Goal: Task Accomplishment & Management: Use online tool/utility

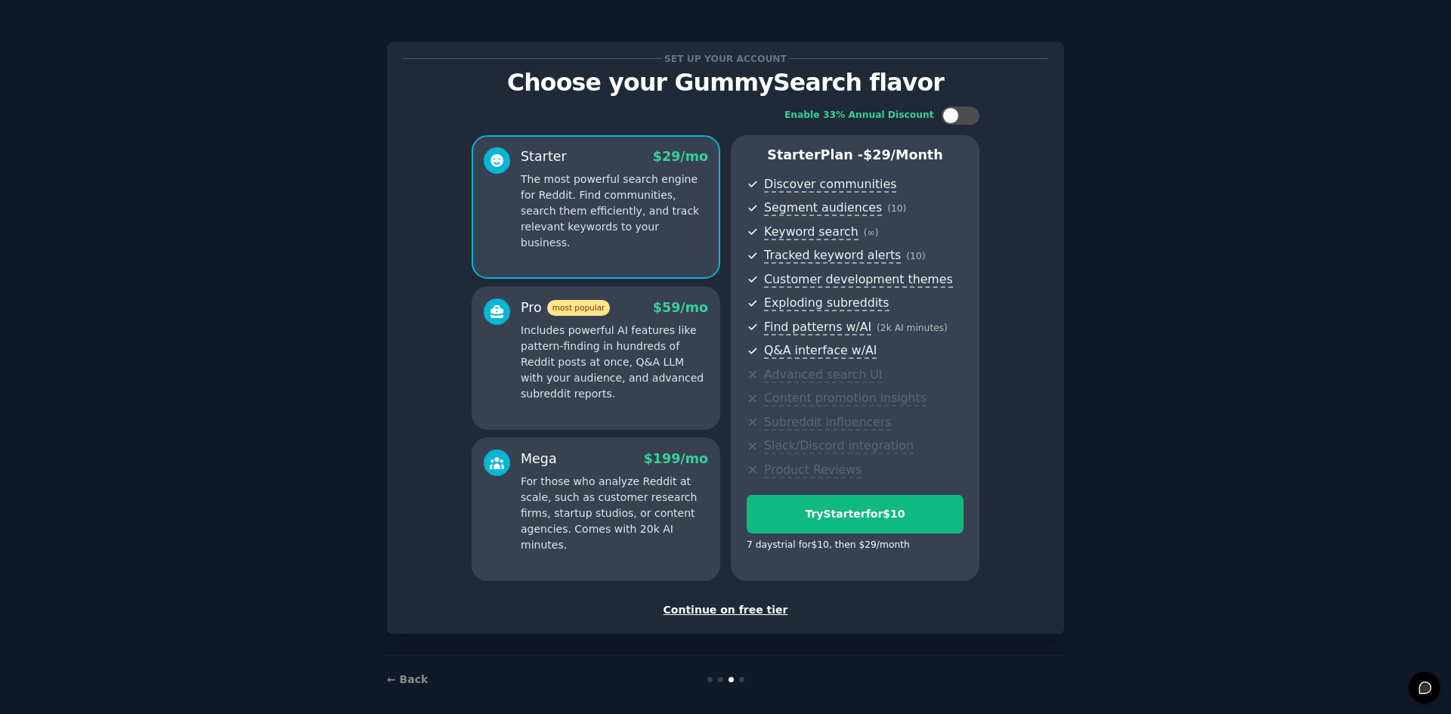
click at [625, 332] on p "Includes powerful AI features like pattern-finding in hundreds of Reddit posts …" at bounding box center [614, 362] width 187 height 79
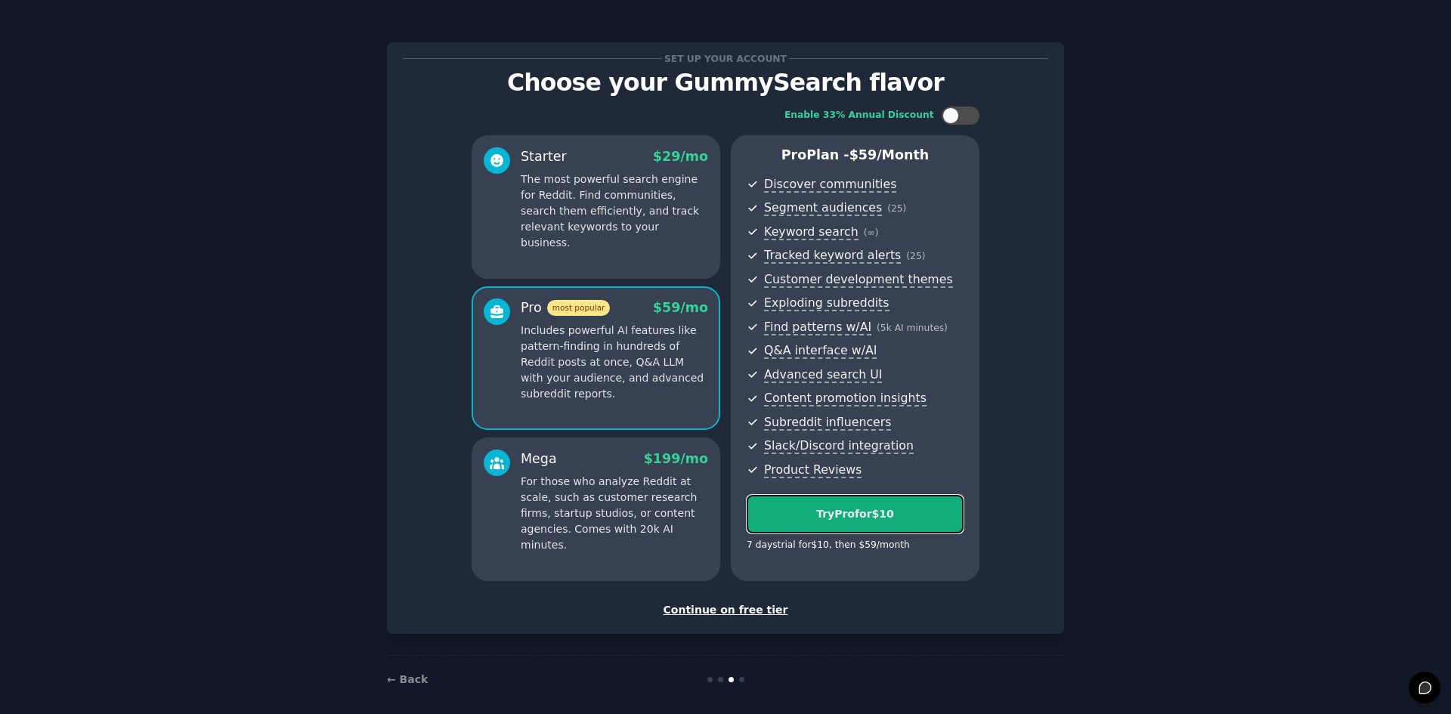
click at [886, 514] on div "Try Pro for $10" at bounding box center [854, 514] width 215 height 16
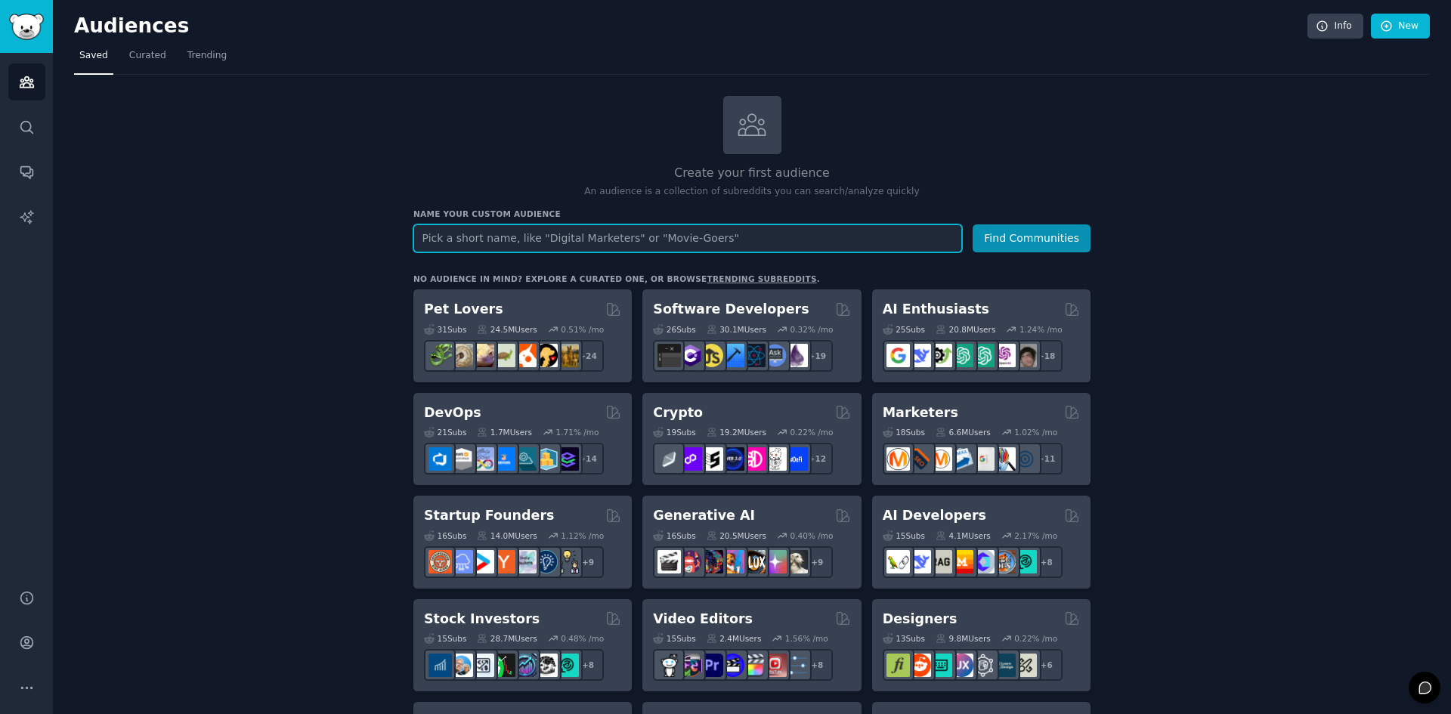
drag, startPoint x: 8, startPoint y: 3, endPoint x: 1406, endPoint y: 645, distance: 1538.9
click at [0, 0] on div "1895x848 frames : 0 0 / 15 secs" at bounding box center [0, 0] width 0 height 0
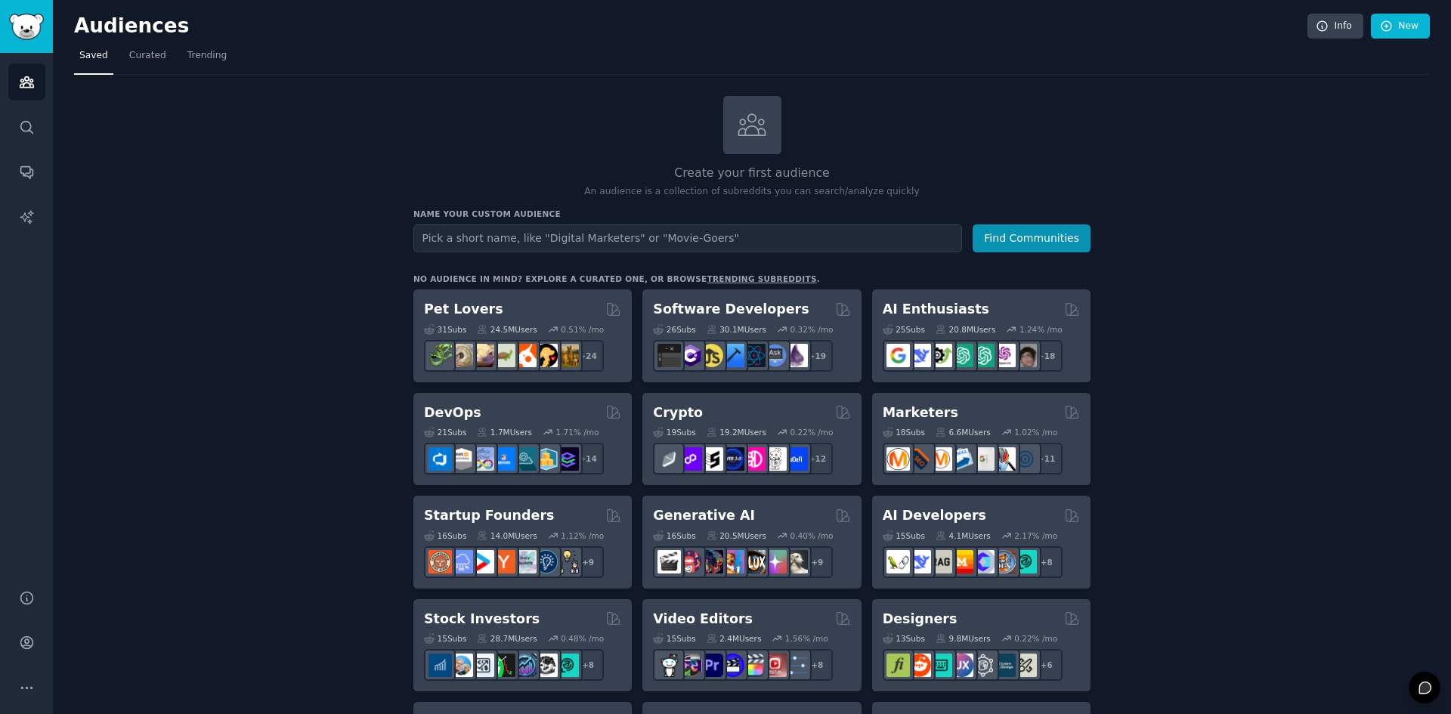
click at [0, 0] on icon at bounding box center [0, 0] width 0 height 0
click at [20, 637] on icon "Sidebar" at bounding box center [27, 643] width 16 height 16
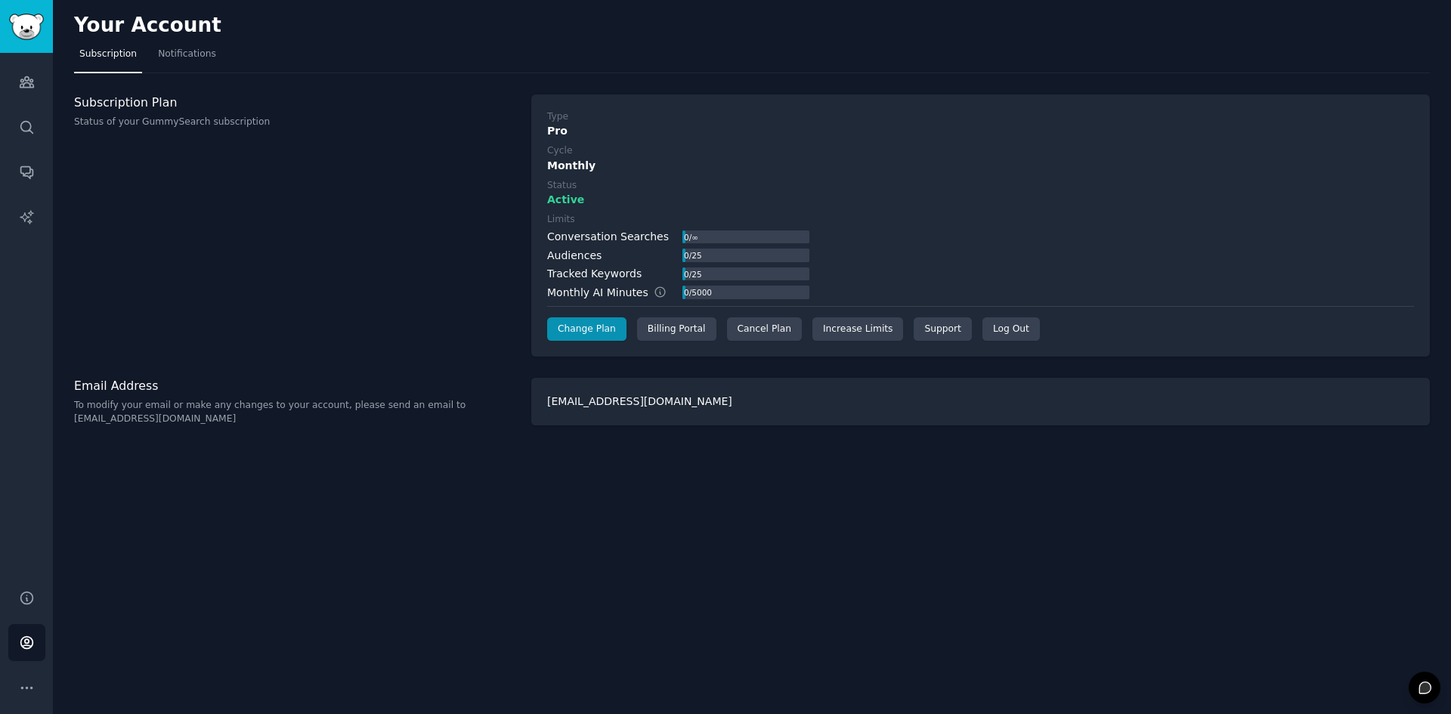
click at [713, 401] on div "marketing@confluencelocalmarketing.com" at bounding box center [980, 402] width 899 height 48
click at [725, 473] on div "Your Account Subscription Notifications Subscription Plan Status of your GummyS…" at bounding box center [752, 357] width 1398 height 714
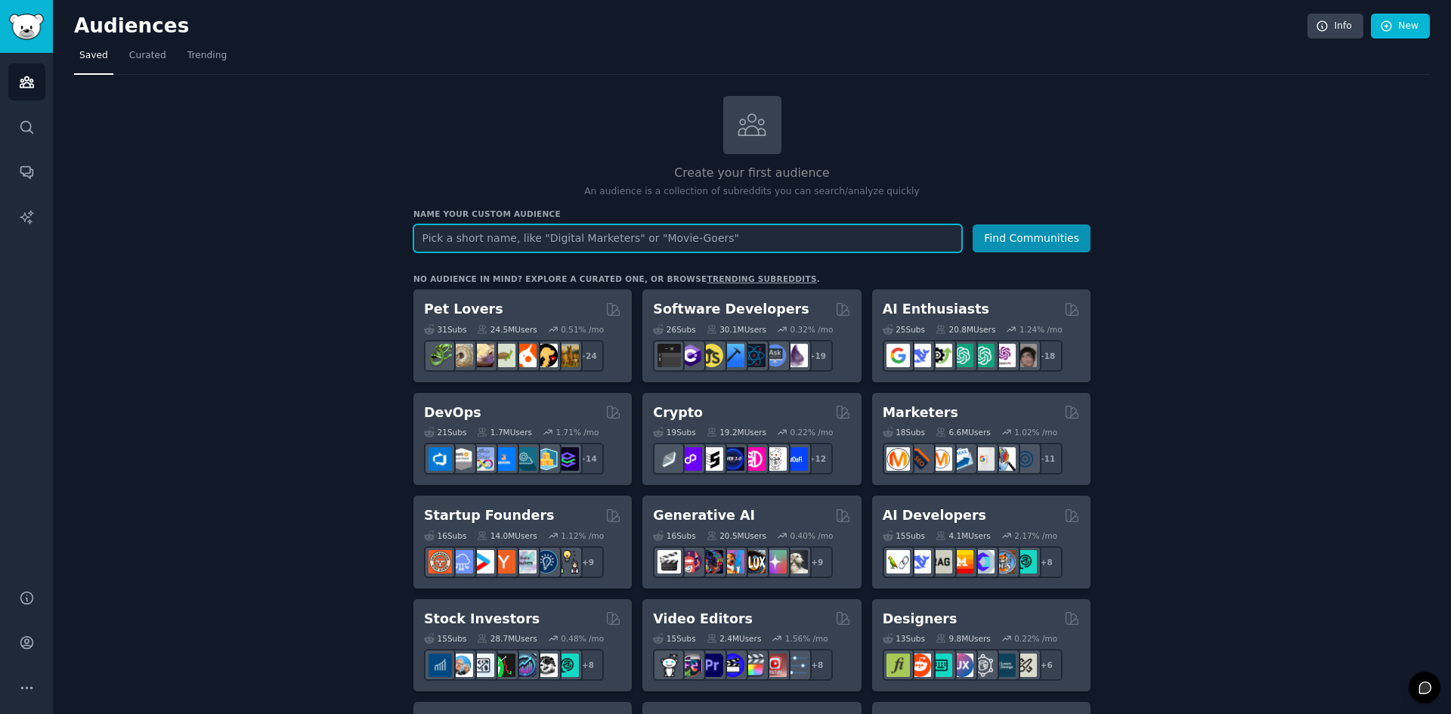
drag, startPoint x: 9, startPoint y: 6, endPoint x: 1434, endPoint y: 648, distance: 1563.3
click at [0, 0] on div "1872x851 frames : 0 0 / 15 secs" at bounding box center [0, 0] width 0 height 0
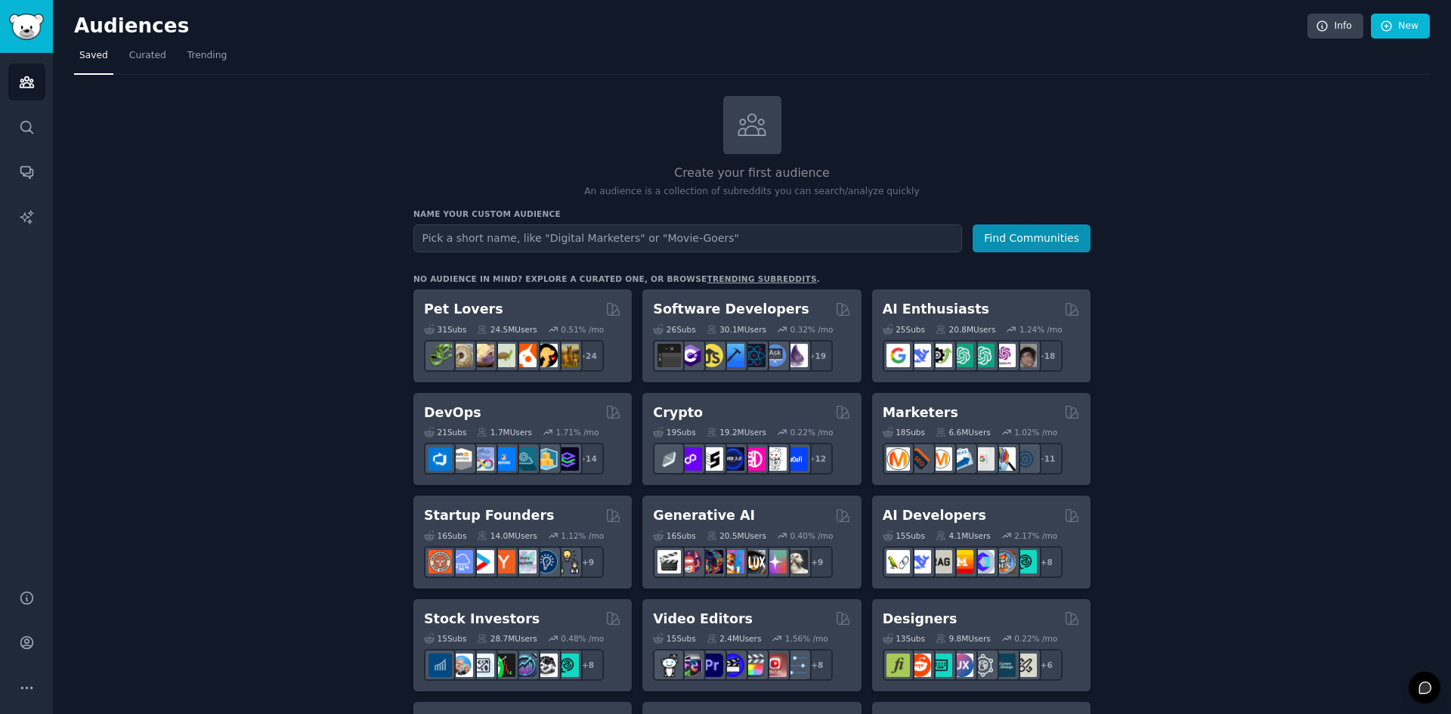
click at [0, 0] on icon at bounding box center [0, 0] width 0 height 0
click at [19, 608] on link "Help" at bounding box center [26, 598] width 37 height 37
click at [19, 636] on icon "Sidebar" at bounding box center [27, 643] width 16 height 16
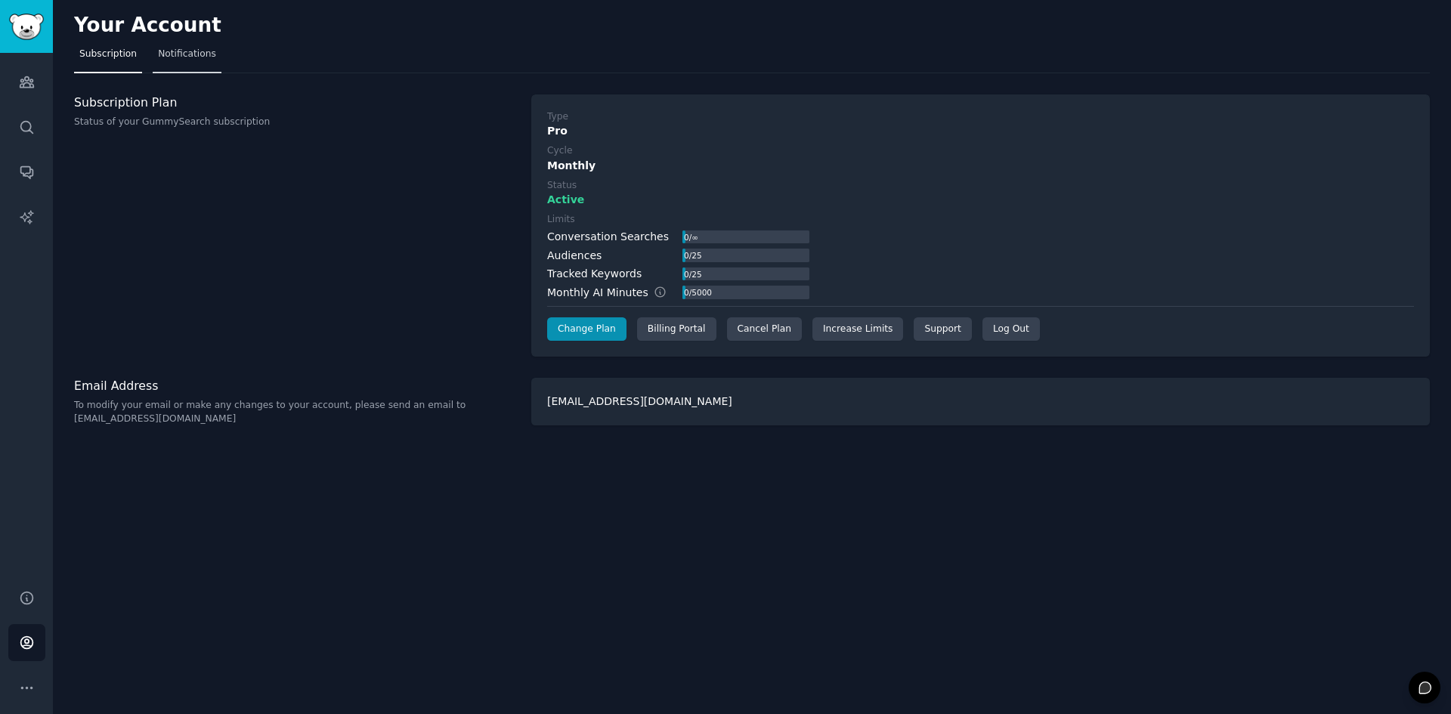
click at [159, 60] on span "Notifications" at bounding box center [187, 55] width 58 height 14
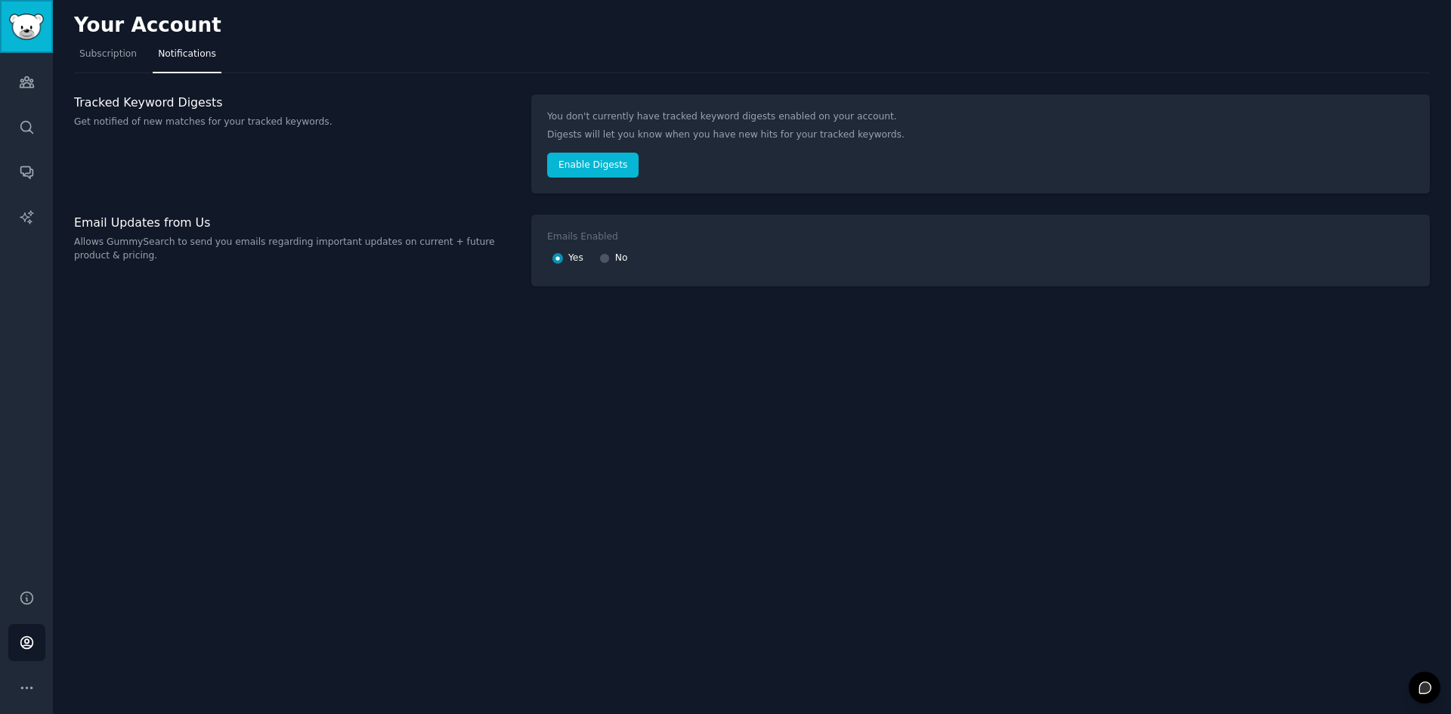
click at [42, 33] on img "Sidebar" at bounding box center [26, 27] width 35 height 26
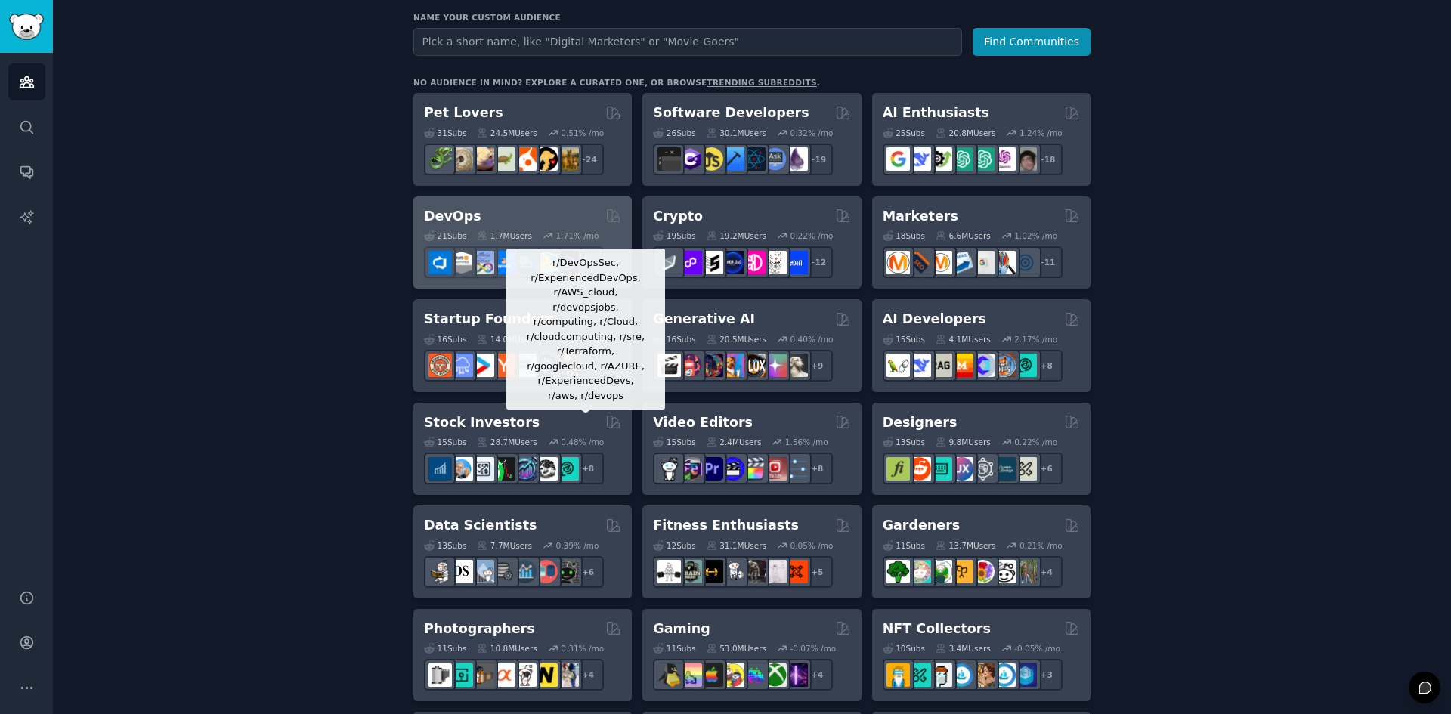
scroll to position [227, 0]
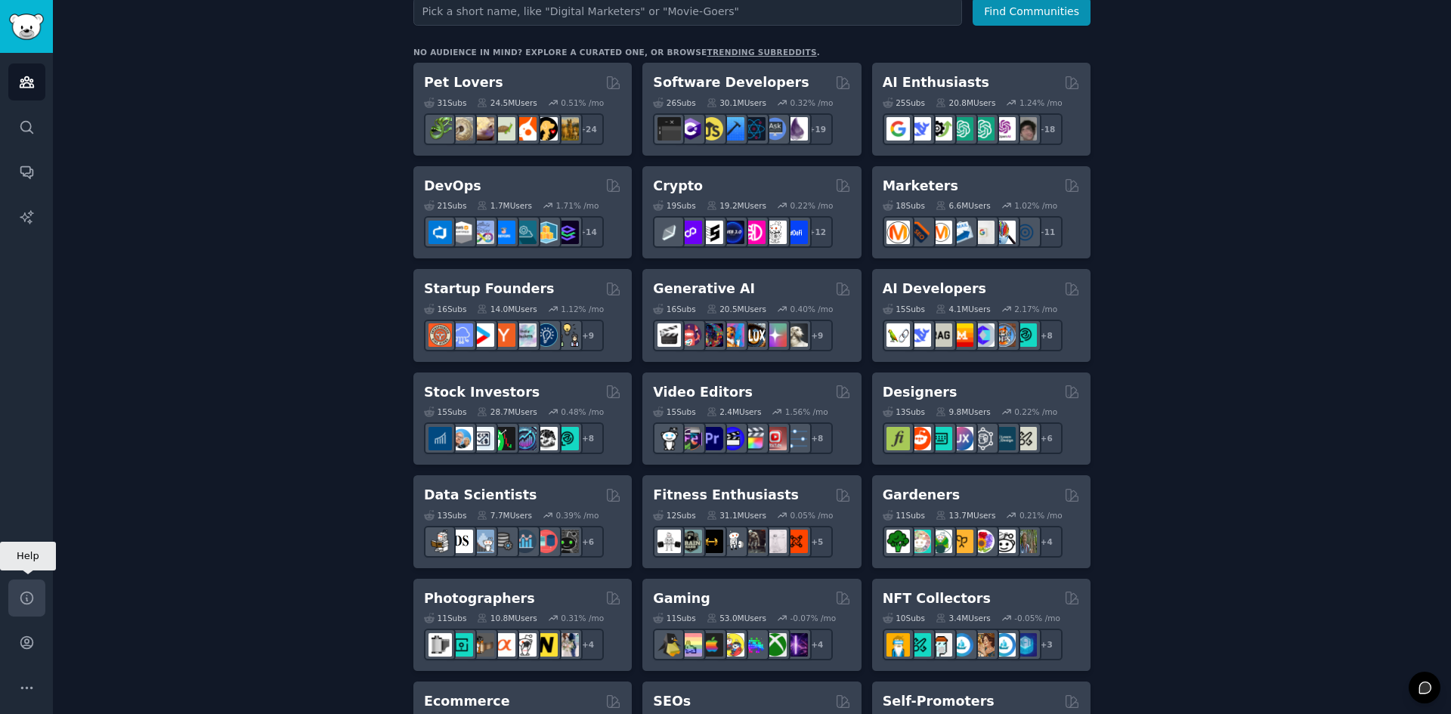
click at [26, 595] on icon "Sidebar" at bounding box center [26, 598] width 12 height 12
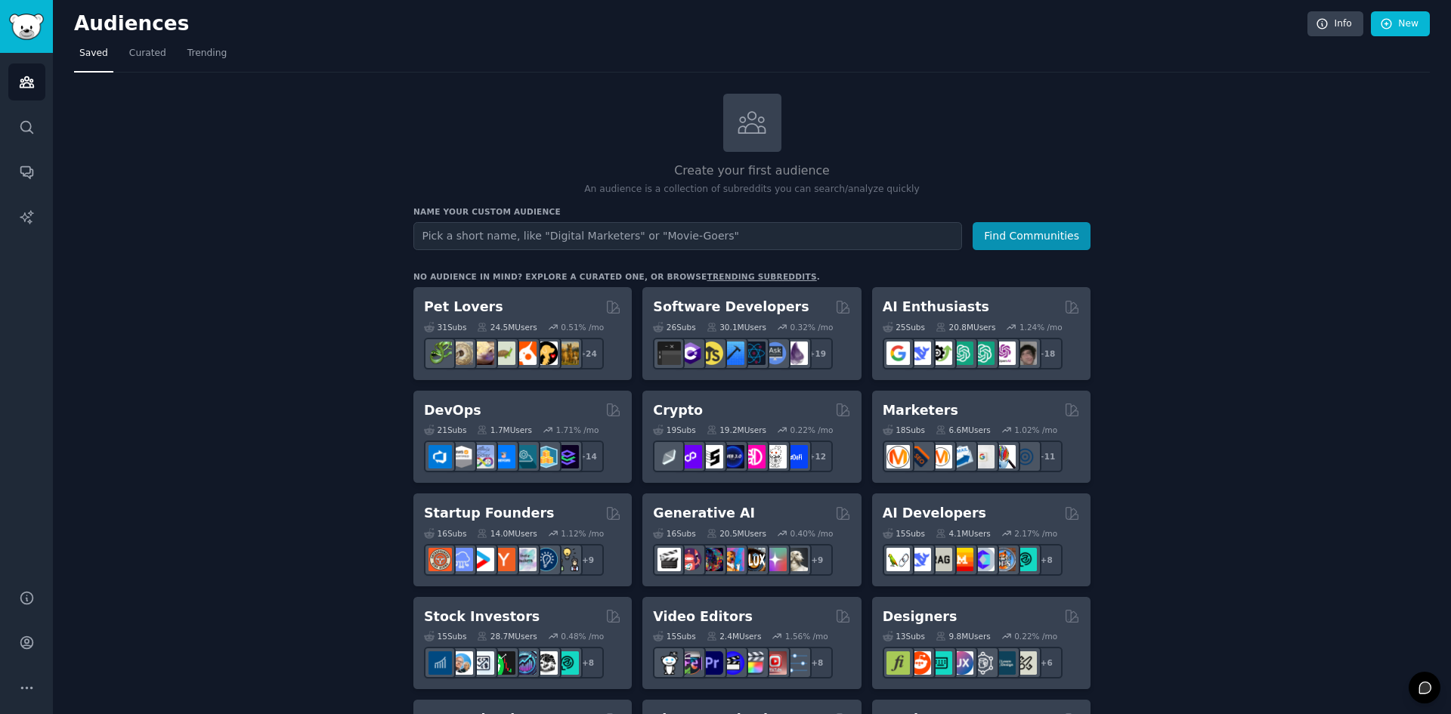
scroll to position [0, 0]
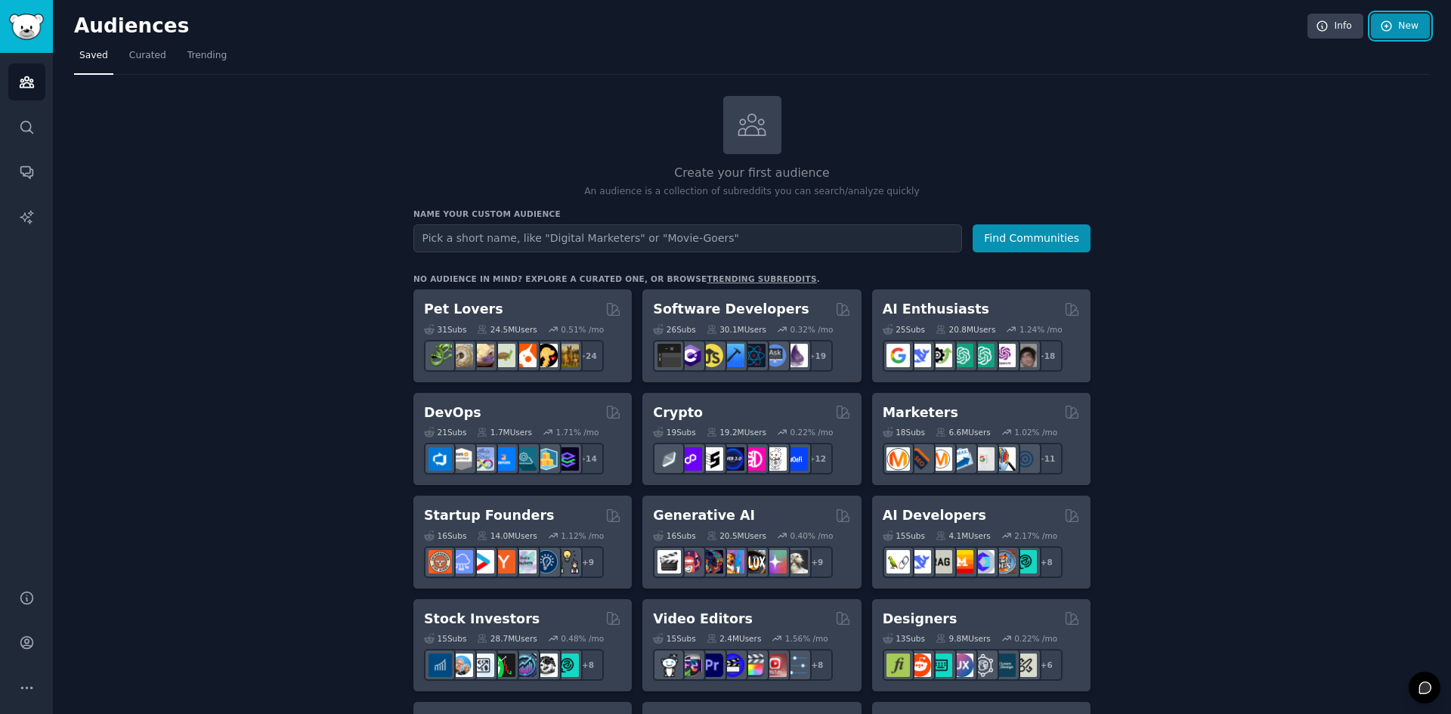
click at [1387, 33] on link "New" at bounding box center [1400, 27] width 59 height 26
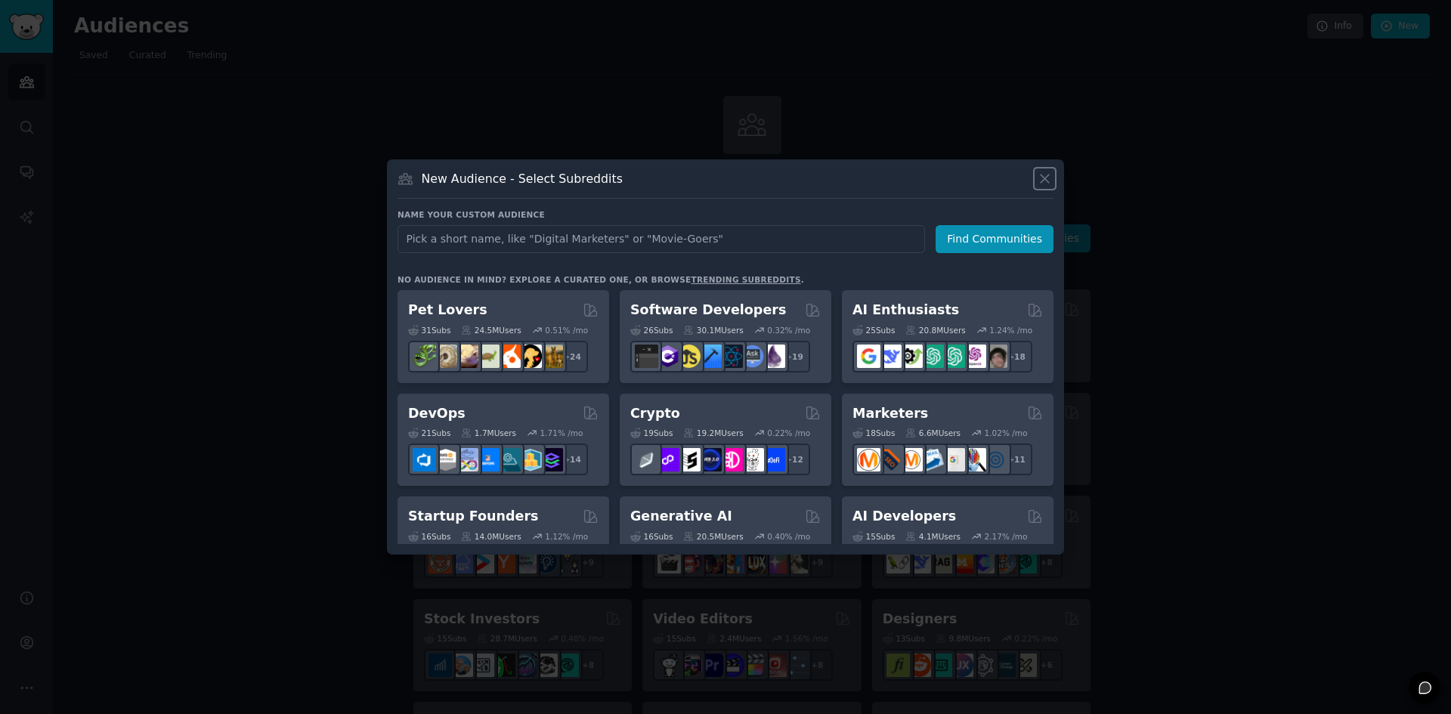
click at [1047, 179] on icon at bounding box center [1045, 179] width 16 height 16
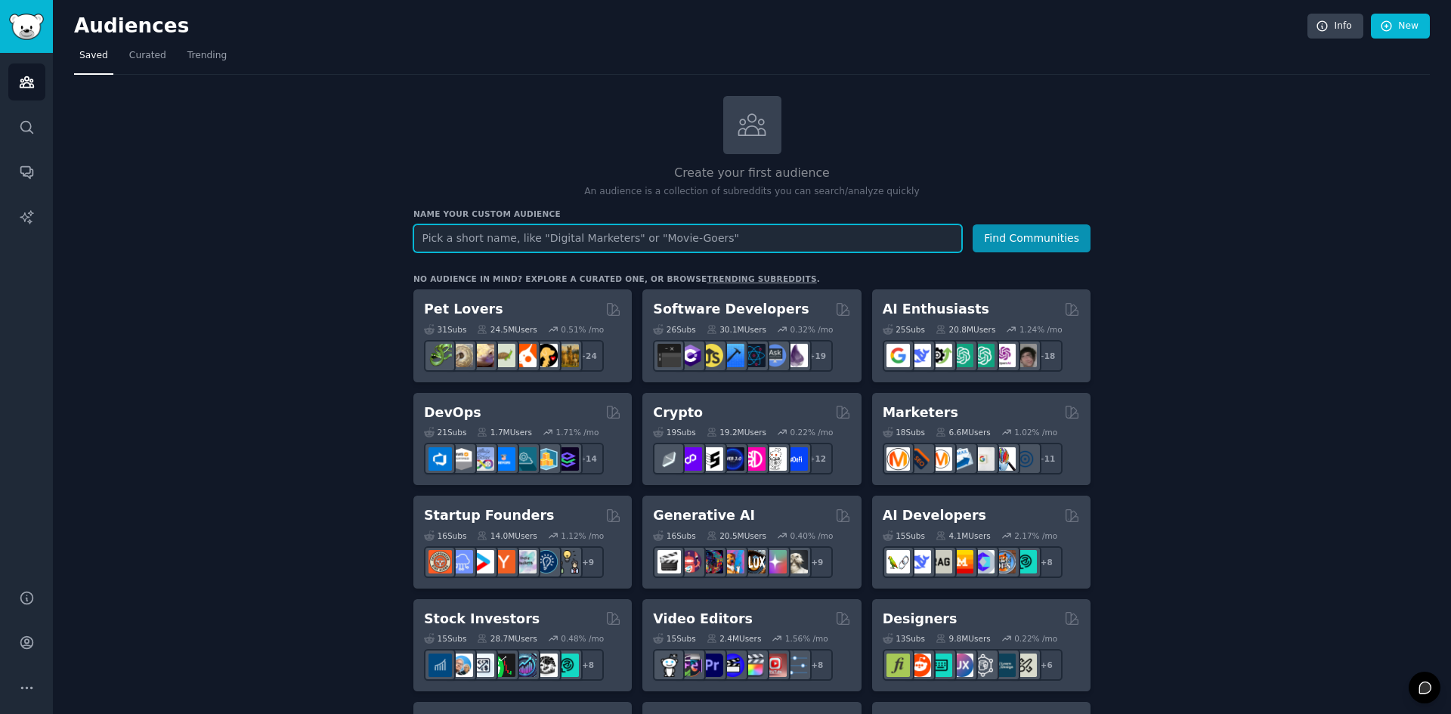
click at [549, 240] on input "text" at bounding box center [687, 238] width 549 height 28
click at [641, 246] on input "text" at bounding box center [687, 238] width 549 height 28
type input "Car dealerships"
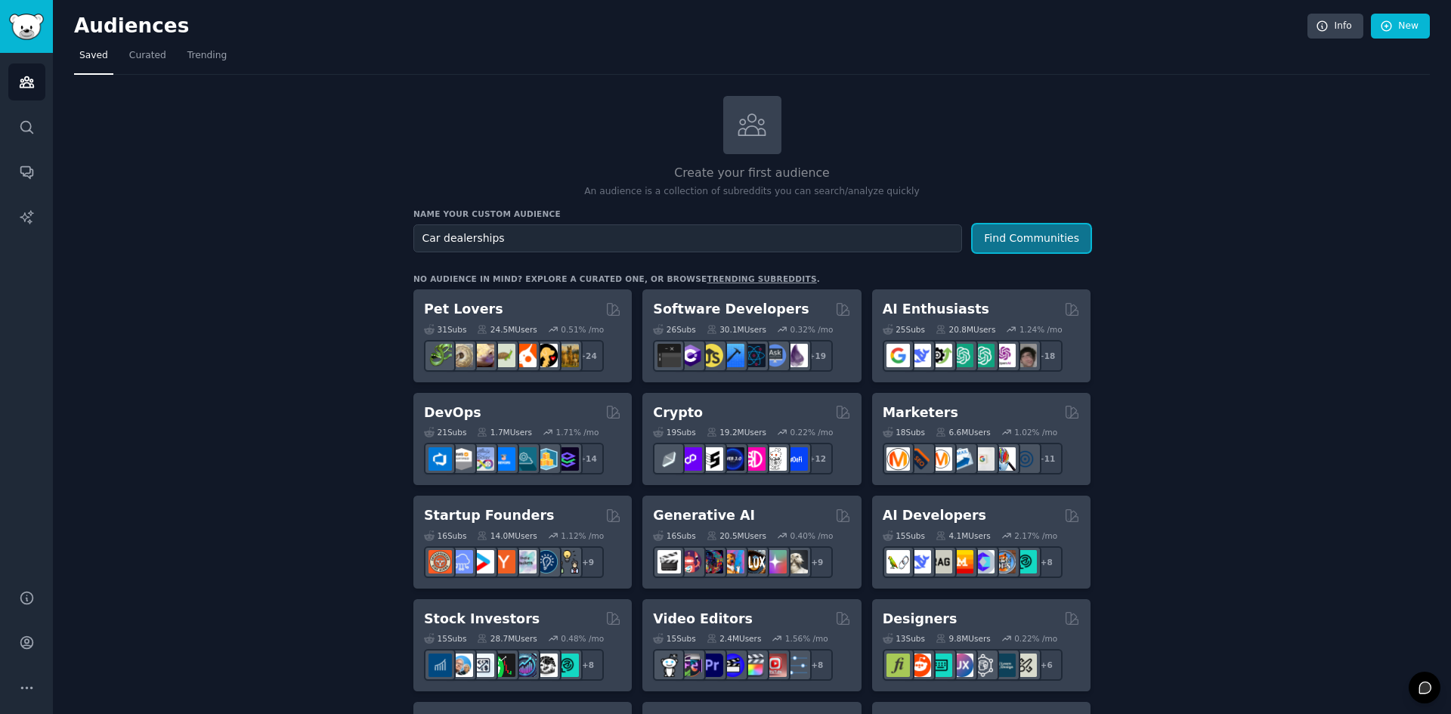
click at [1075, 234] on button "Find Communities" at bounding box center [1032, 238] width 118 height 28
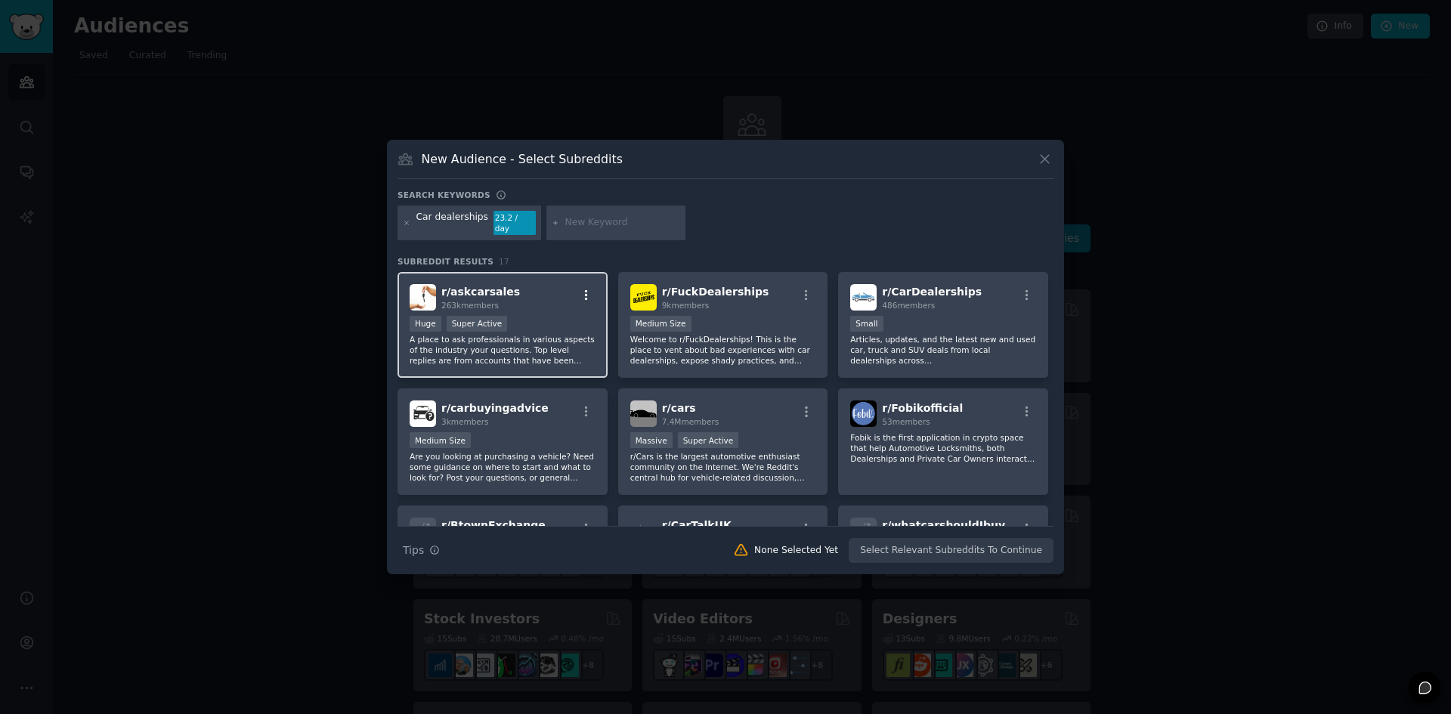
click at [589, 294] on icon "button" at bounding box center [587, 296] width 14 height 14
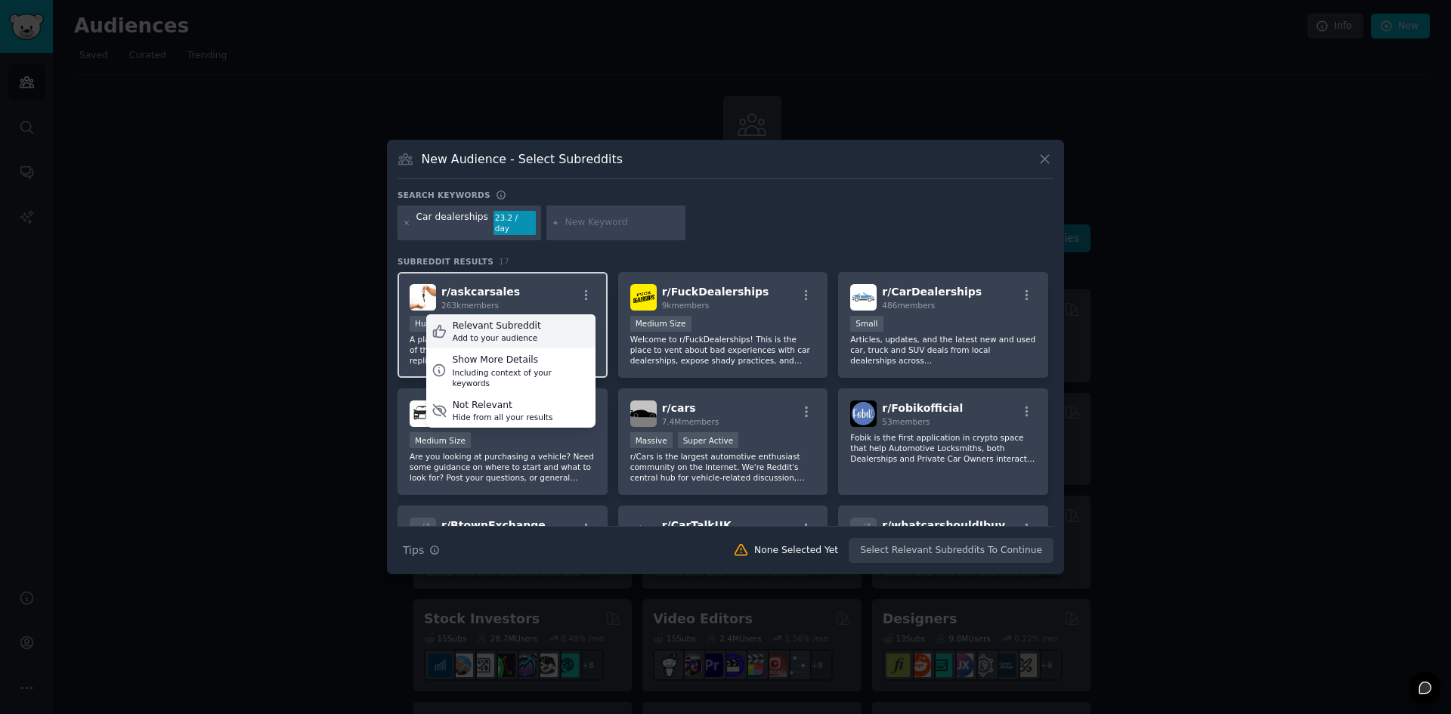
click at [538, 318] on div "Relevant Subreddit Add to your audience" at bounding box center [510, 331] width 169 height 35
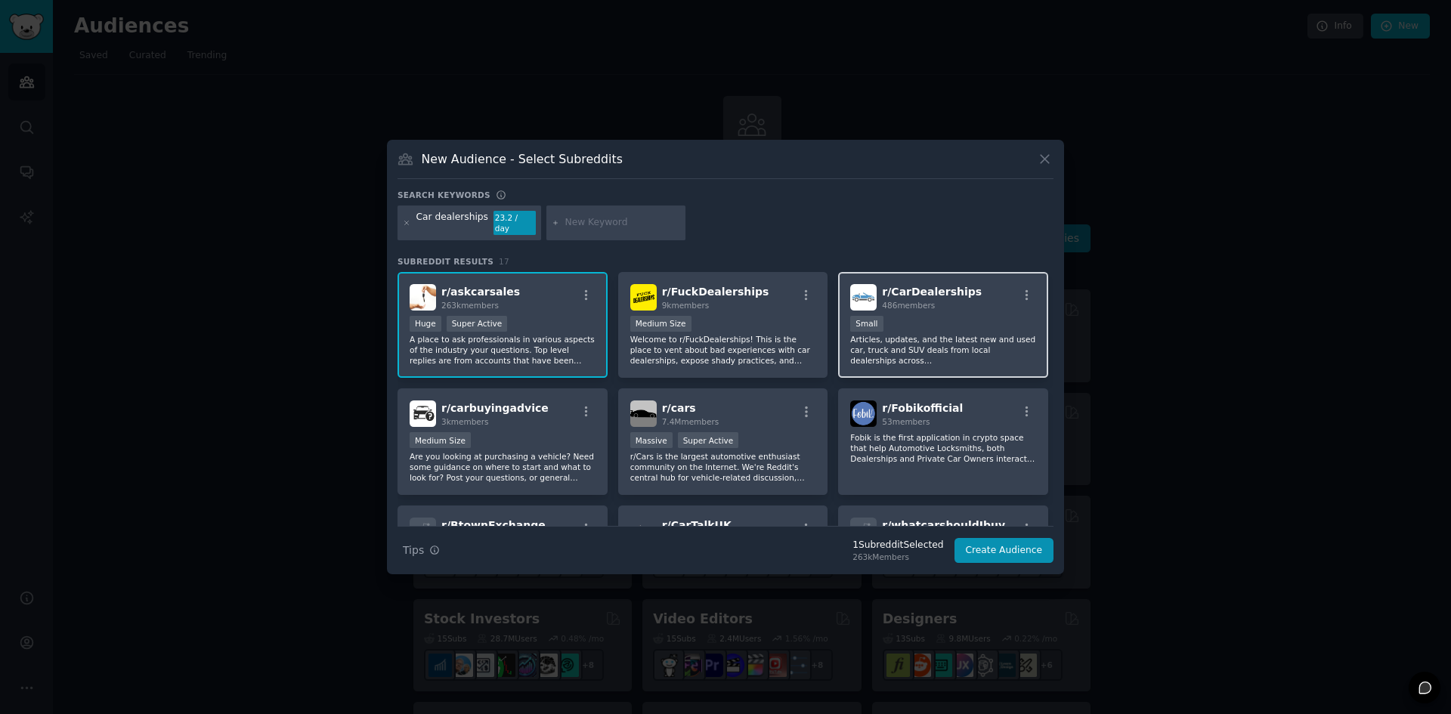
click at [1019, 284] on div "r/ CarDealerships 486 members" at bounding box center [943, 297] width 186 height 26
click at [1025, 291] on icon "button" at bounding box center [1027, 296] width 14 height 14
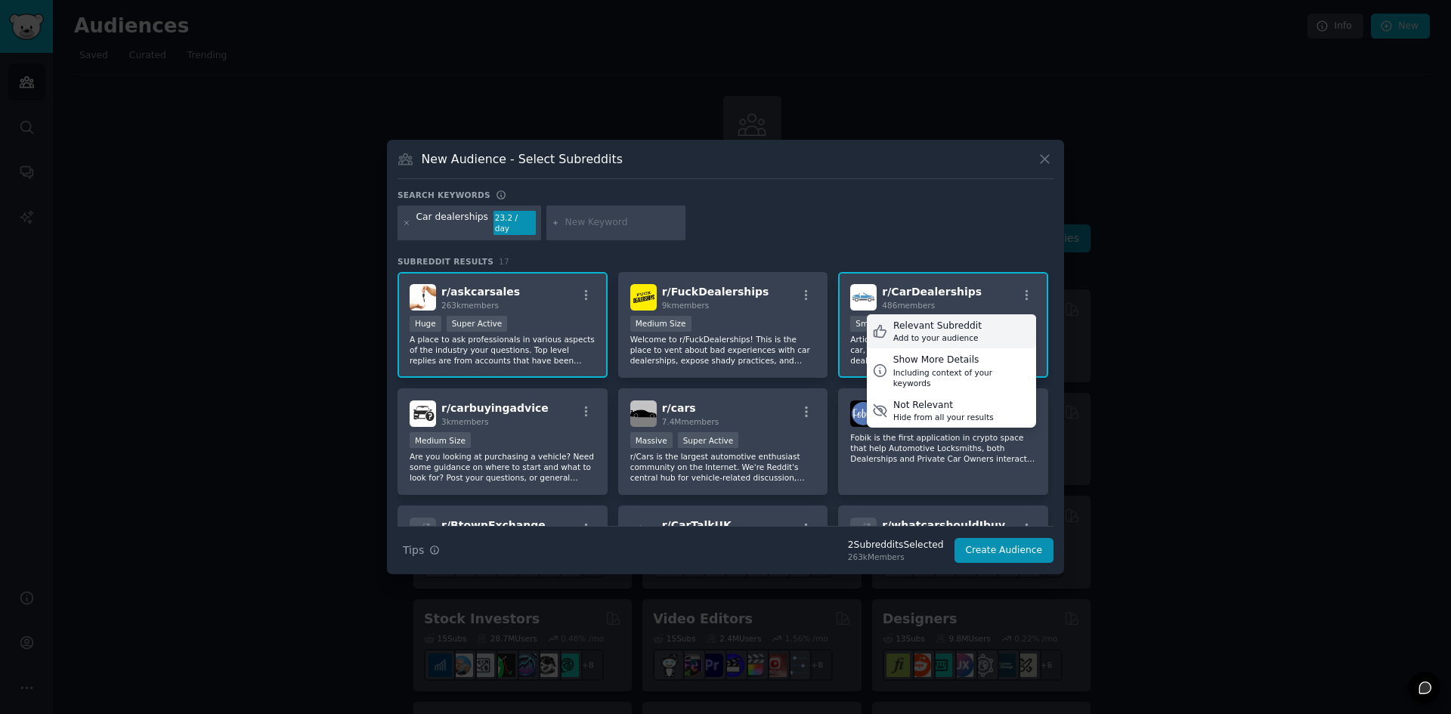
click at [989, 326] on div "Relevant Subreddit Add to your audience" at bounding box center [951, 331] width 169 height 35
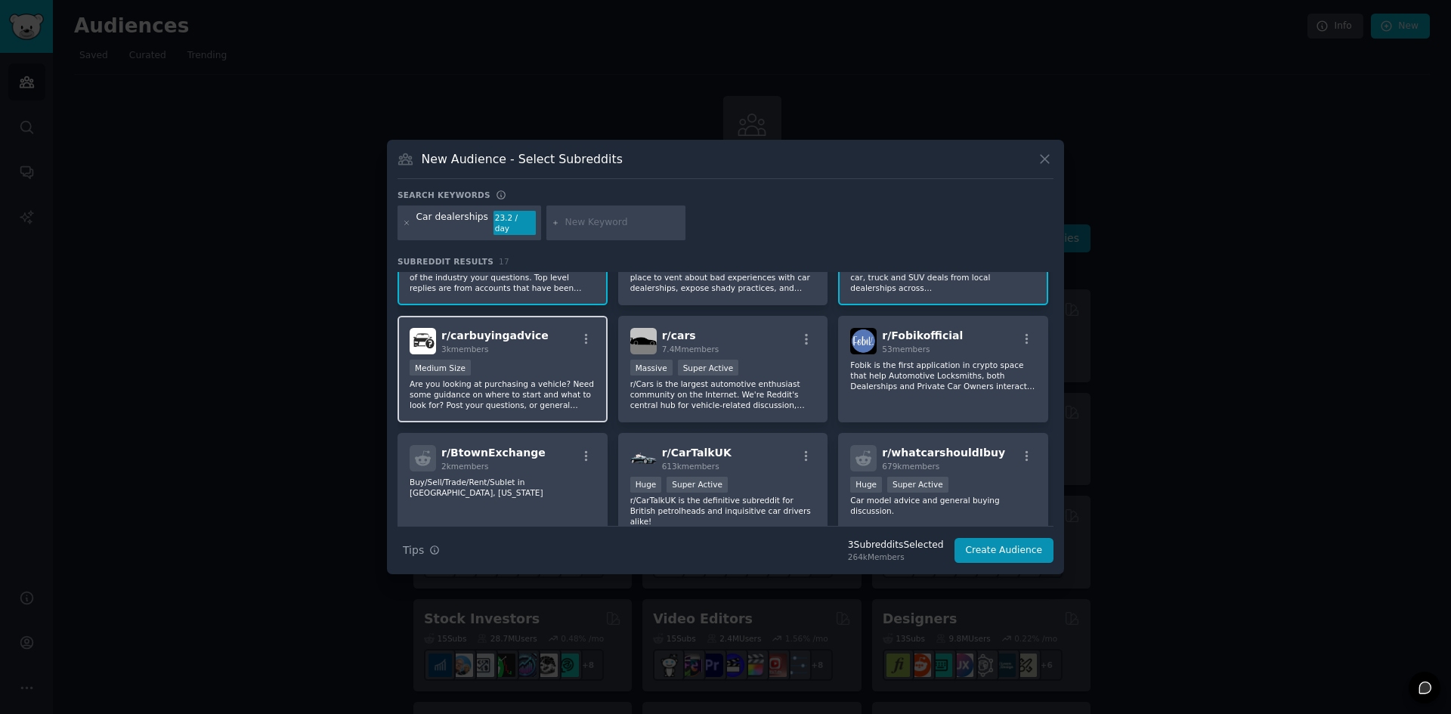
scroll to position [76, 0]
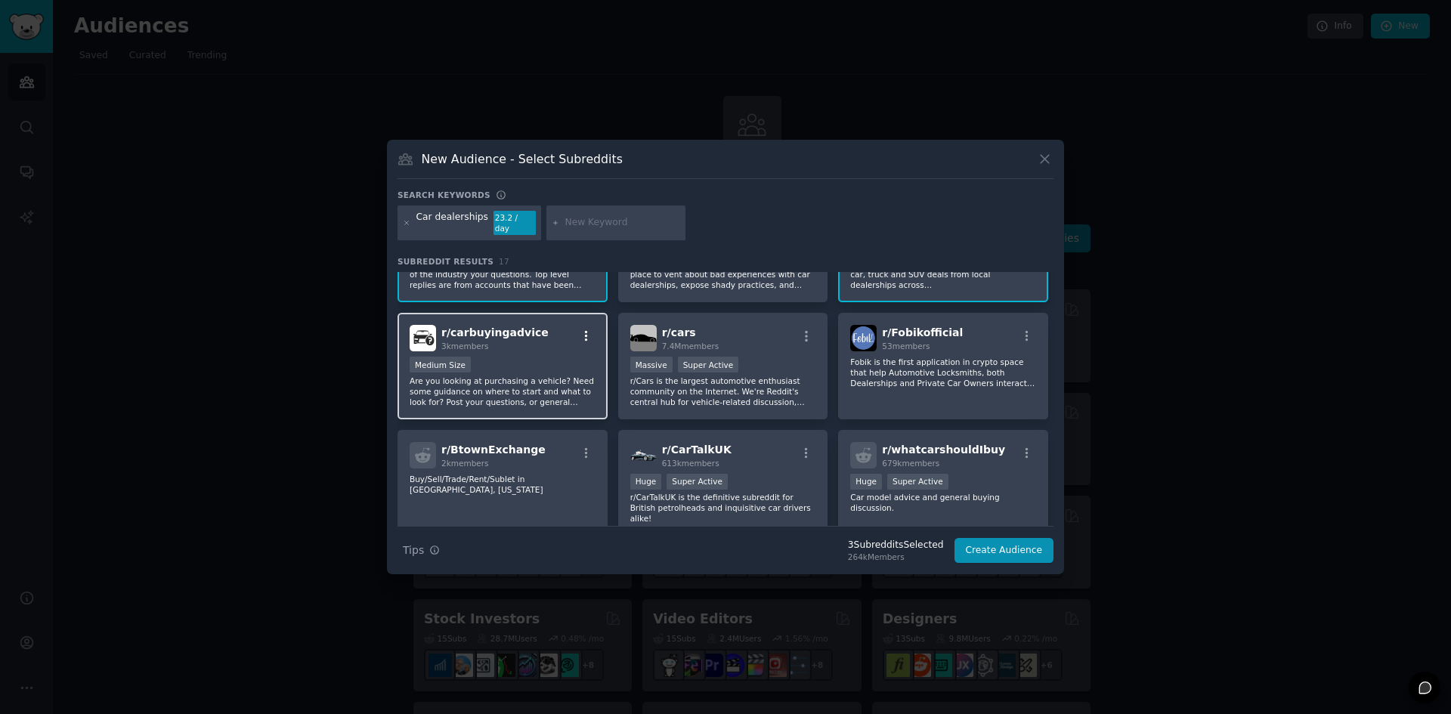
click at [577, 331] on button "button" at bounding box center [586, 336] width 19 height 14
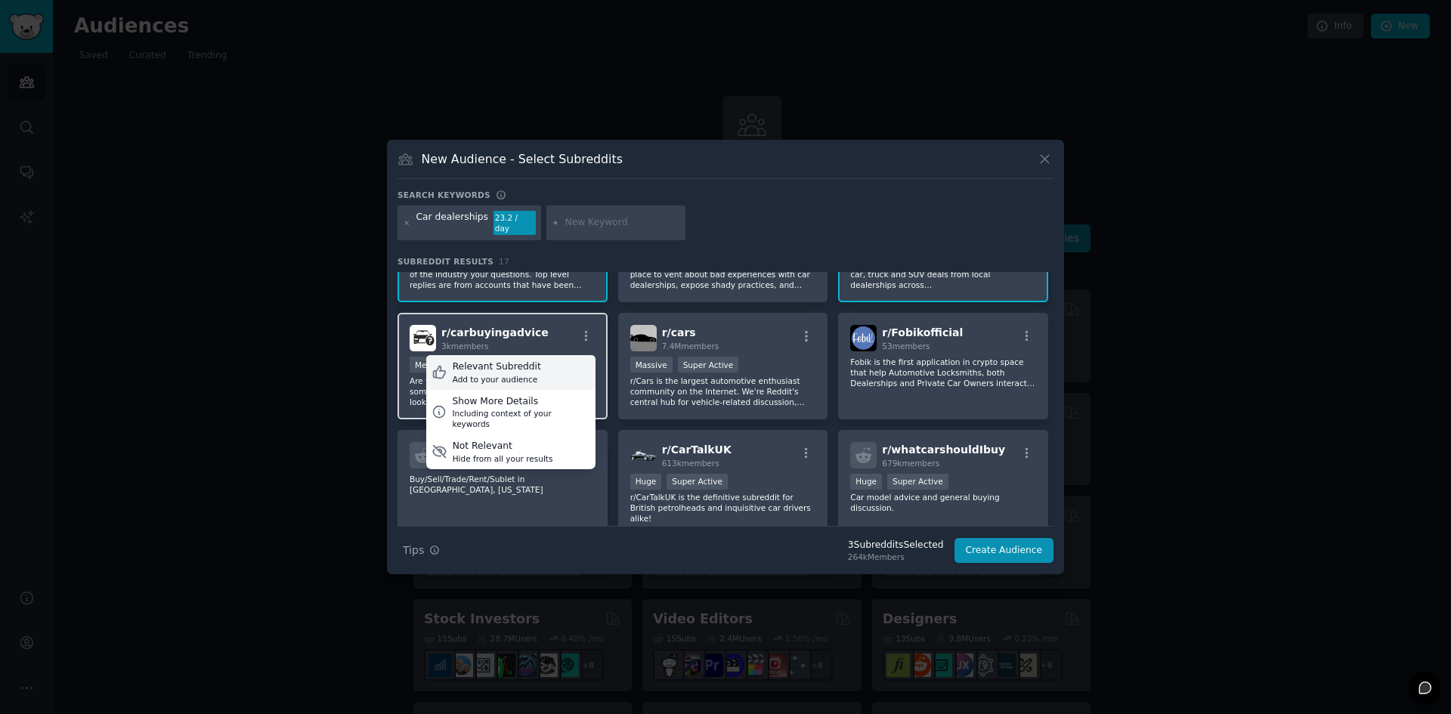
click at [561, 369] on div "Relevant Subreddit Add to your audience" at bounding box center [510, 372] width 169 height 35
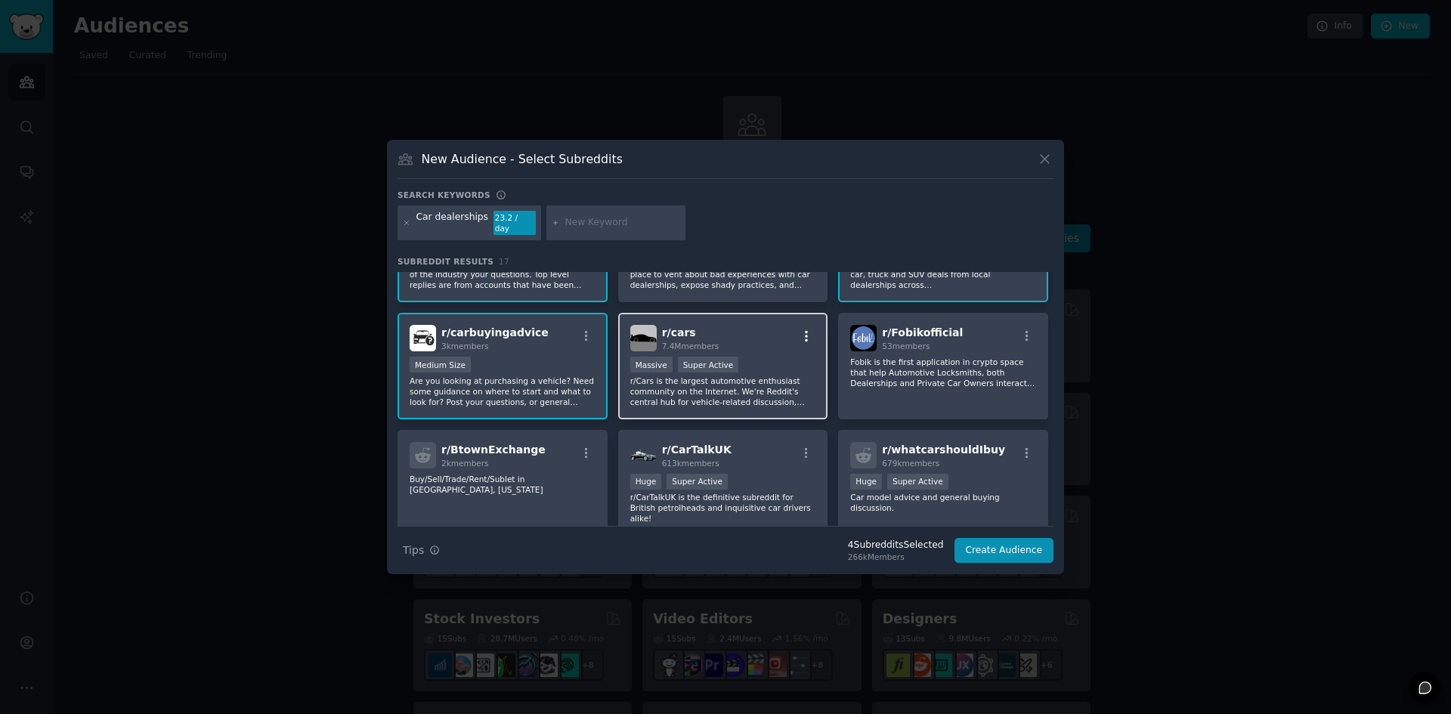
click at [800, 331] on icon "button" at bounding box center [807, 336] width 14 height 14
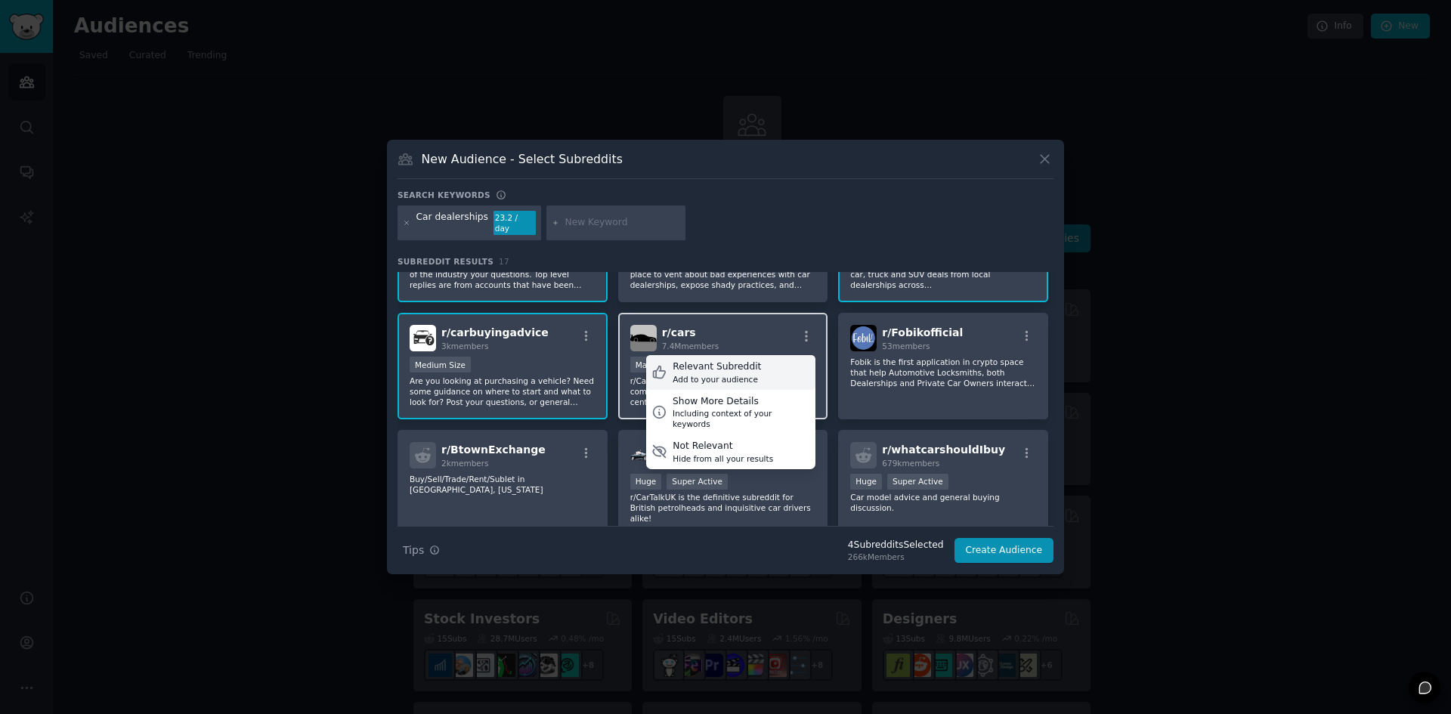
click at [778, 362] on div "Relevant Subreddit Add to your audience" at bounding box center [730, 372] width 169 height 35
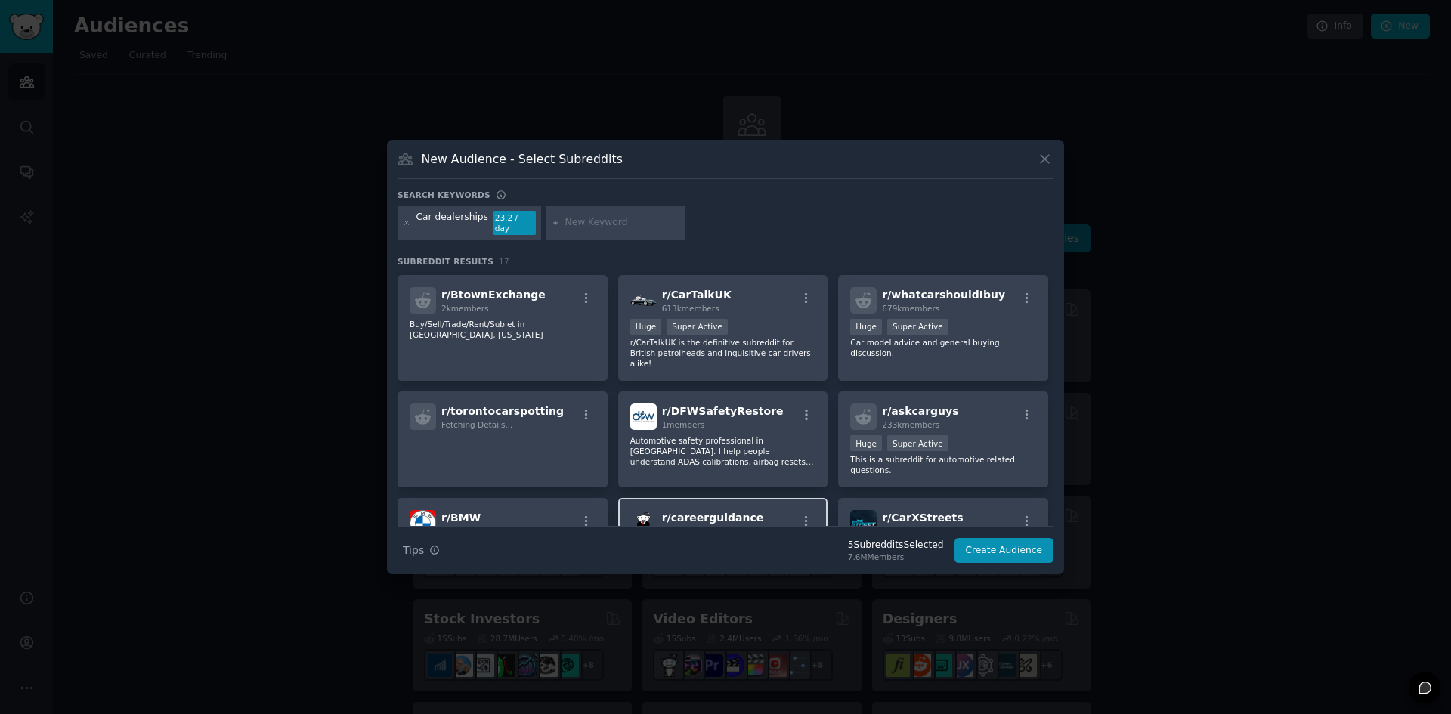
scroll to position [227, 0]
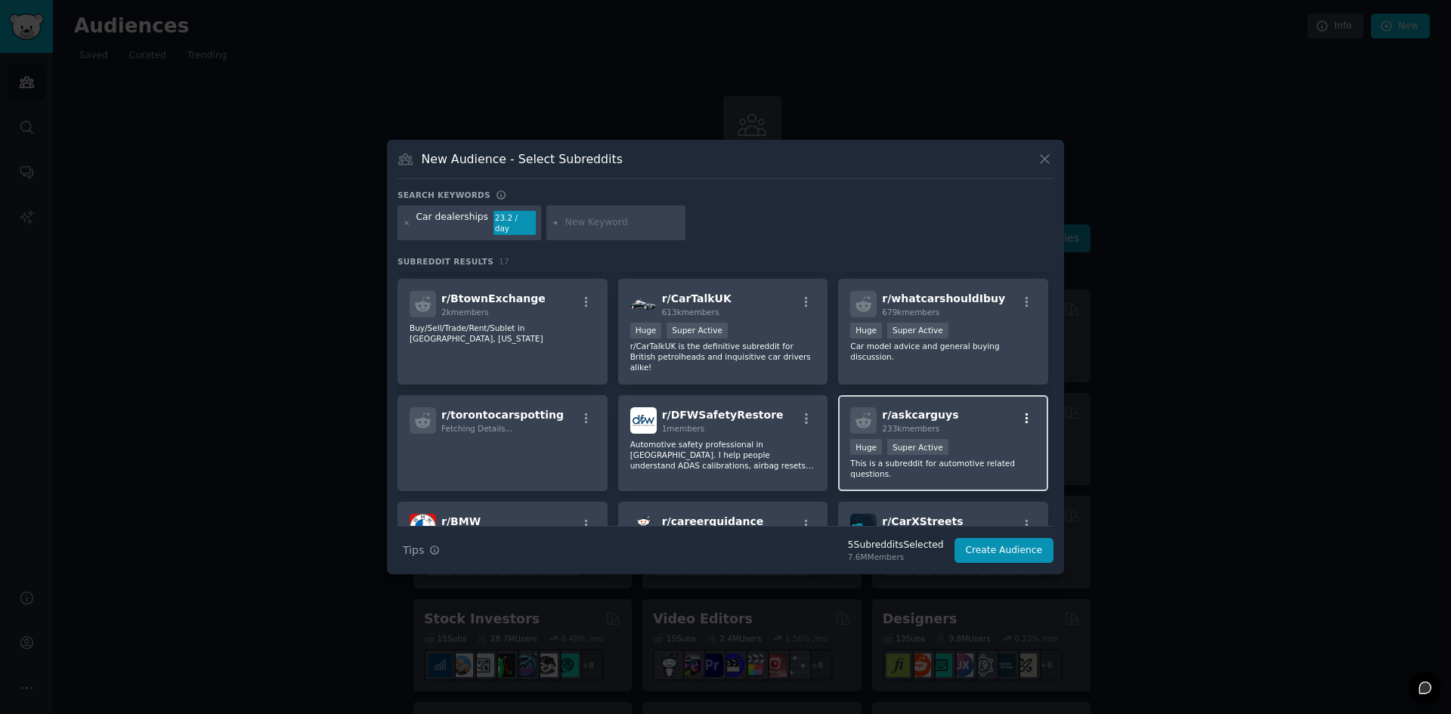
click at [1026, 412] on icon "button" at bounding box center [1027, 419] width 14 height 14
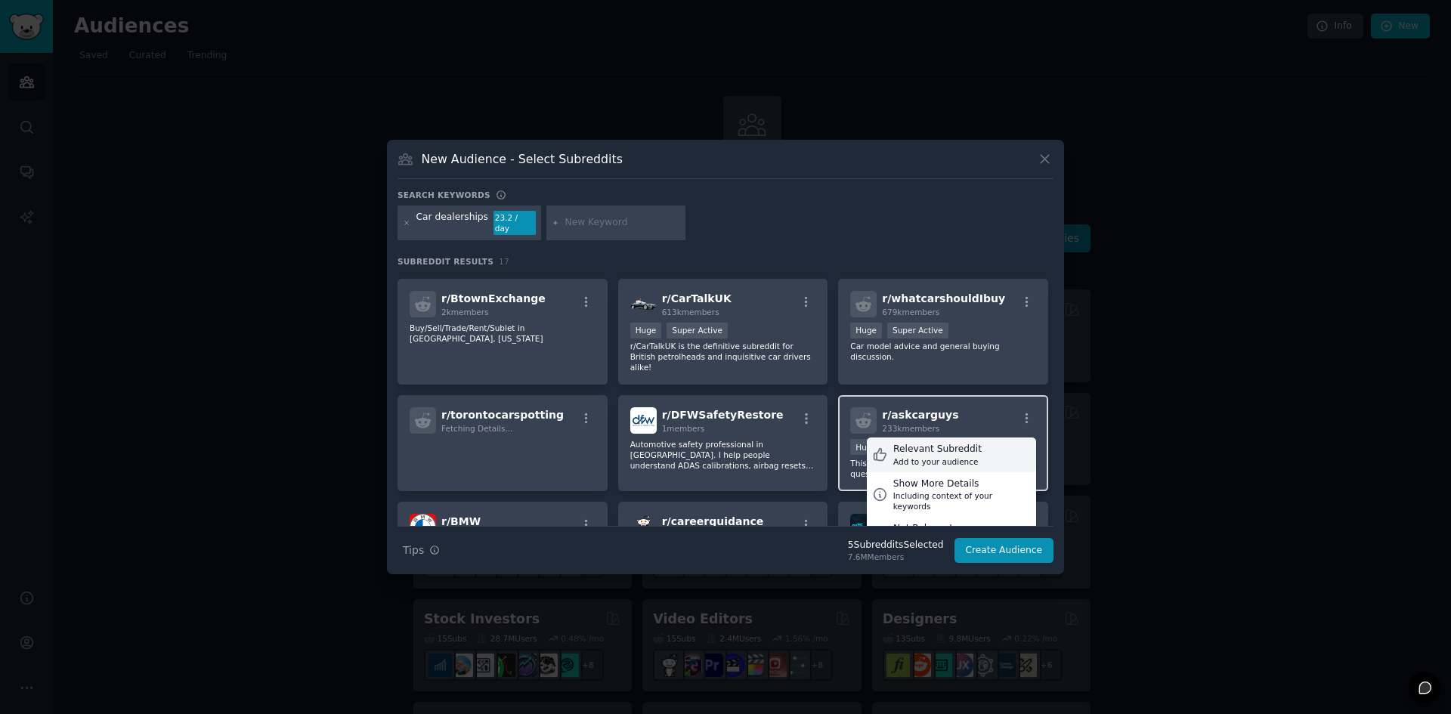
click at [960, 456] on div "Add to your audience" at bounding box center [937, 461] width 88 height 11
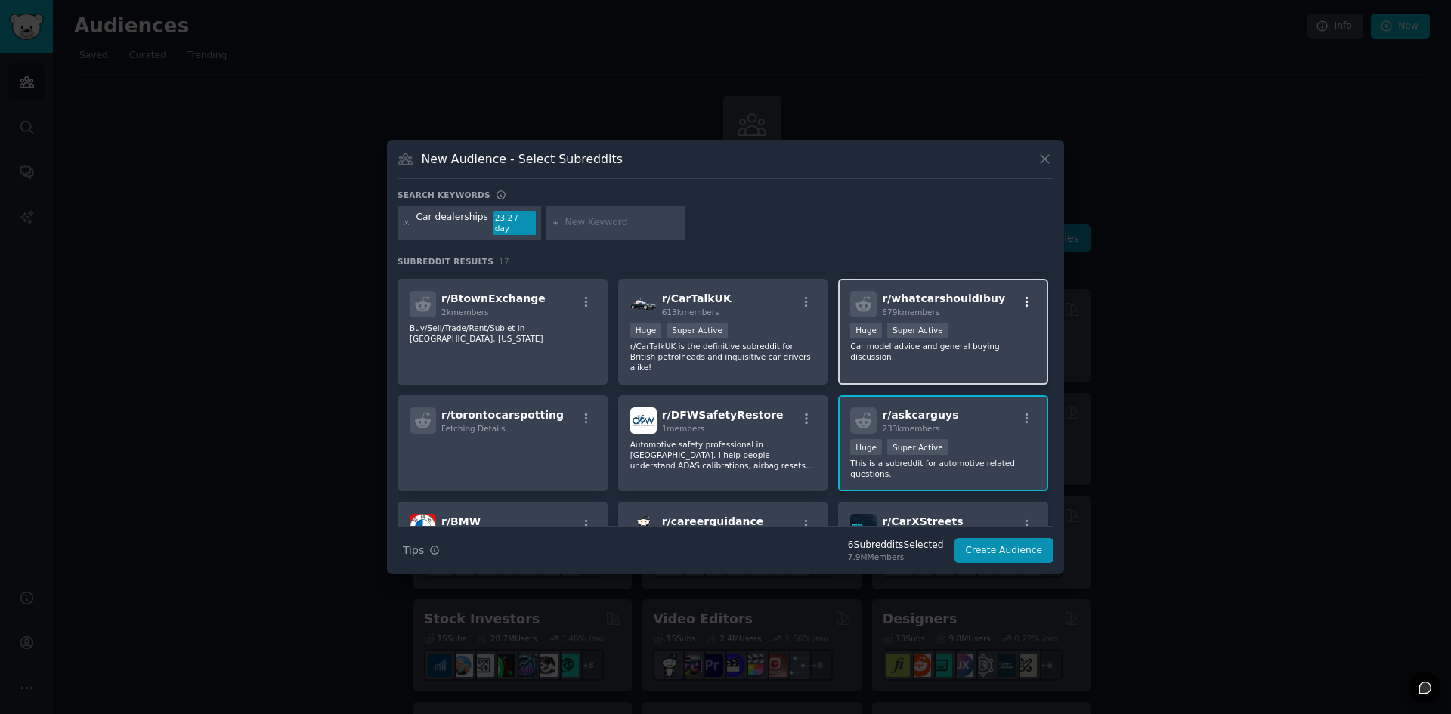
click at [1022, 295] on icon "button" at bounding box center [1027, 302] width 14 height 14
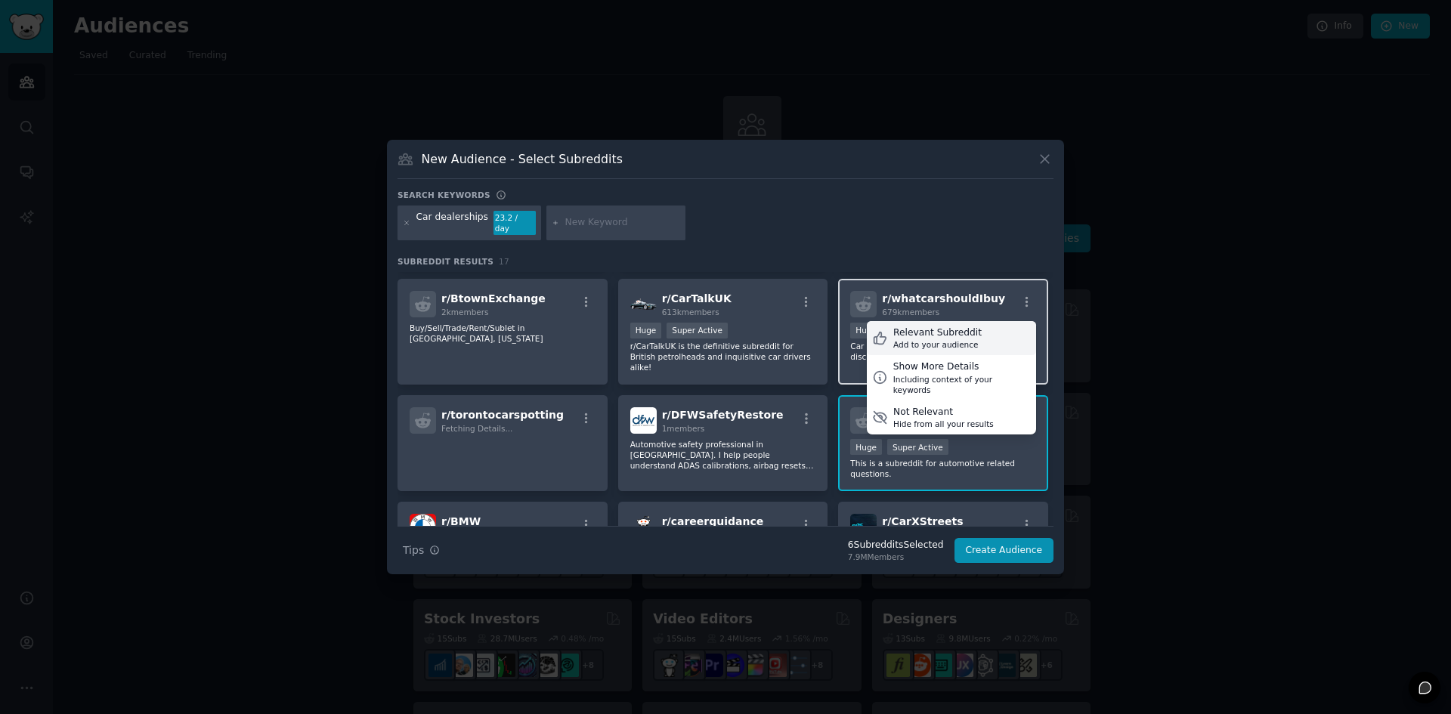
click at [974, 325] on div "Relevant Subreddit Add to your audience" at bounding box center [951, 338] width 169 height 35
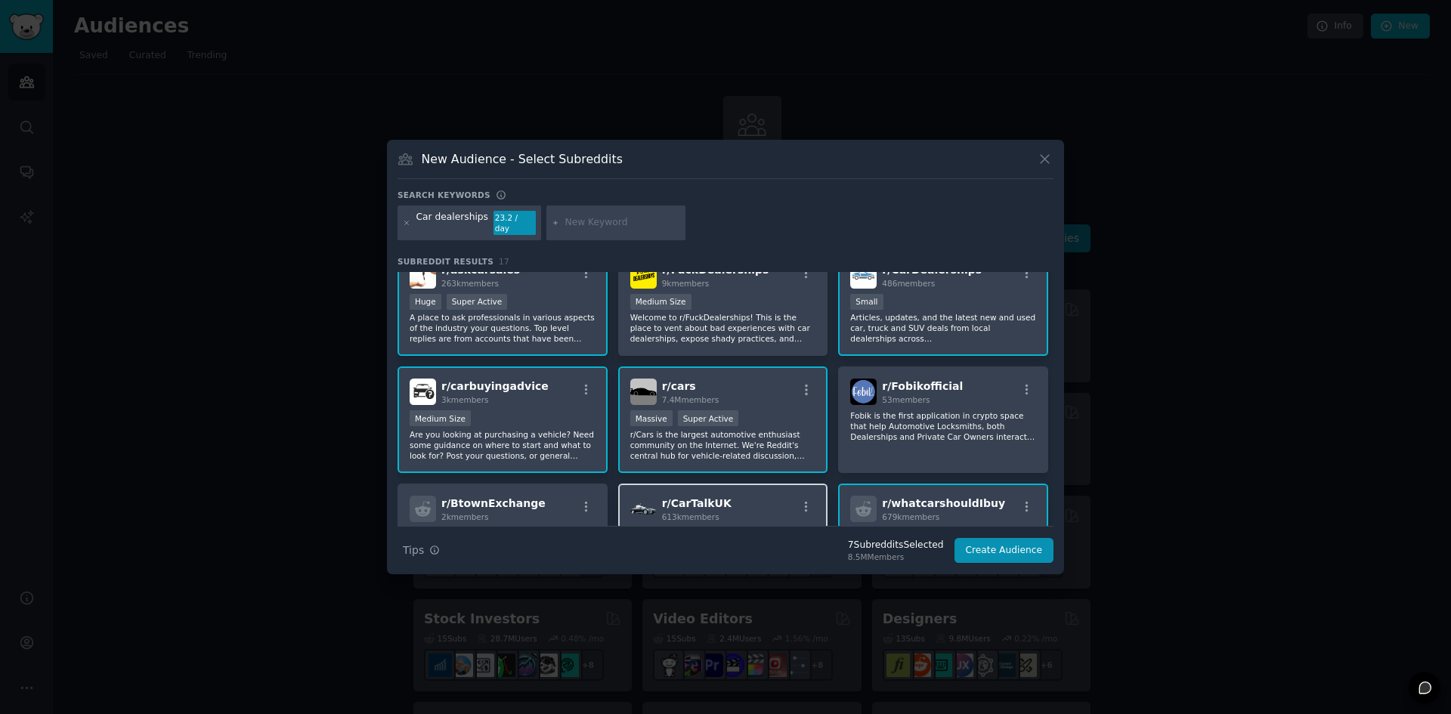
scroll to position [0, 0]
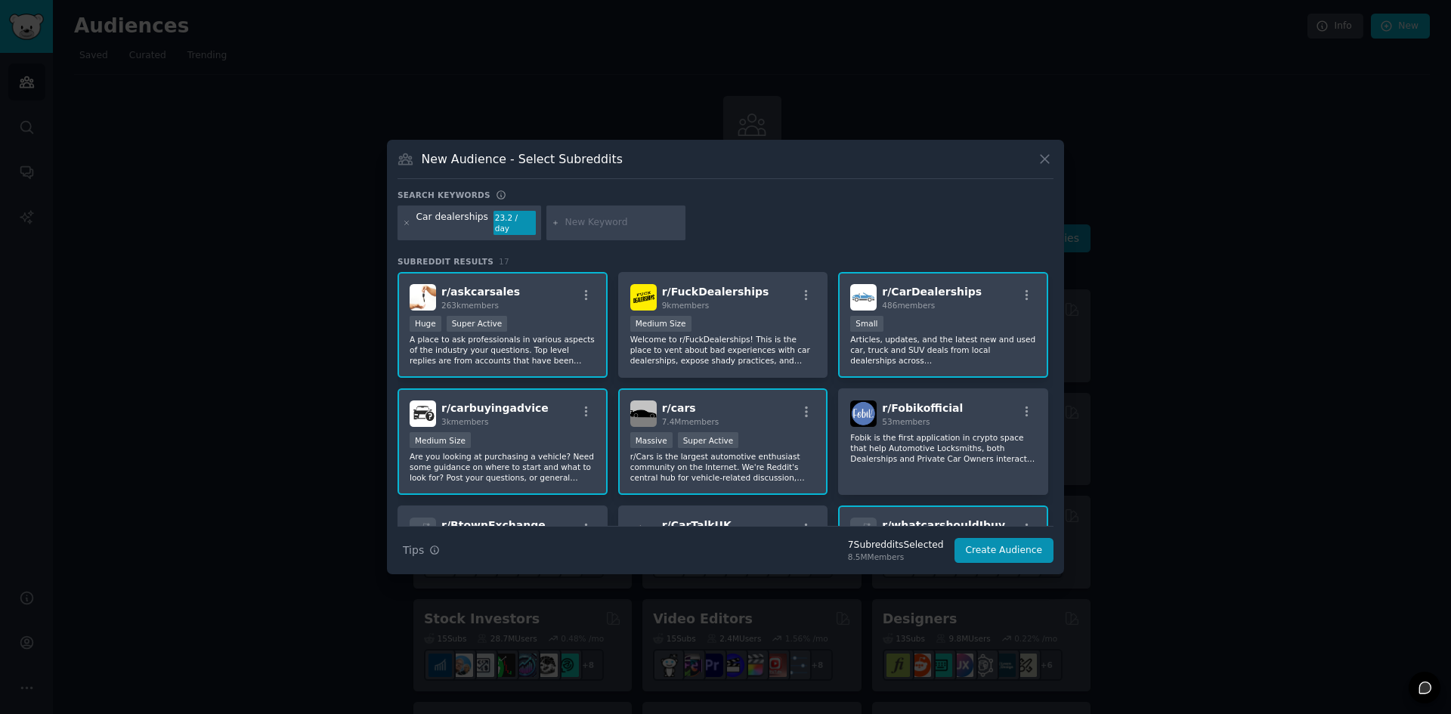
click at [641, 220] on input "text" at bounding box center [622, 223] width 115 height 14
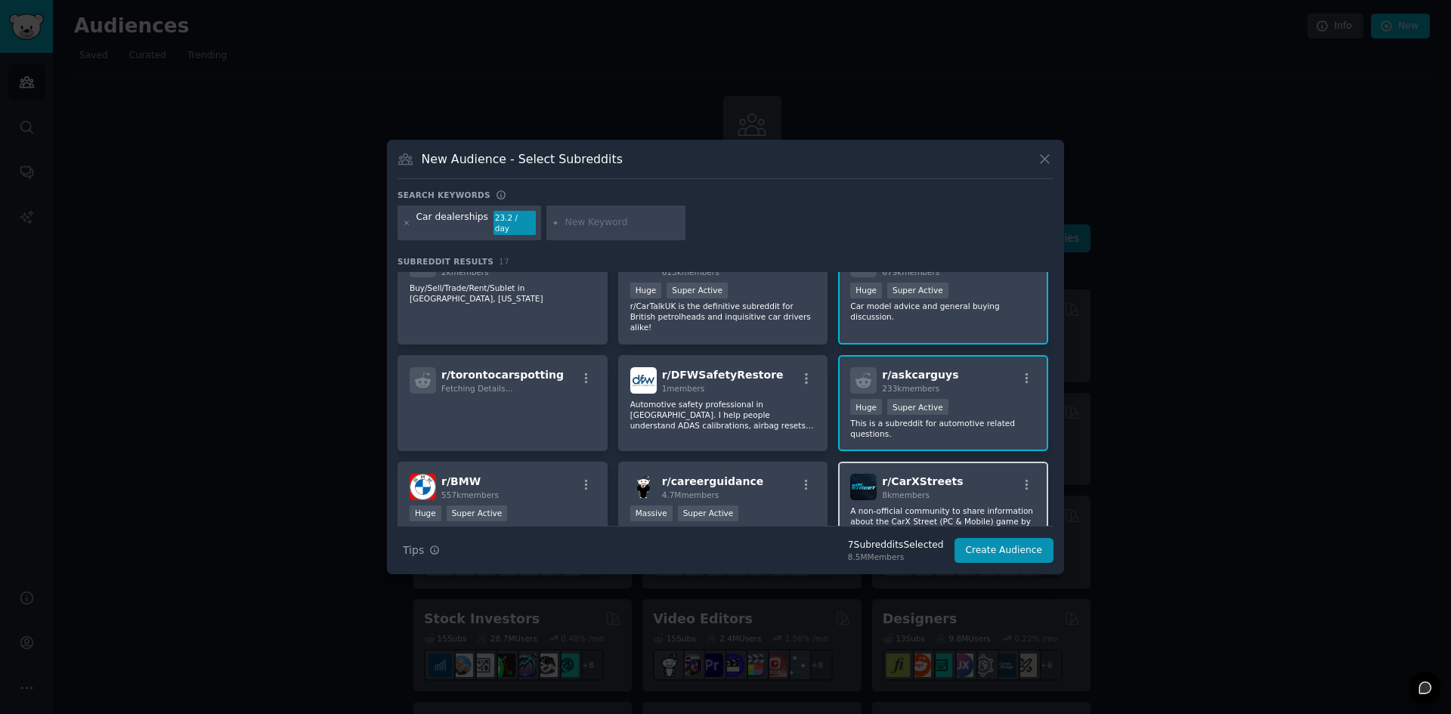
scroll to position [302, 0]
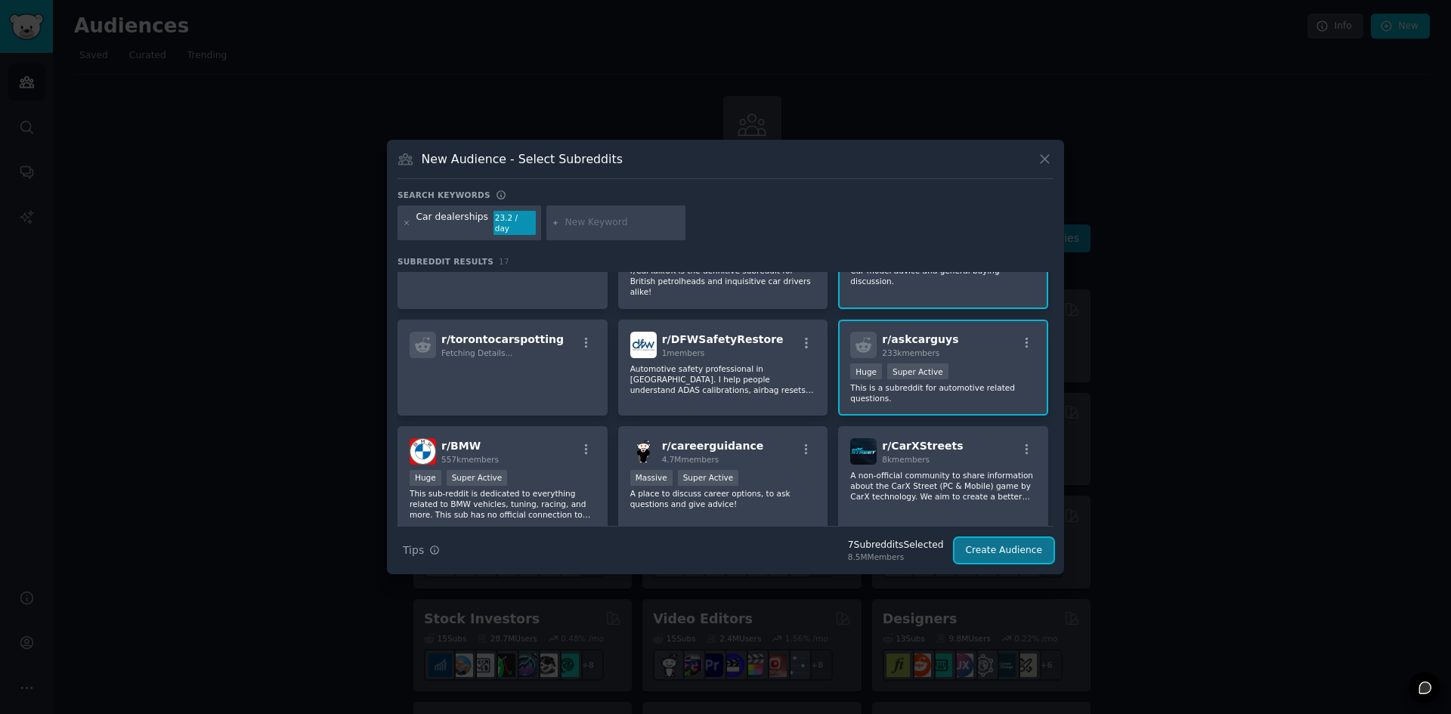
click at [1019, 543] on button "Create Audience" at bounding box center [1004, 551] width 100 height 26
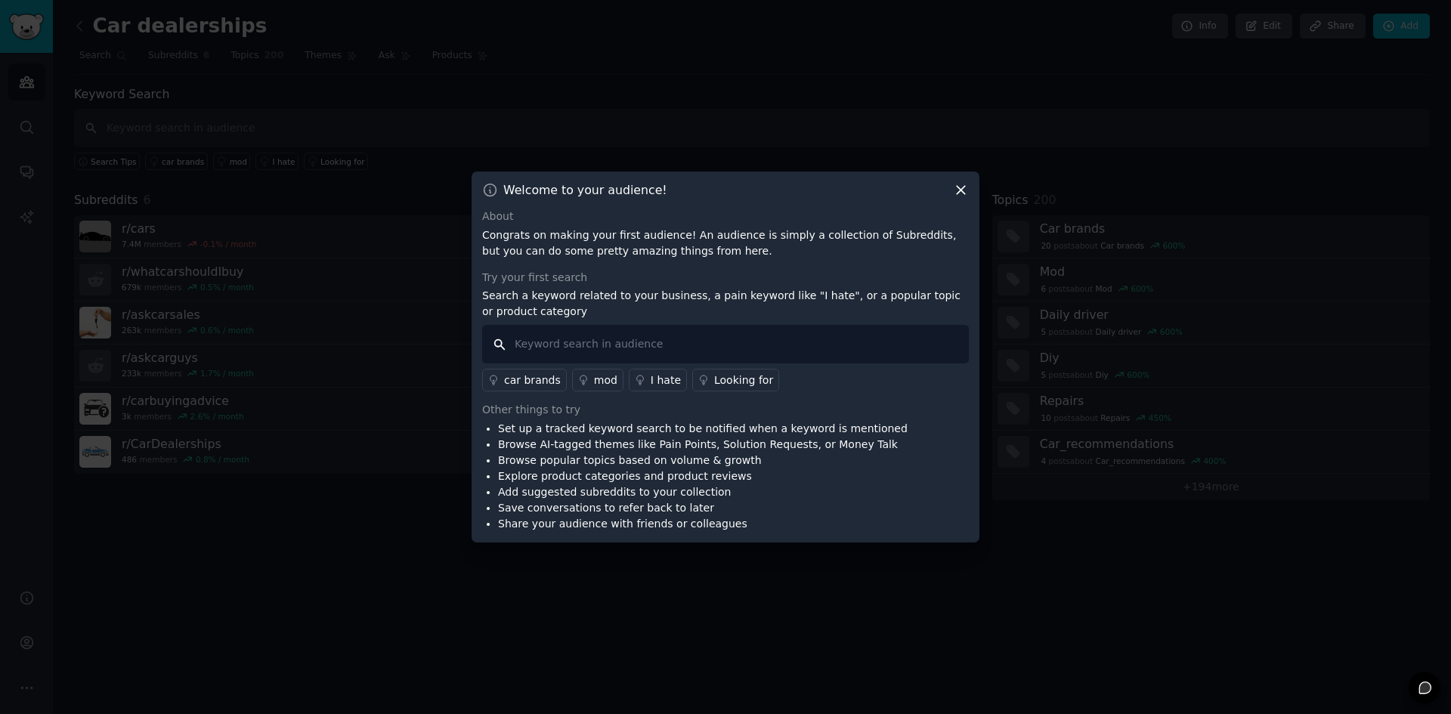
click at [594, 342] on input "text" at bounding box center [725, 344] width 487 height 39
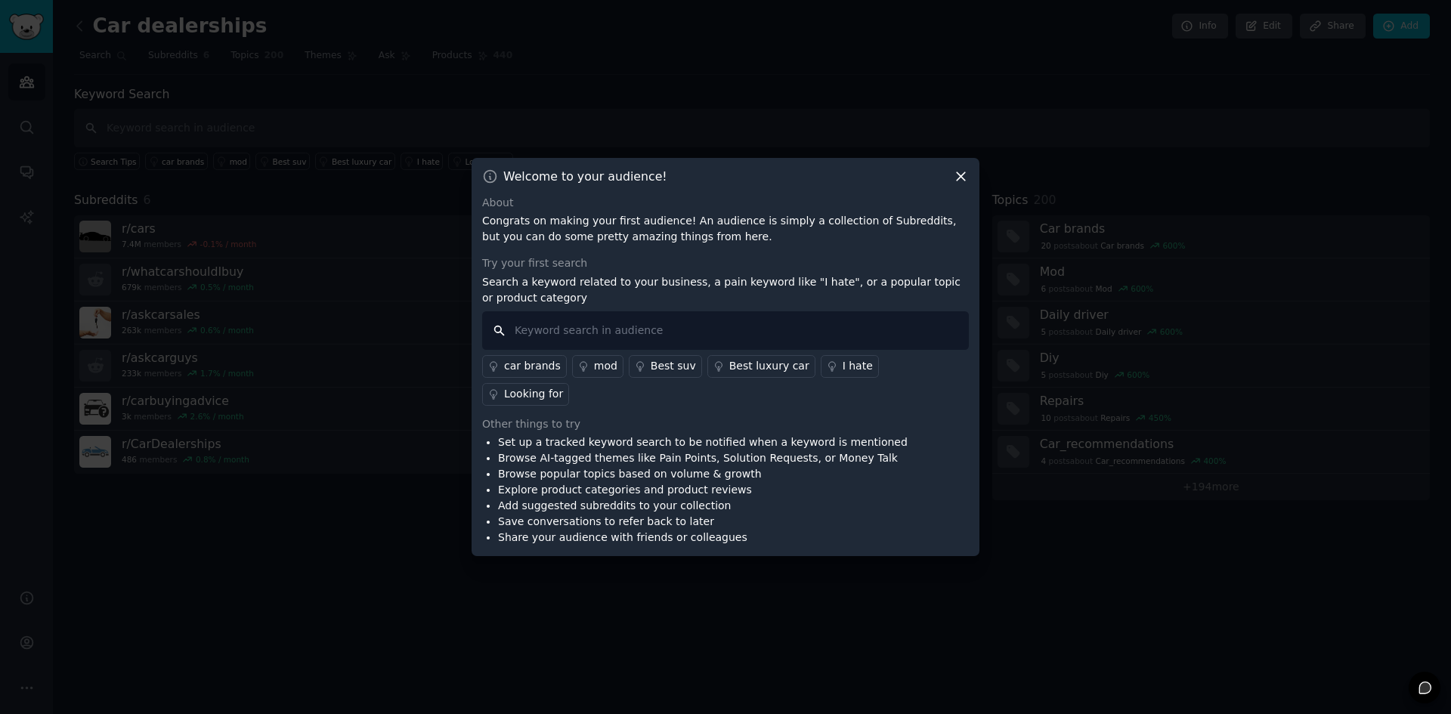
click at [738, 350] on input "text" at bounding box center [725, 330] width 487 height 39
type input "car"
click at [563, 386] on div "Looking for" at bounding box center [533, 394] width 59 height 16
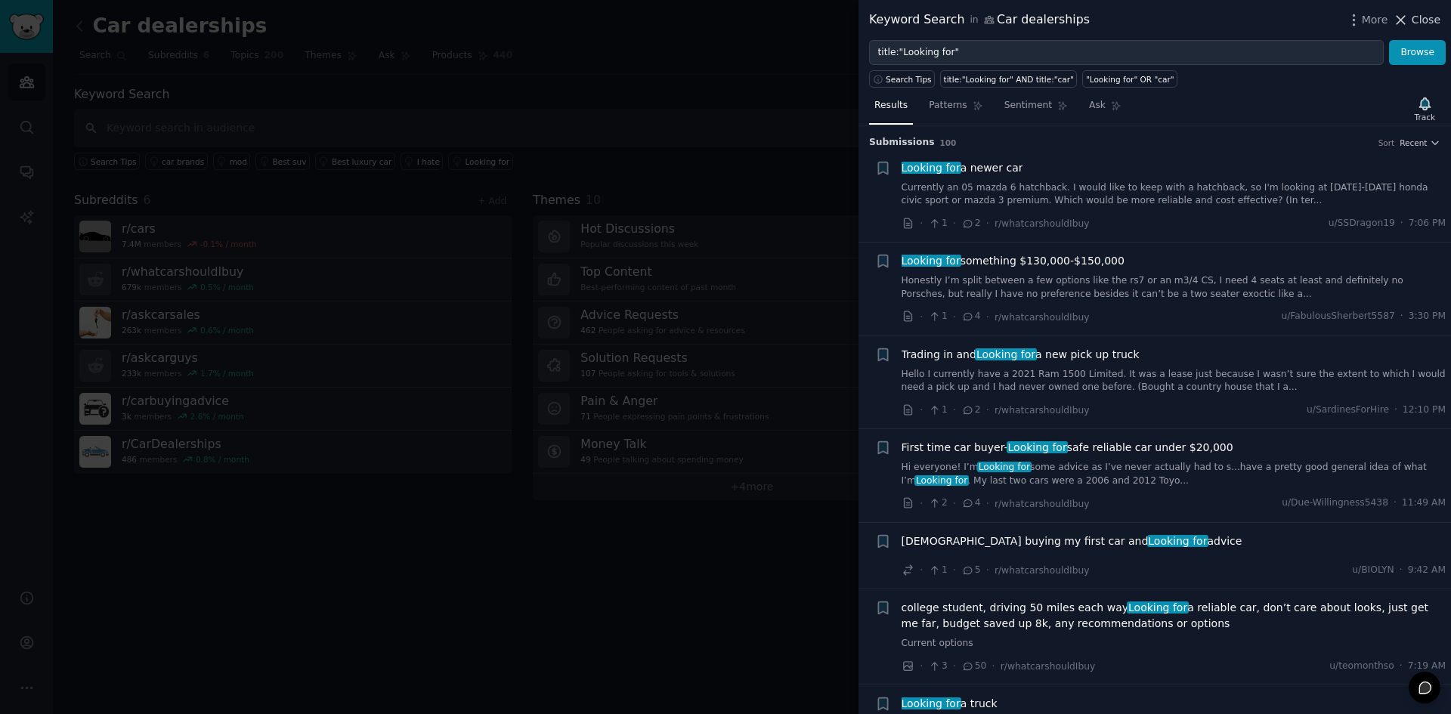
click at [1406, 20] on icon at bounding box center [1401, 20] width 16 height 16
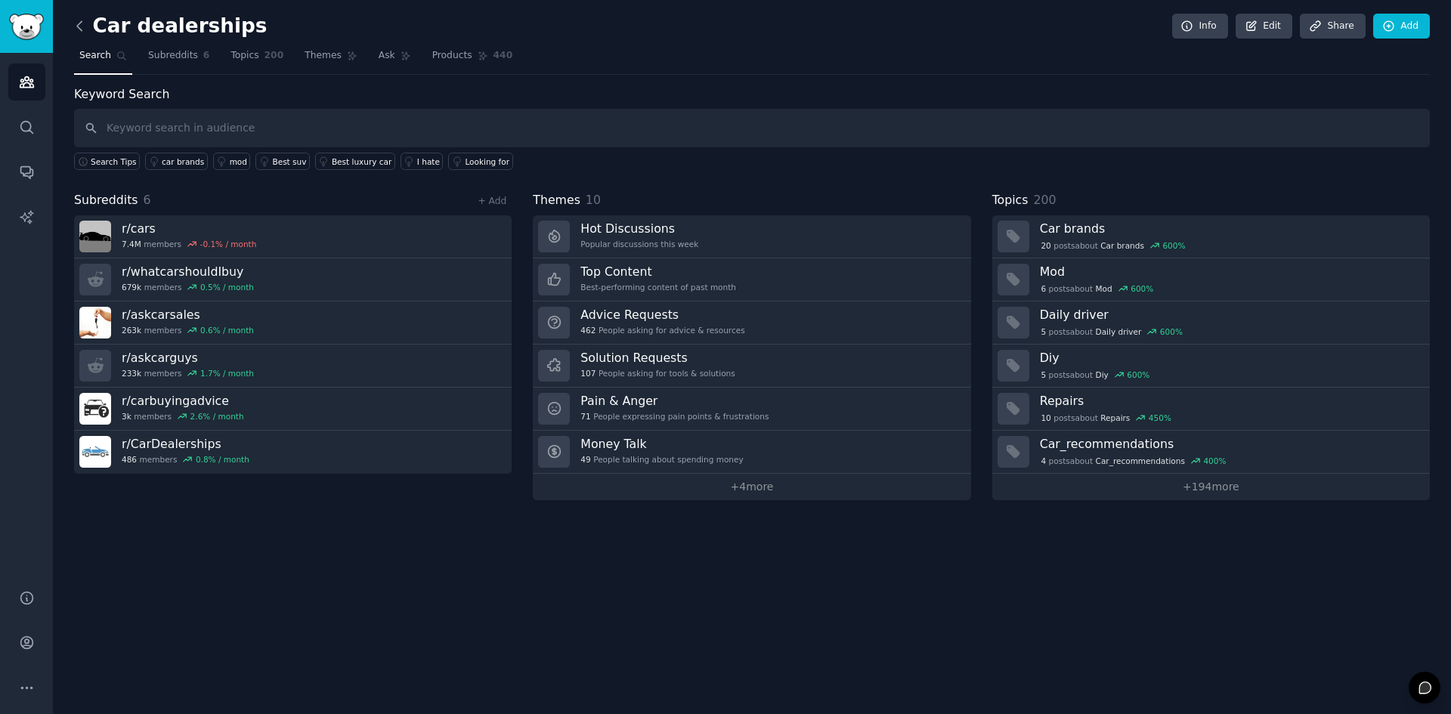
click at [85, 29] on icon at bounding box center [80, 26] width 16 height 16
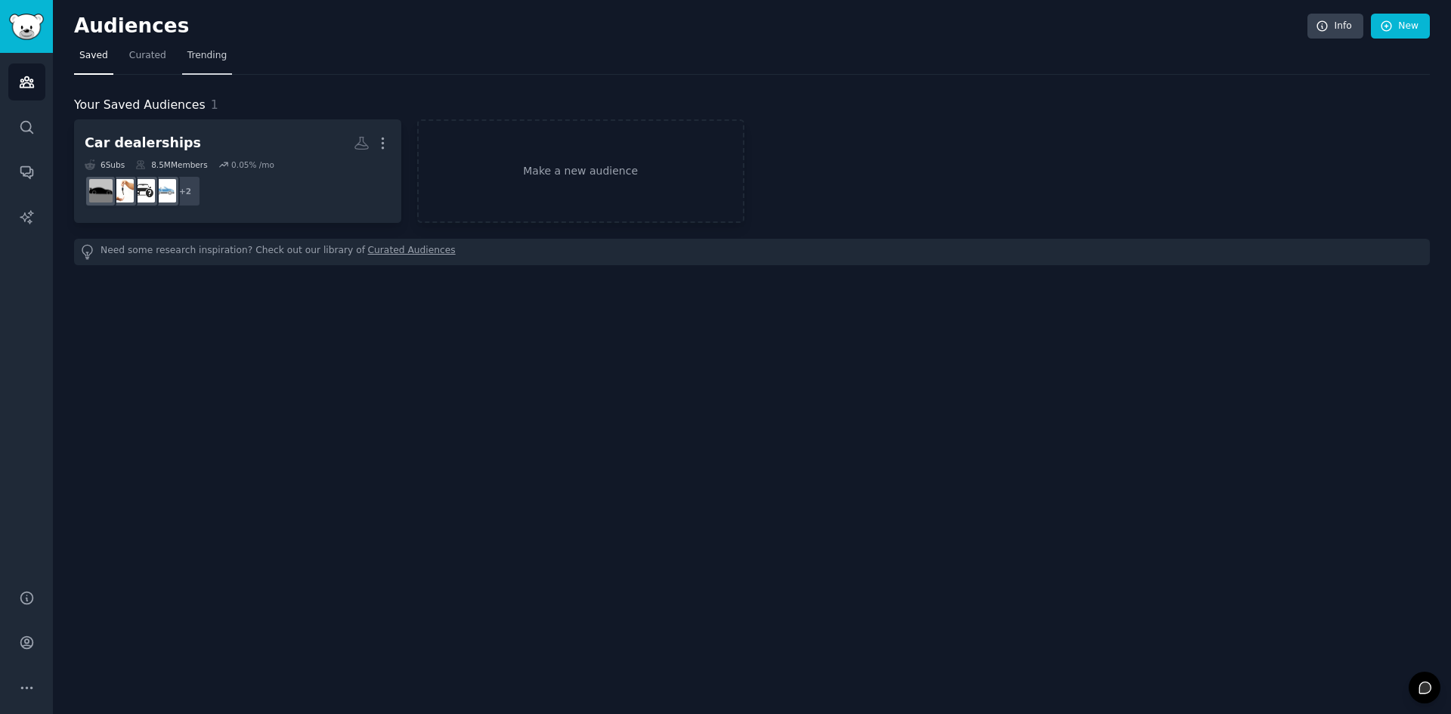
click at [187, 57] on span "Trending" at bounding box center [206, 56] width 39 height 14
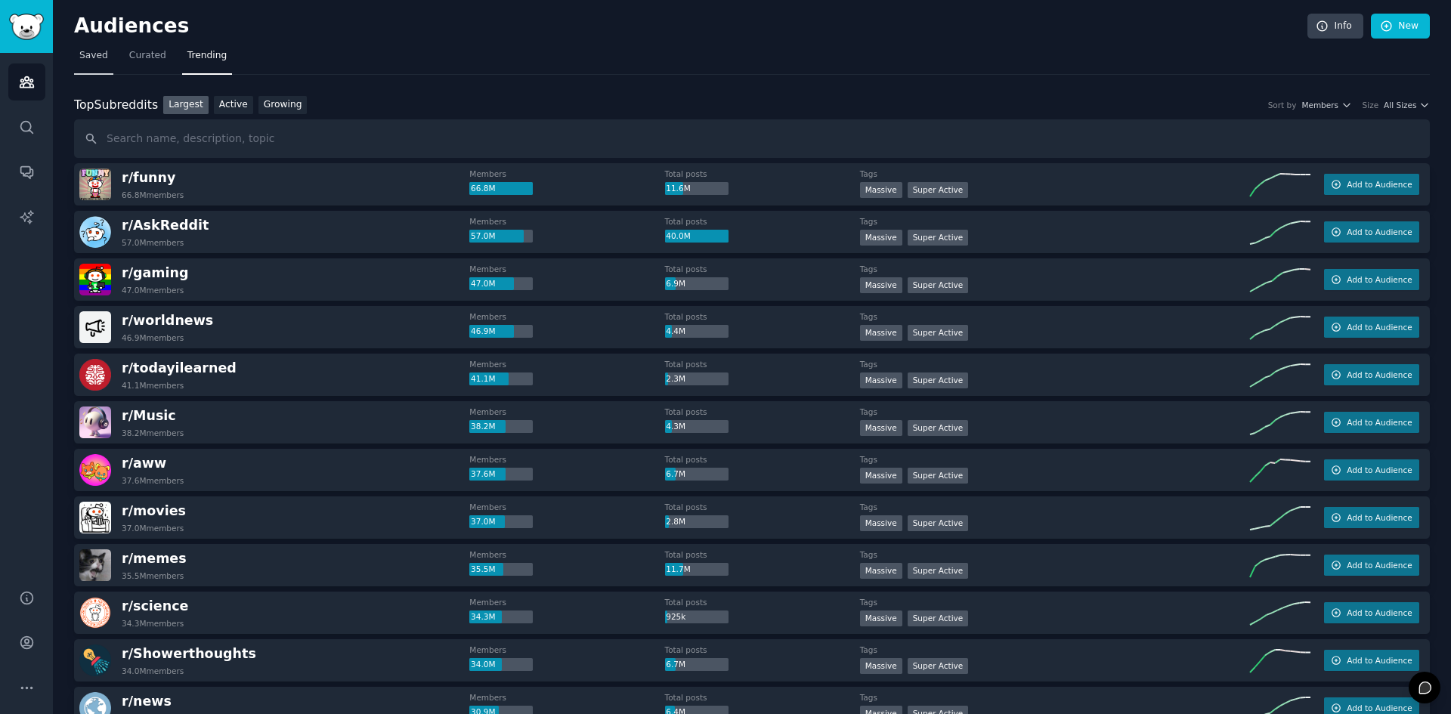
click at [85, 57] on span "Saved" at bounding box center [93, 56] width 29 height 14
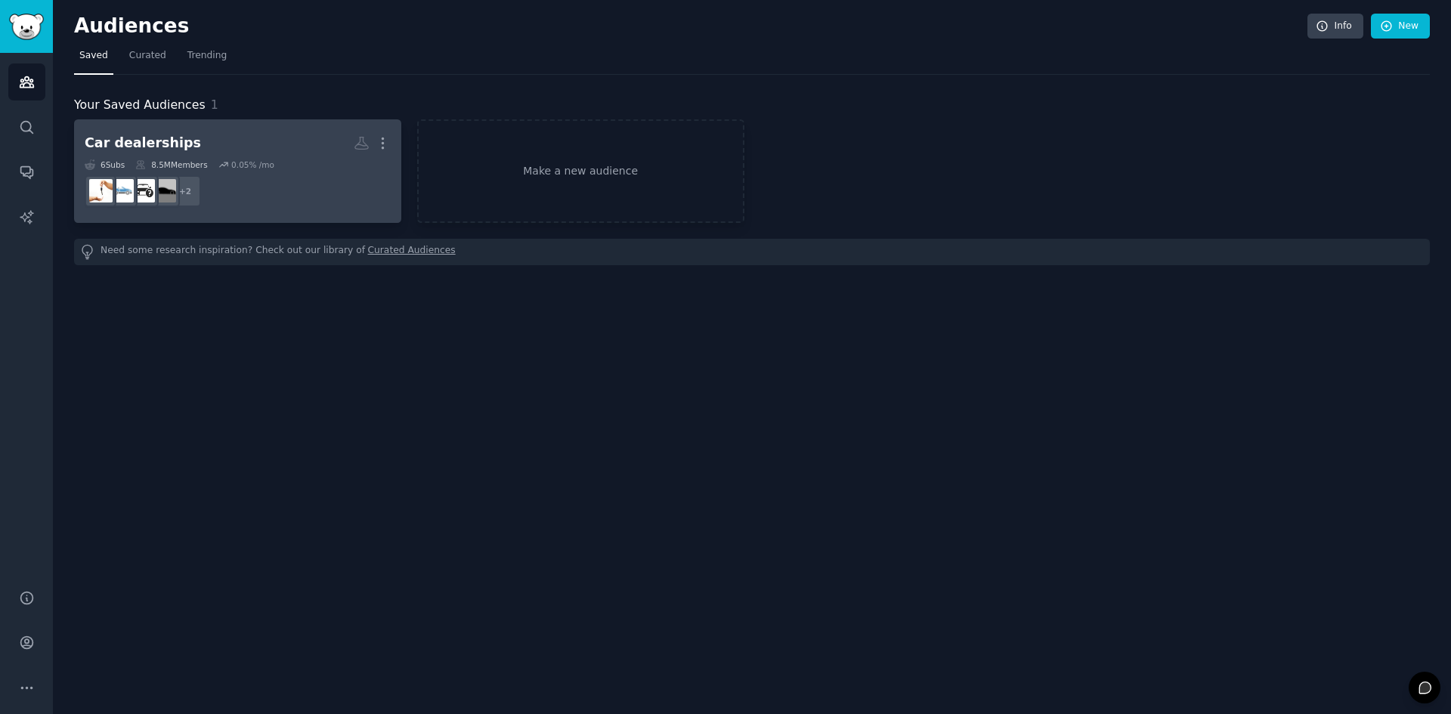
click at [142, 133] on h2 "Car dealerships More" at bounding box center [238, 143] width 306 height 26
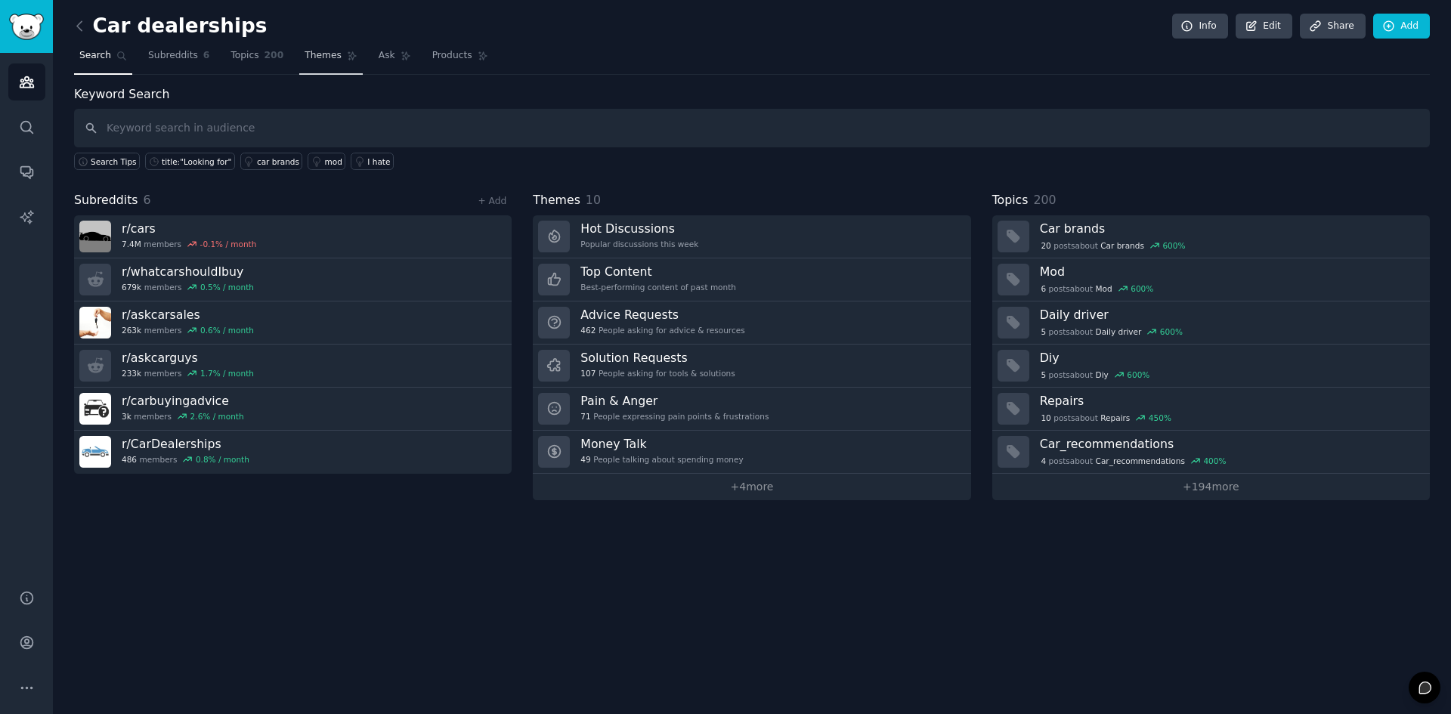
click at [299, 62] on link "Themes" at bounding box center [330, 59] width 63 height 31
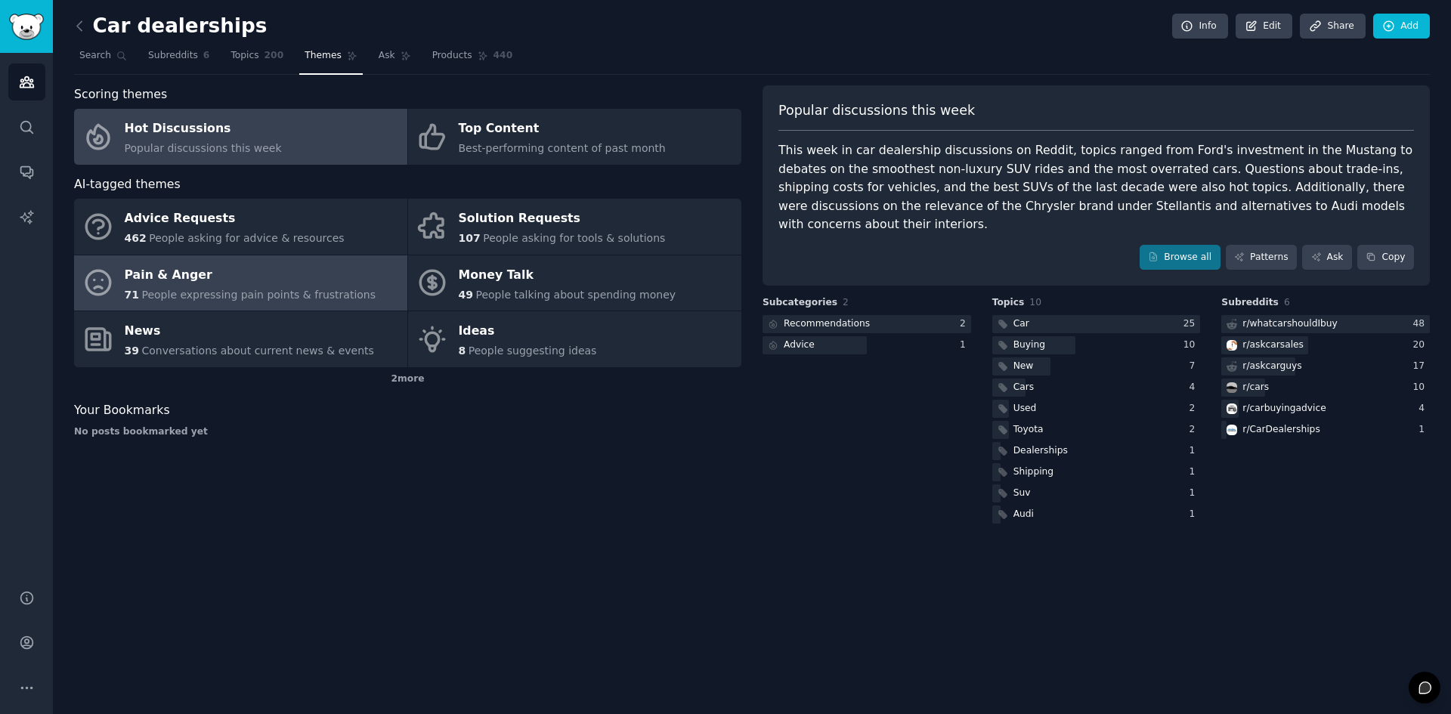
click at [248, 264] on div "Pain & Anger" at bounding box center [251, 275] width 252 height 24
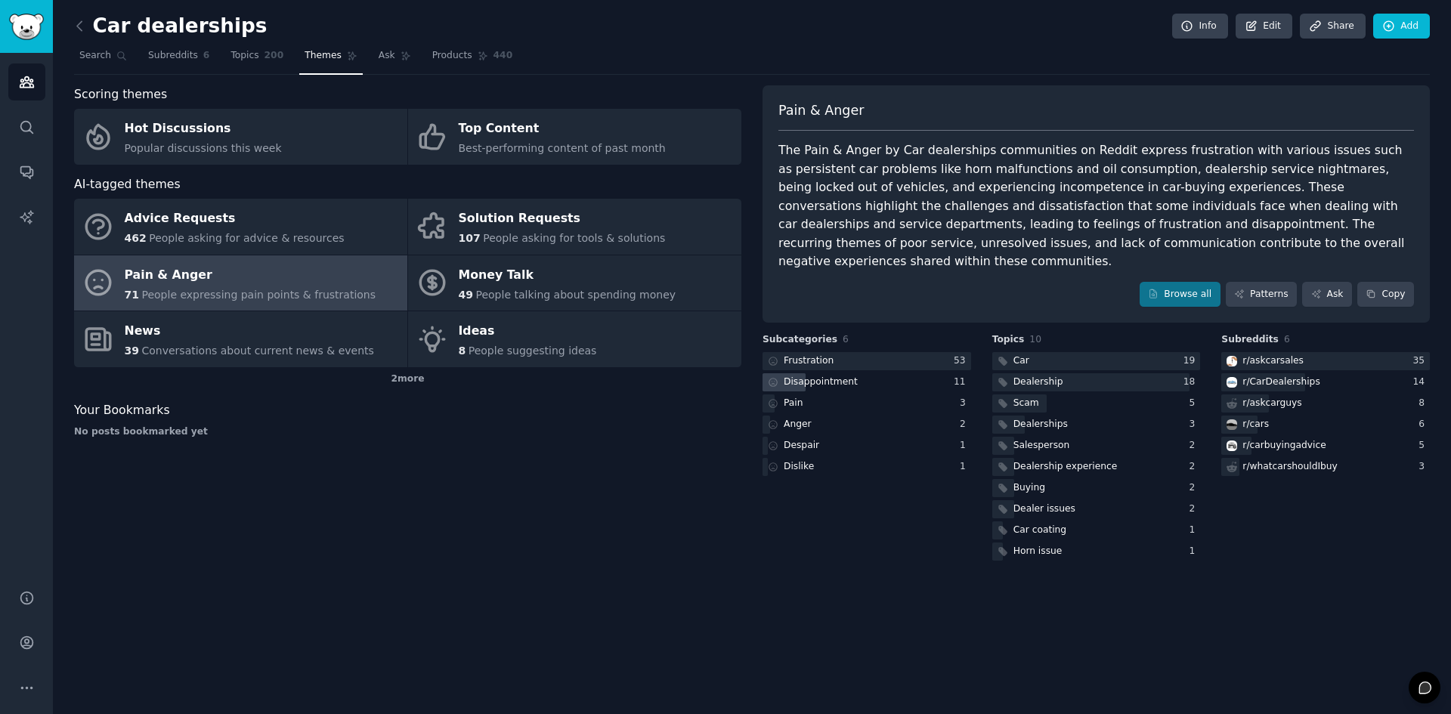
click at [818, 376] on div "Disappointment" at bounding box center [821, 383] width 74 height 14
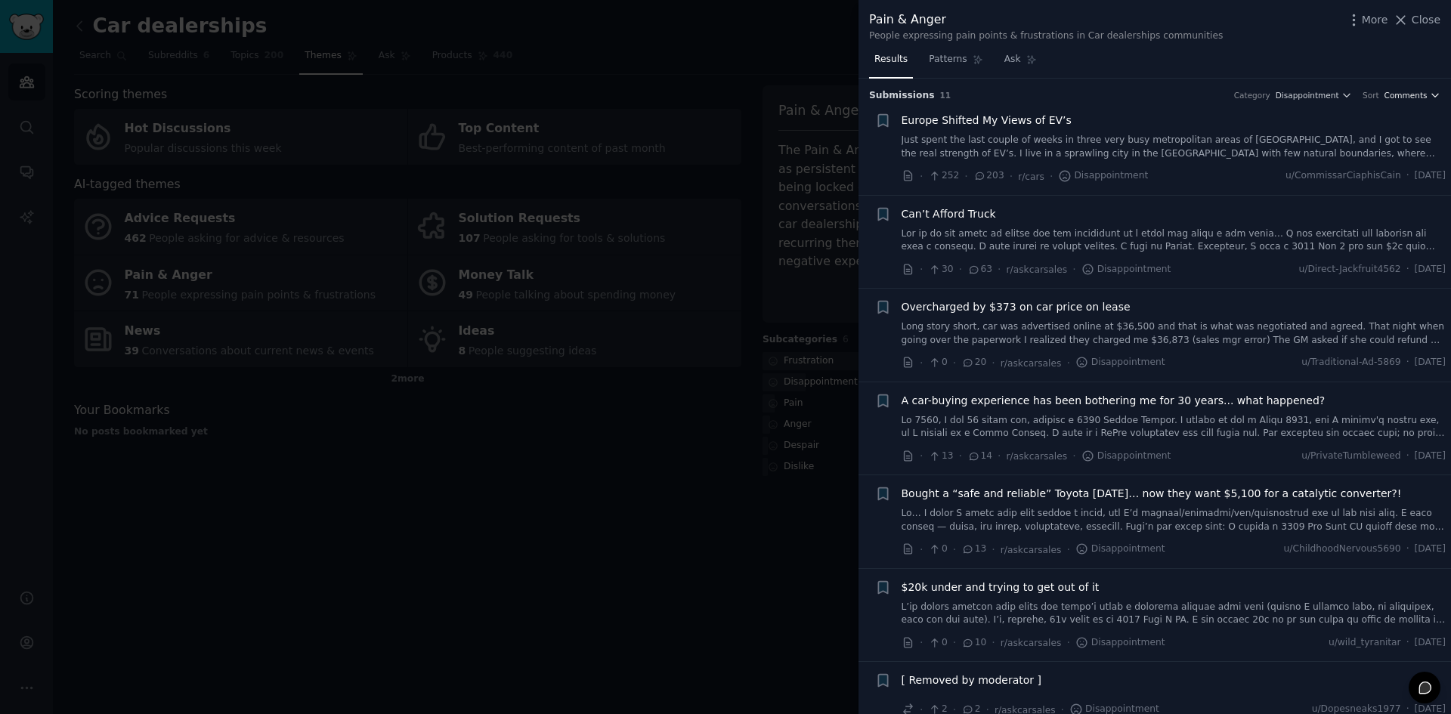
click at [1397, 92] on span "Comments" at bounding box center [1405, 95] width 43 height 11
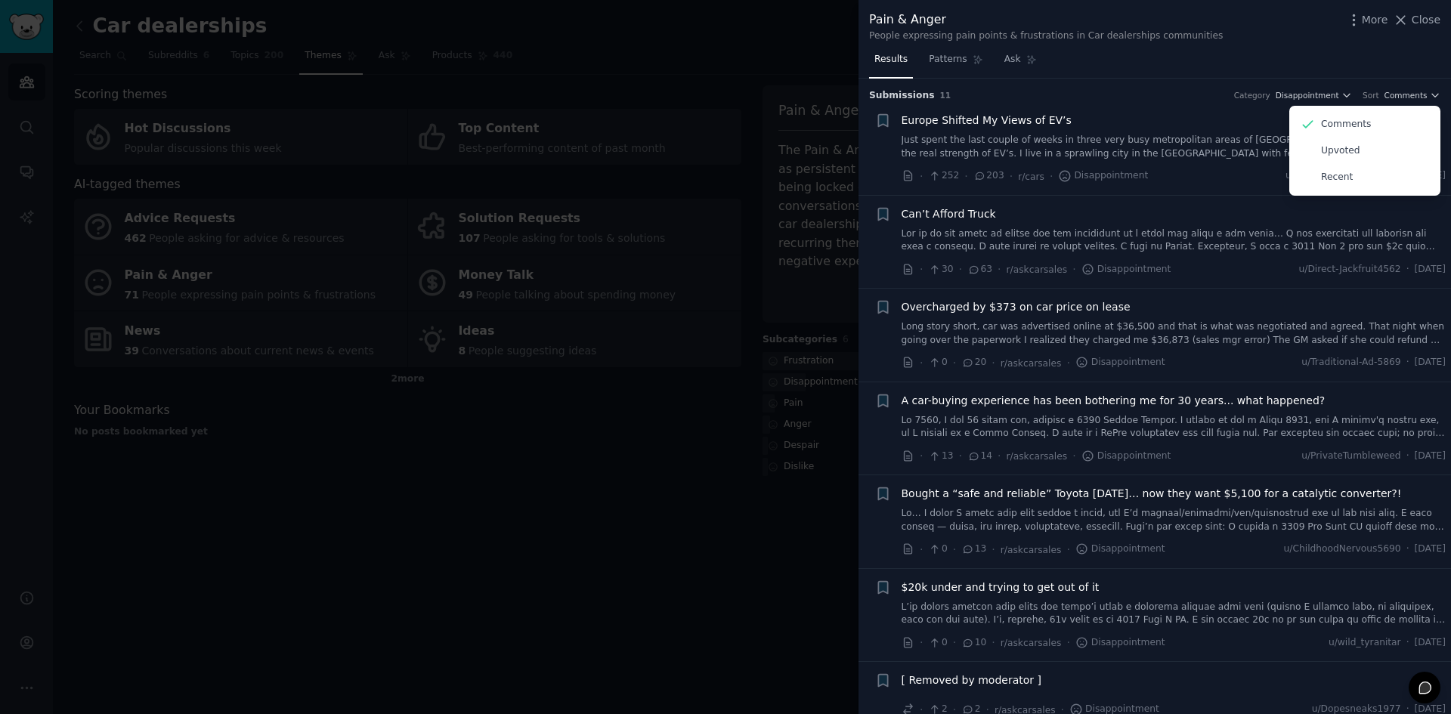
click at [1211, 89] on h3 "Submission s 11 Category Disappointment Sort Comments Comments Upvoted Recent" at bounding box center [1154, 96] width 571 height 14
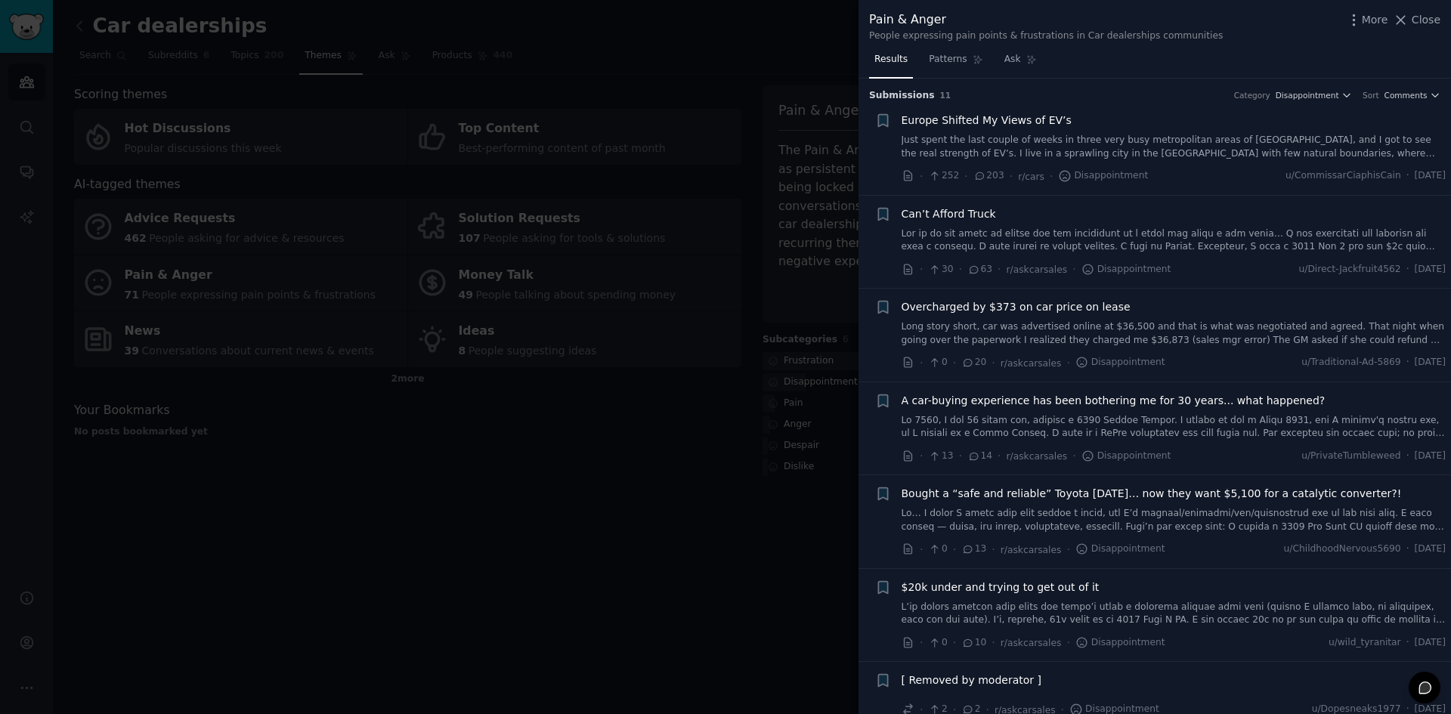
click at [978, 176] on icon at bounding box center [980, 176] width 14 height 11
click at [910, 177] on icon at bounding box center [909, 176] width 14 height 14
click at [1359, 19] on icon "button" at bounding box center [1354, 20] width 16 height 16
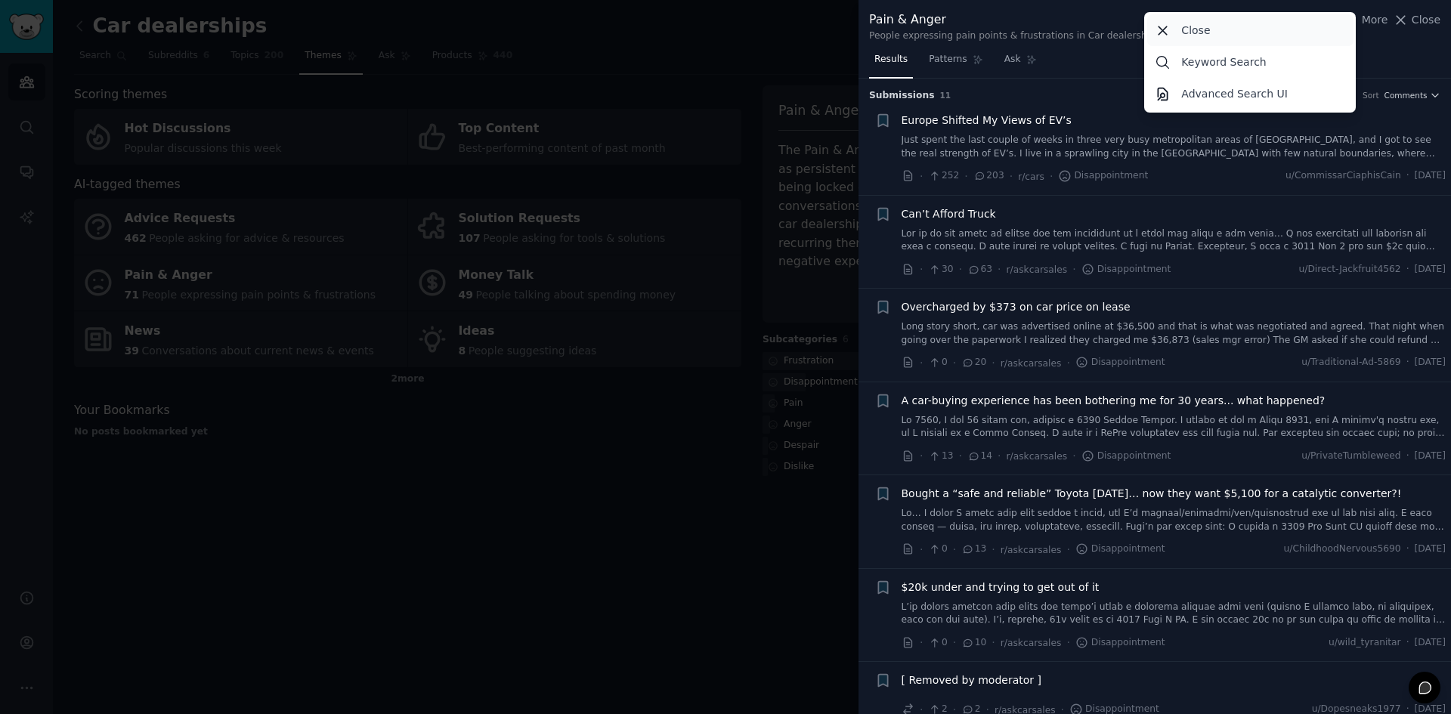
click at [1177, 36] on div "Close" at bounding box center [1250, 30] width 206 height 32
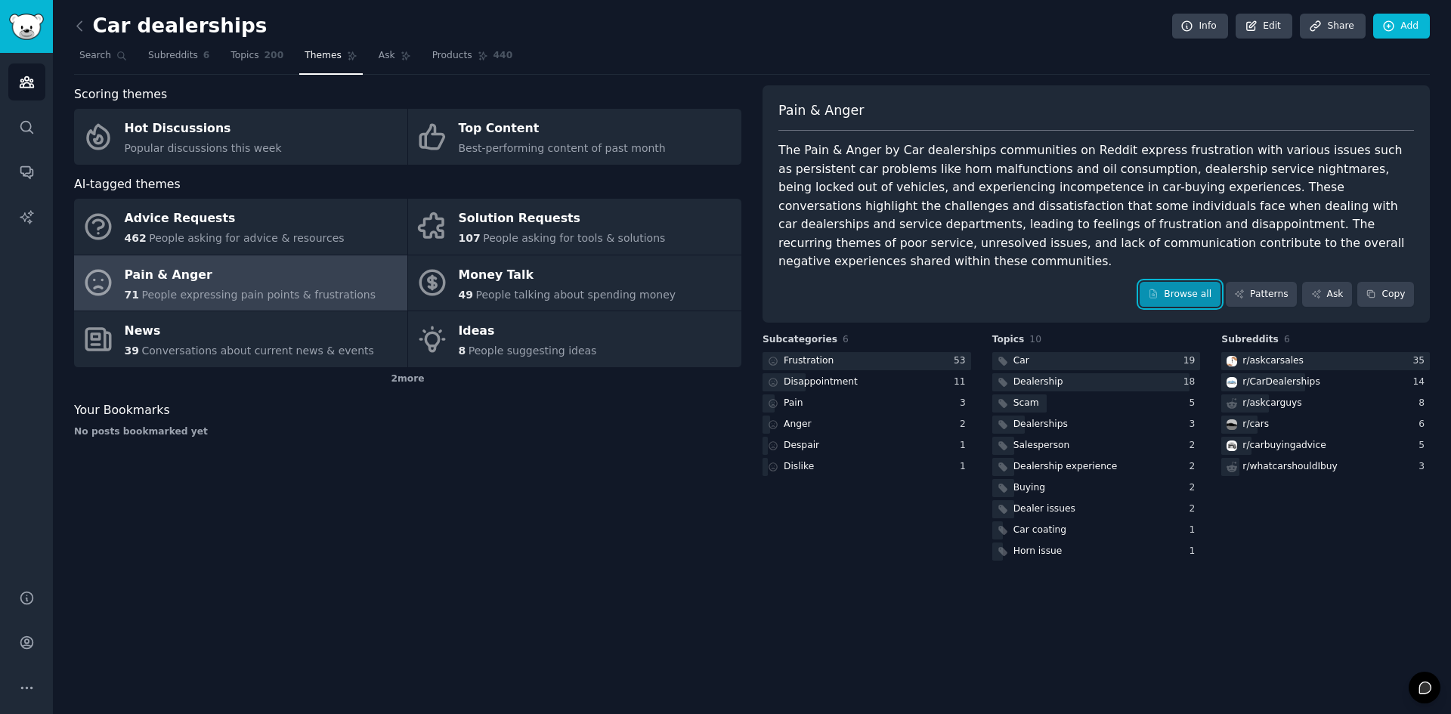
click at [1189, 282] on link "Browse all" at bounding box center [1180, 295] width 81 height 26
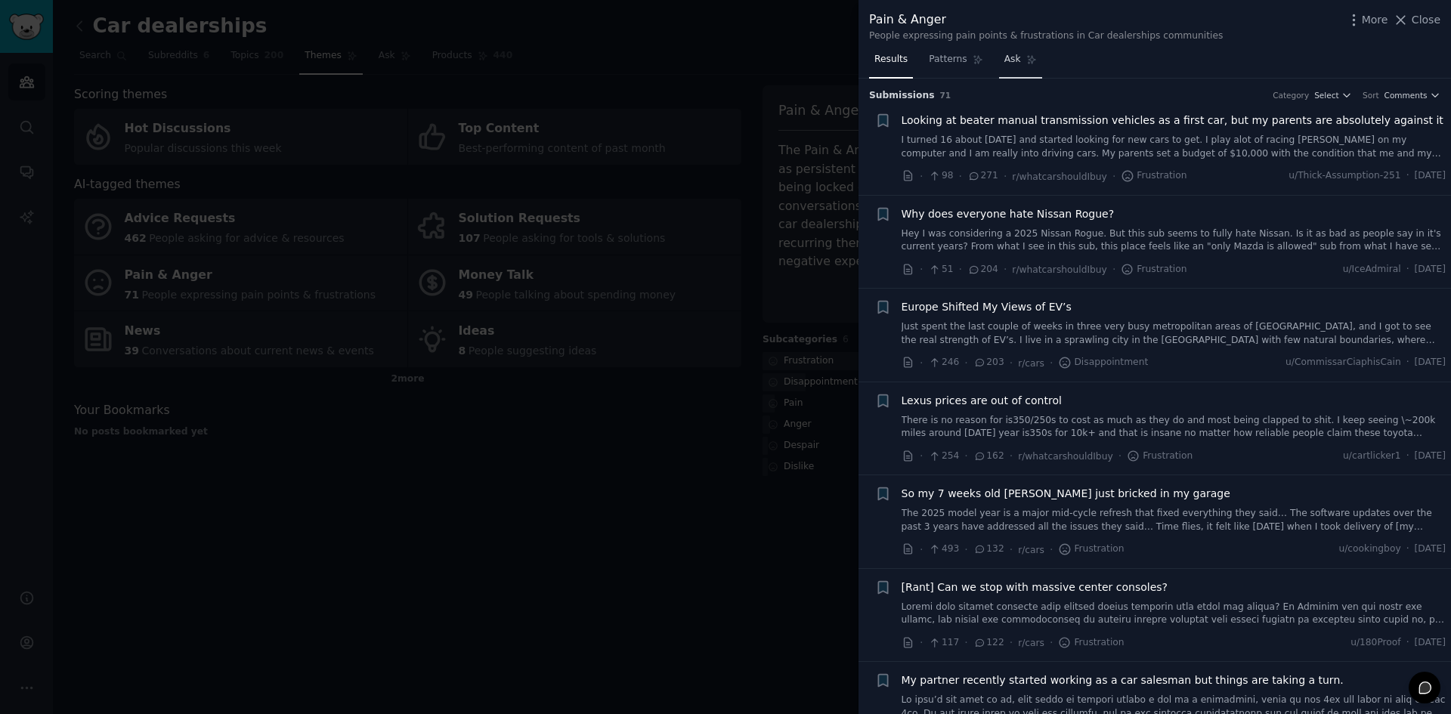
click at [1007, 66] on span "Ask" at bounding box center [1012, 60] width 17 height 14
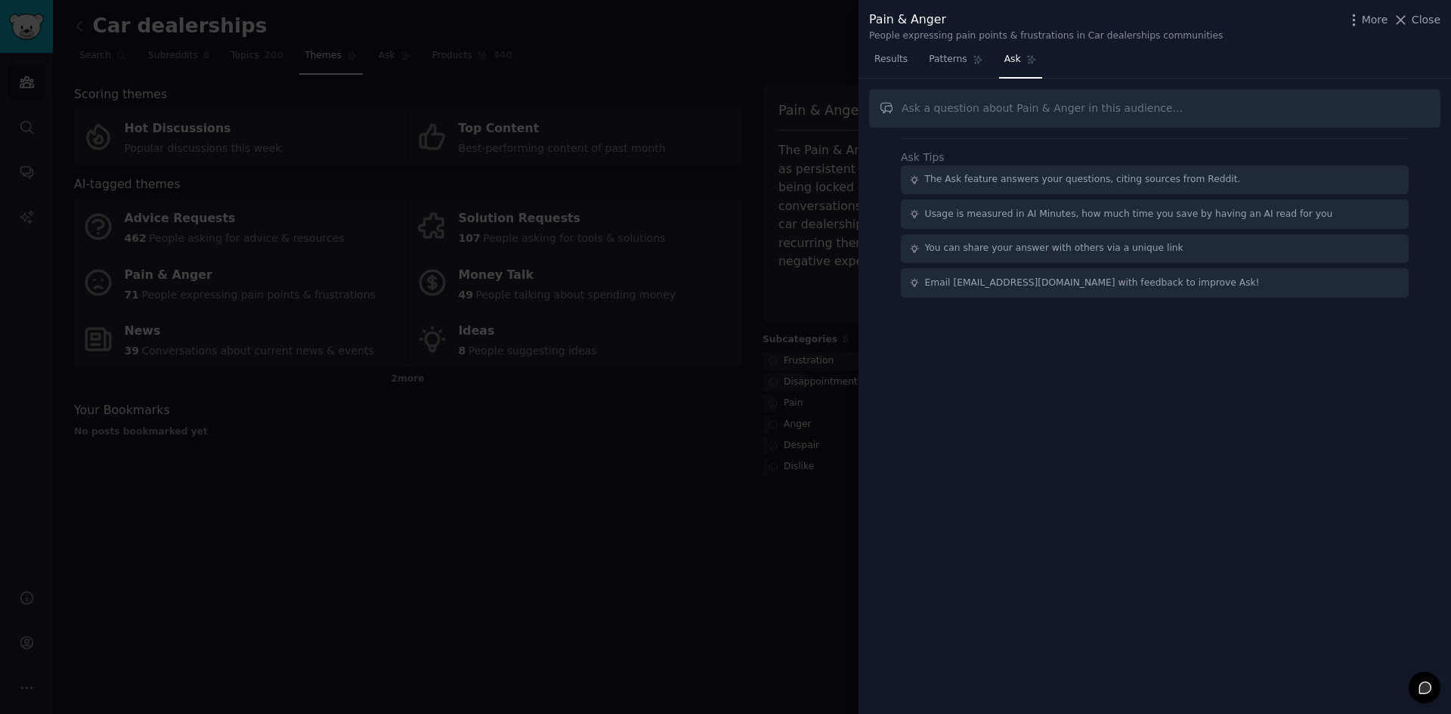
click at [624, 517] on div at bounding box center [725, 357] width 1451 height 714
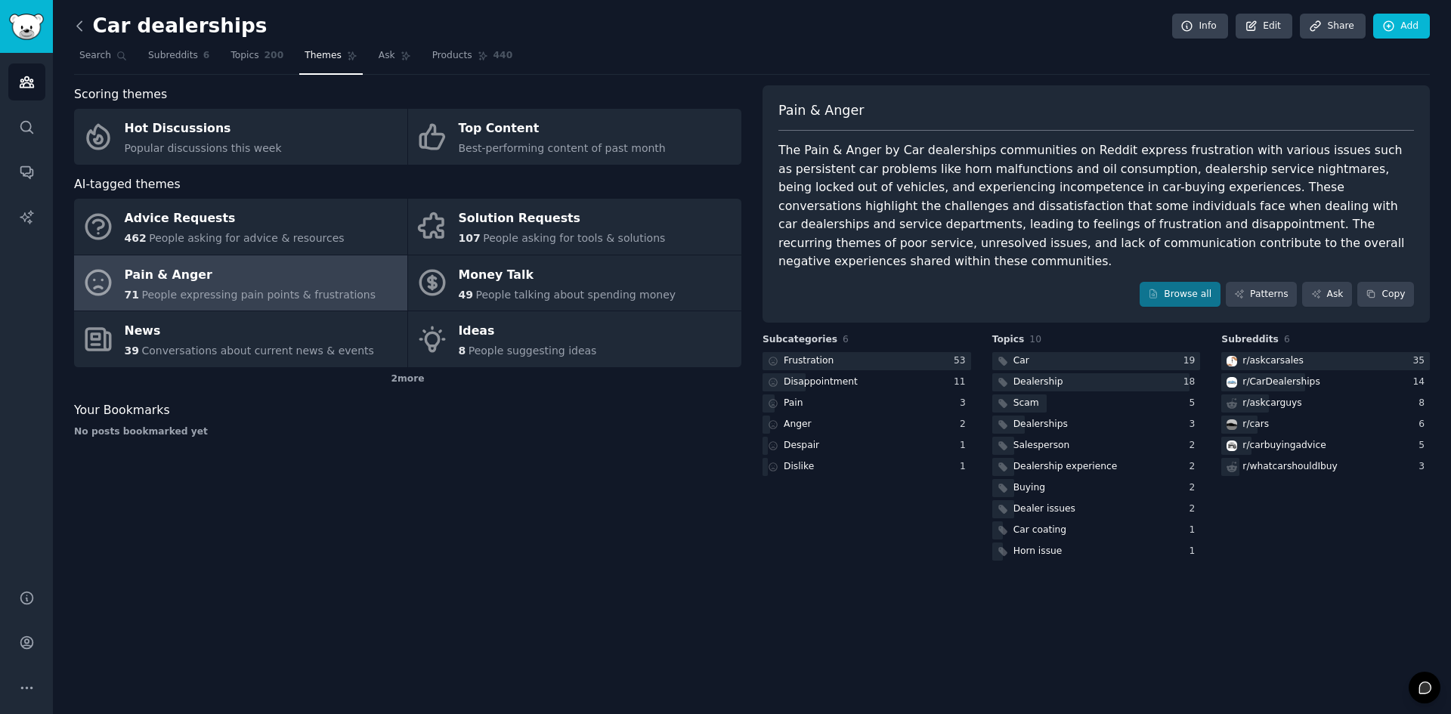
click at [85, 27] on icon at bounding box center [80, 26] width 16 height 16
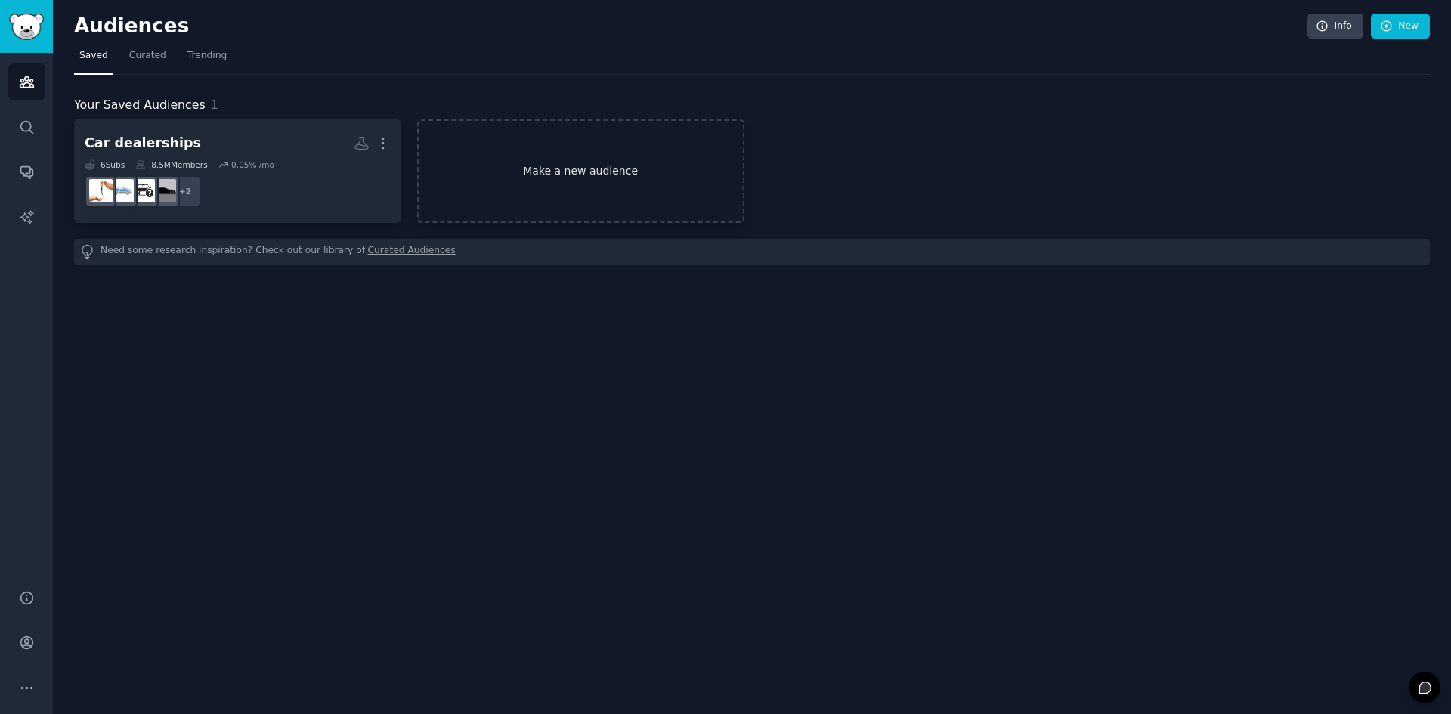
click at [604, 141] on link "Make a new audience" at bounding box center [580, 171] width 327 height 104
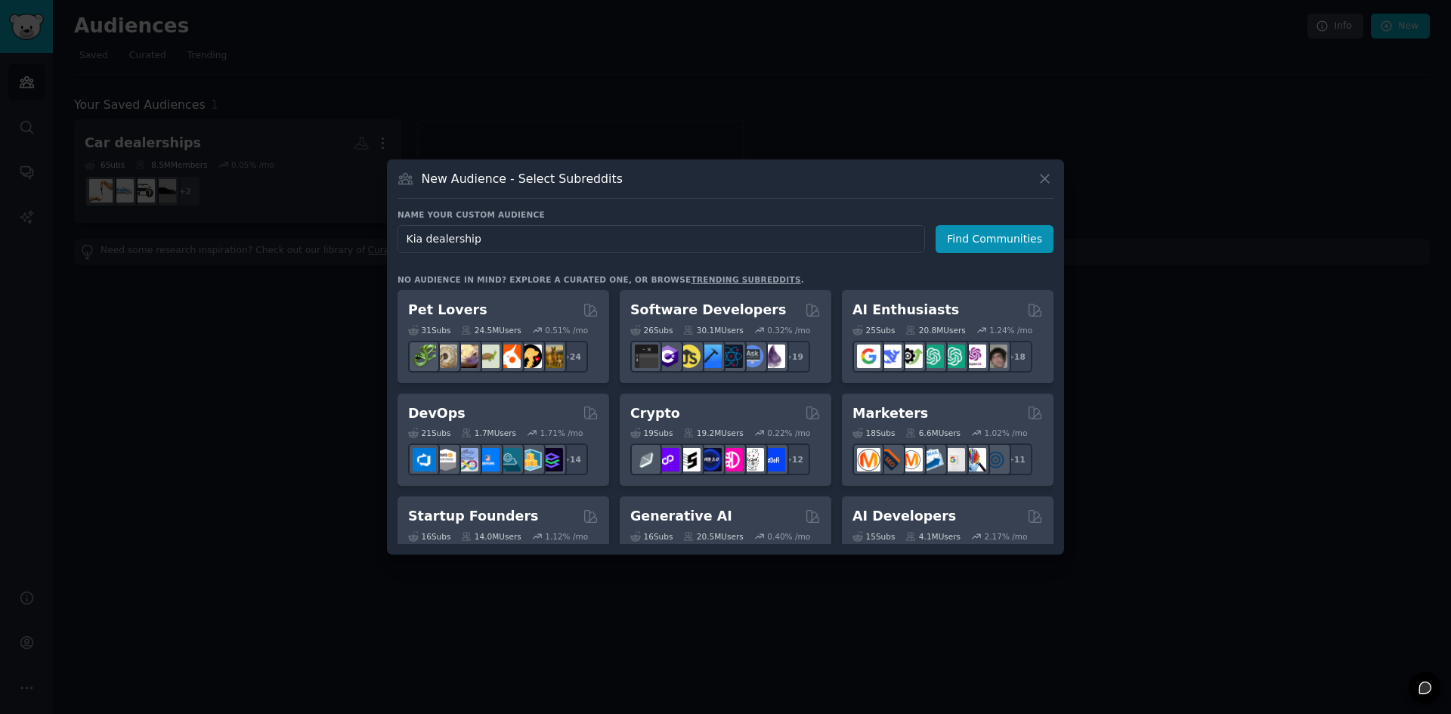
type input "Kia dealership"
click at [1053, 184] on button at bounding box center [1044, 178] width 17 height 17
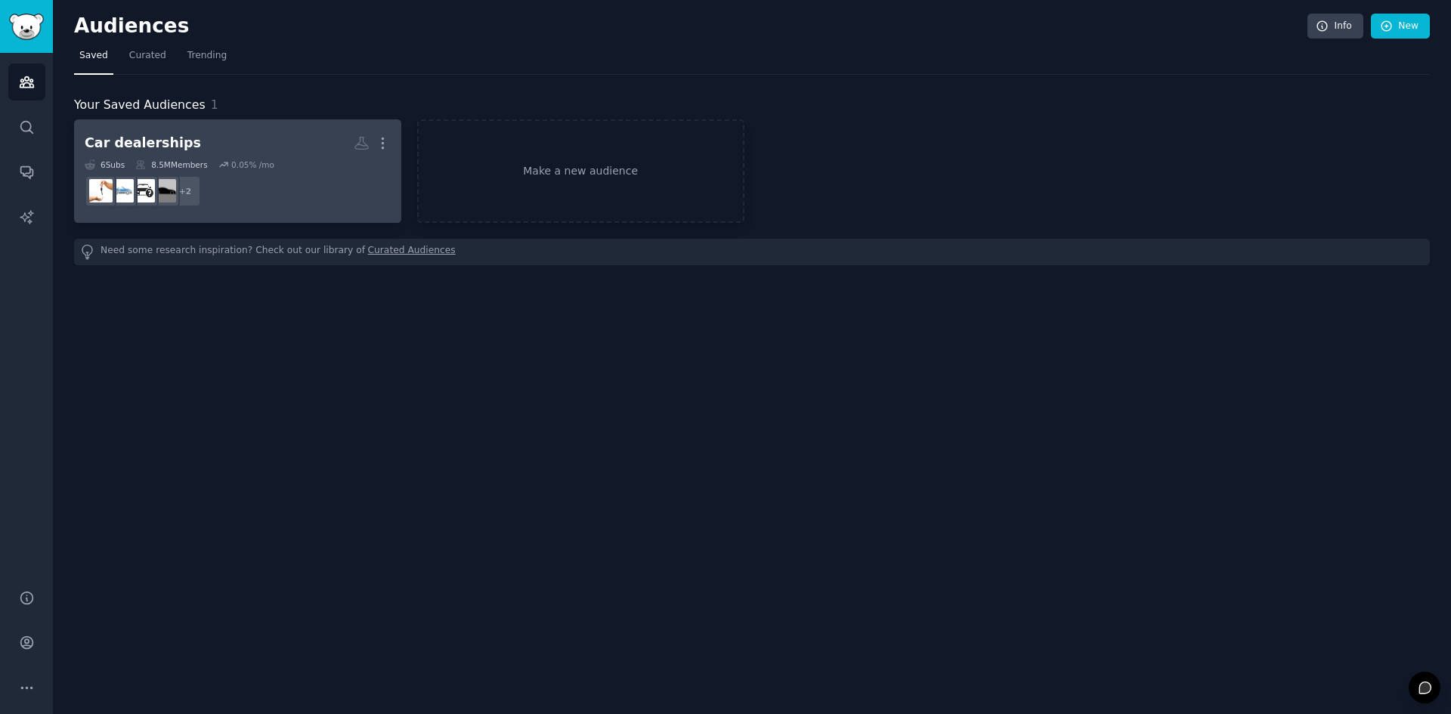
click at [275, 174] on dd "+ 2" at bounding box center [238, 191] width 306 height 42
click at [254, 181] on dd "+ 2" at bounding box center [238, 191] width 306 height 42
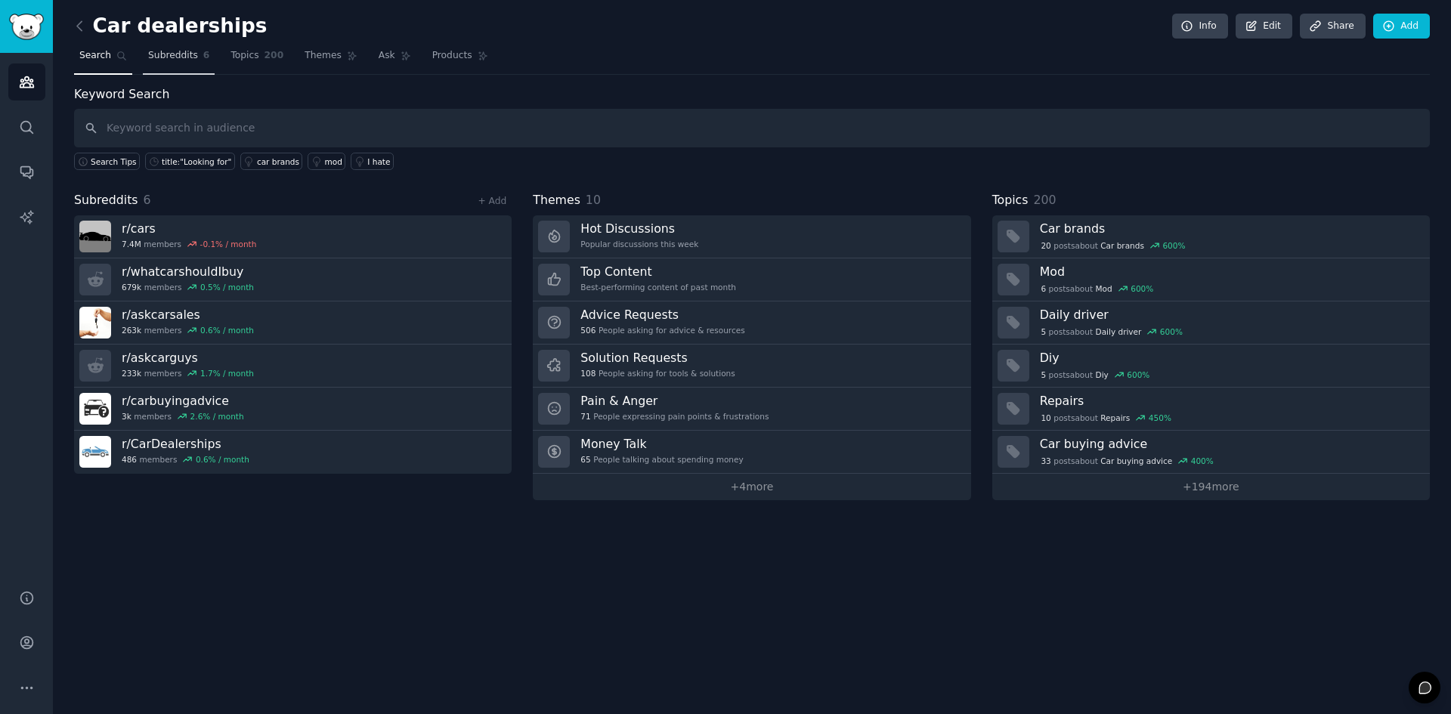
click at [184, 59] on span "Subreddits" at bounding box center [173, 56] width 50 height 14
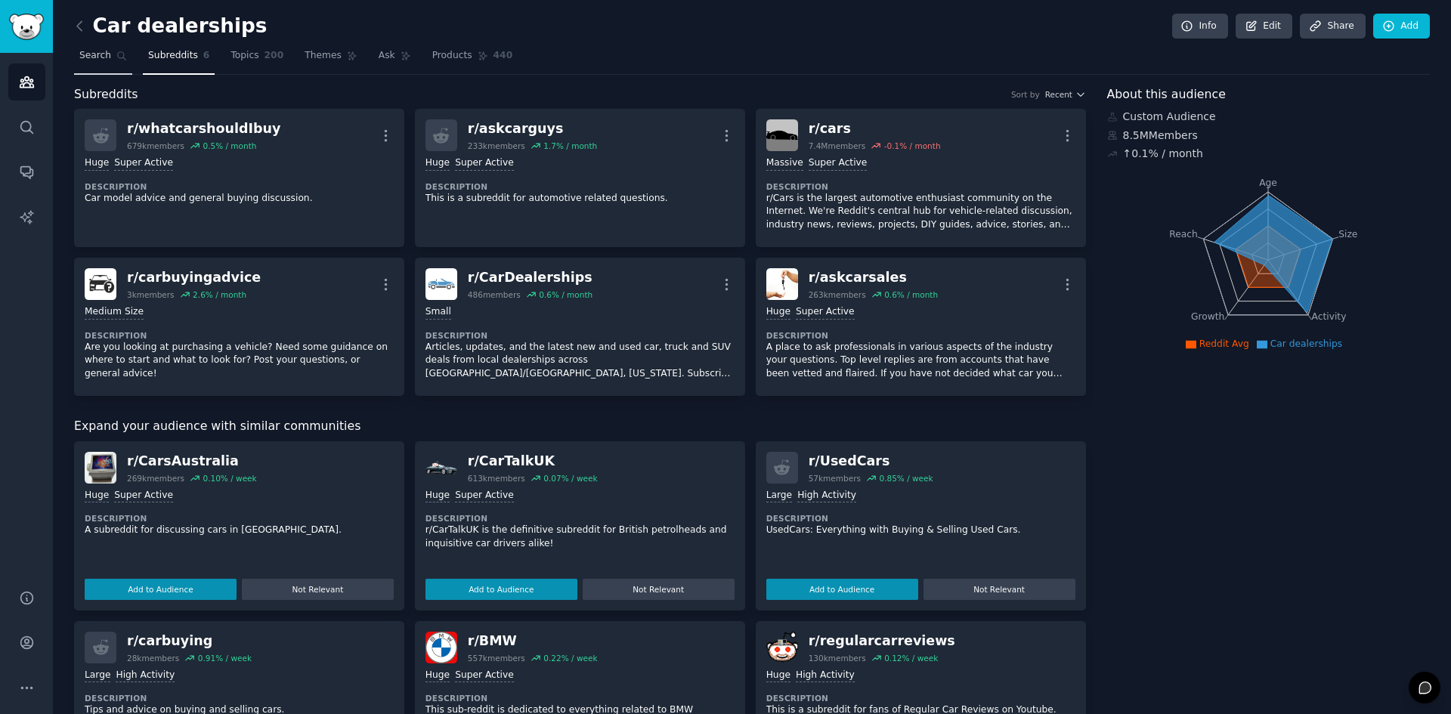
click at [89, 49] on span "Search" at bounding box center [95, 56] width 32 height 14
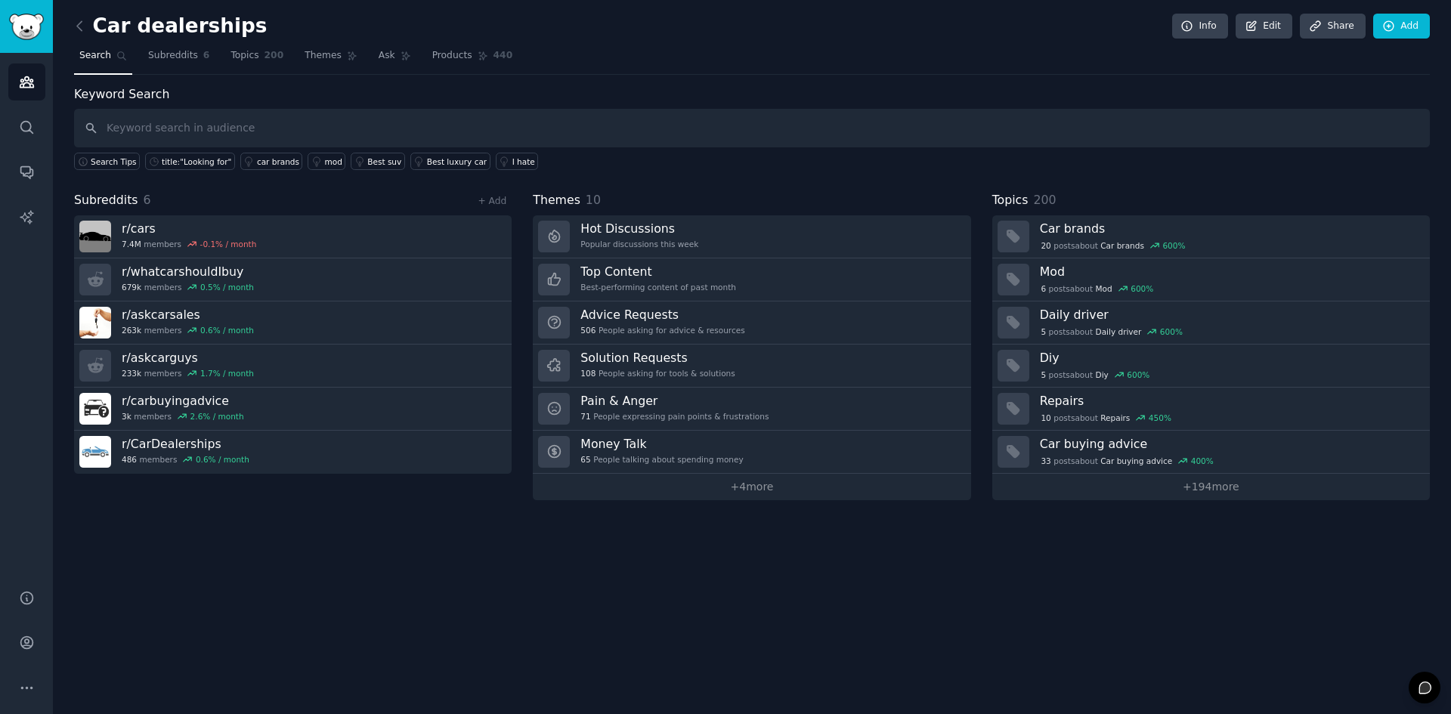
click at [110, 32] on h2 "Car dealerships" at bounding box center [170, 26] width 193 height 24
click at [1282, 20] on link "Edit" at bounding box center [1264, 27] width 57 height 26
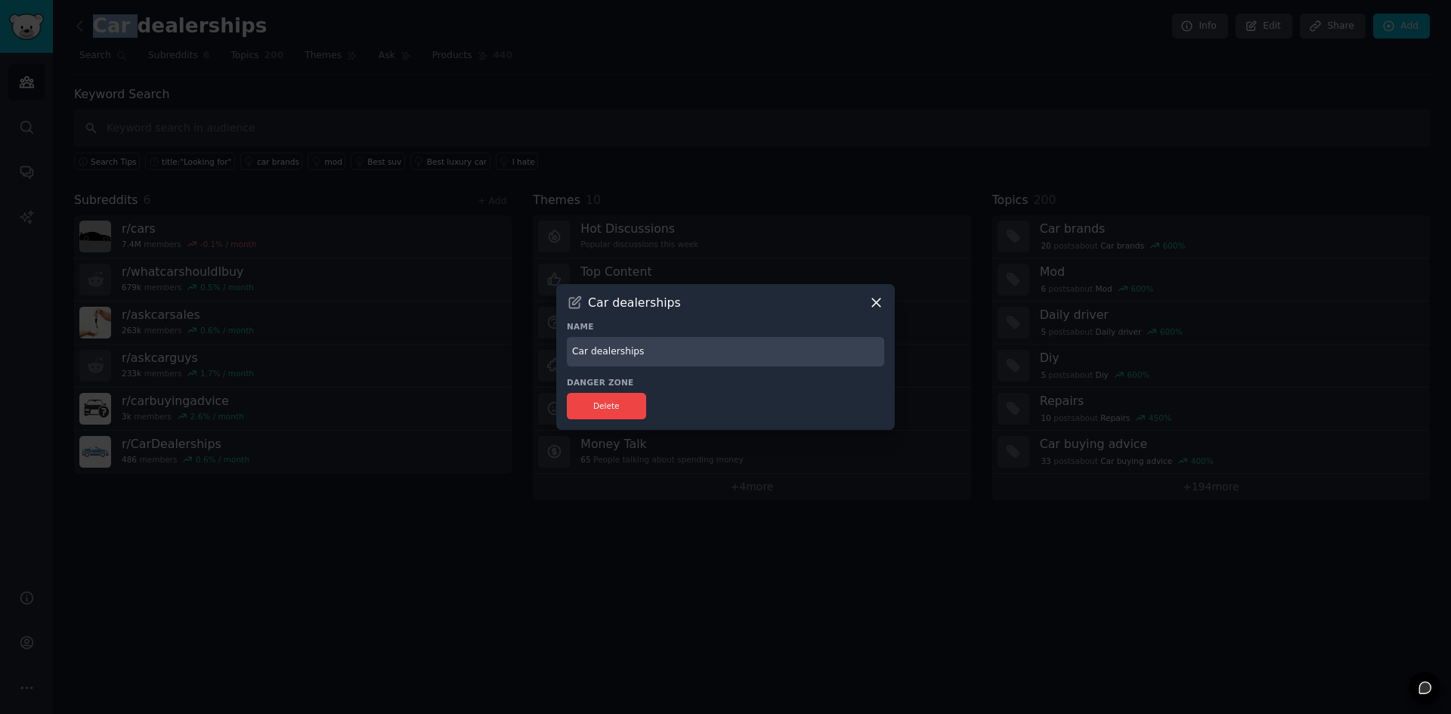
click at [869, 302] on icon at bounding box center [876, 303] width 16 height 16
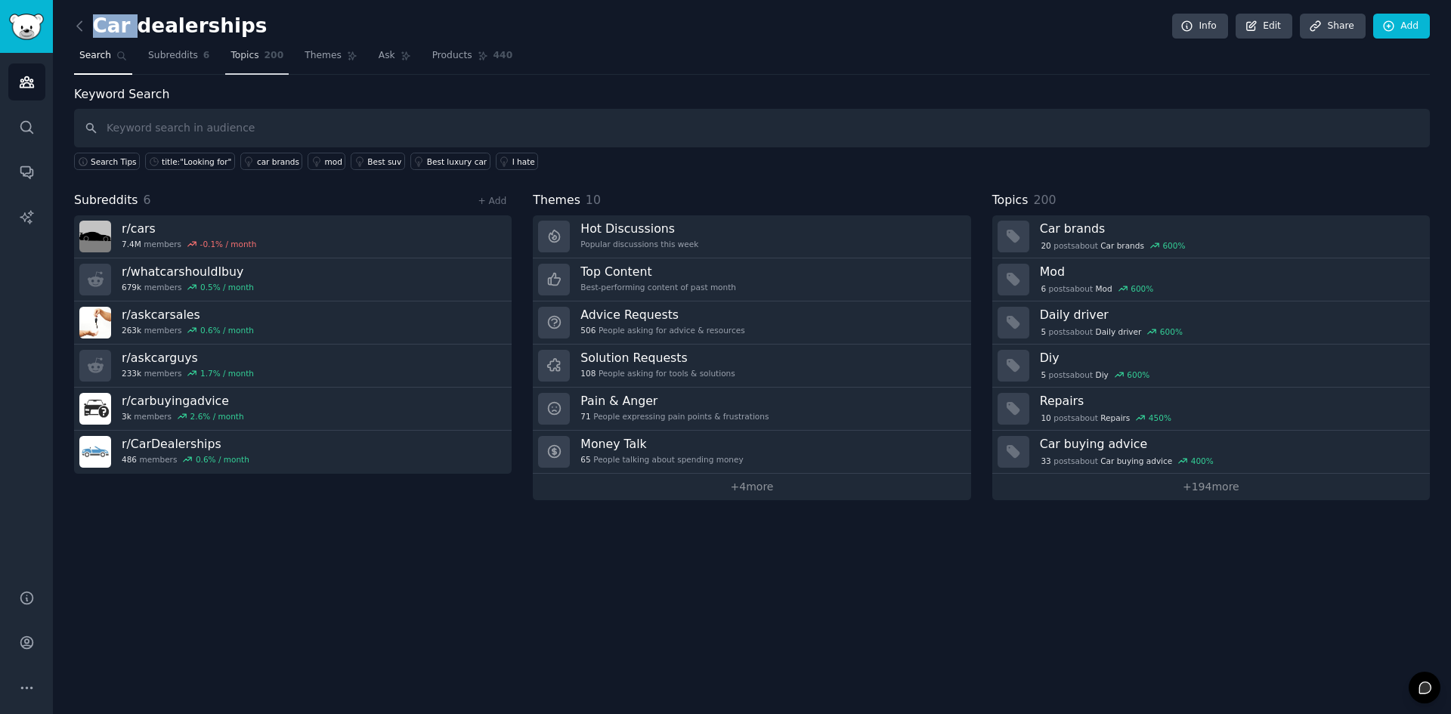
click at [246, 63] on link "Topics 200" at bounding box center [256, 59] width 63 height 31
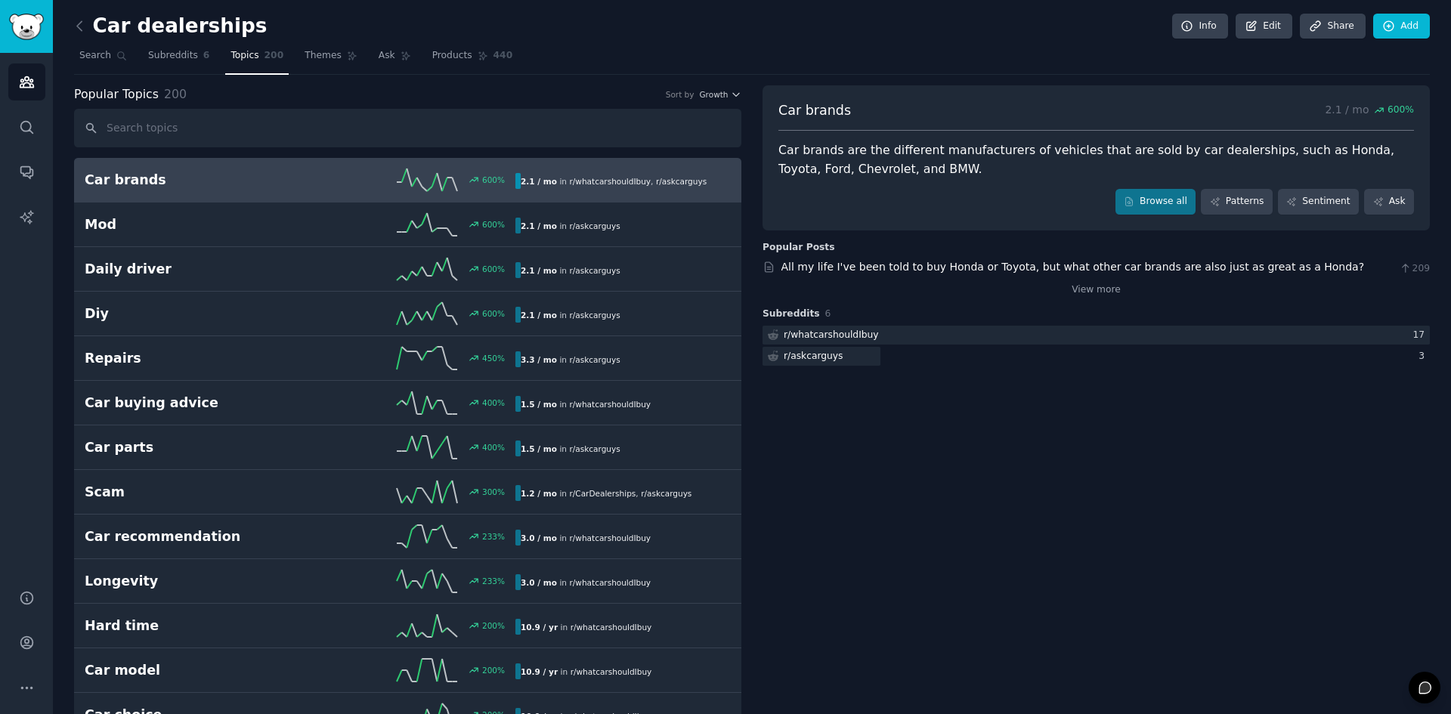
click at [325, 194] on link "Car brands 600 % 2.1 / mo in r/ whatcarshouldIbuy , r/ askcarguys" at bounding box center [407, 180] width 667 height 45
click at [569, 196] on link "Car brands 600 % 2.1 / mo in r/ whatcarshouldIbuy , r/ askcarguys" at bounding box center [407, 180] width 667 height 45
click at [569, 186] on span "r/ whatcarshouldIbuy" at bounding box center [610, 181] width 82 height 9
click at [1193, 204] on link "Browse all" at bounding box center [1155, 202] width 81 height 26
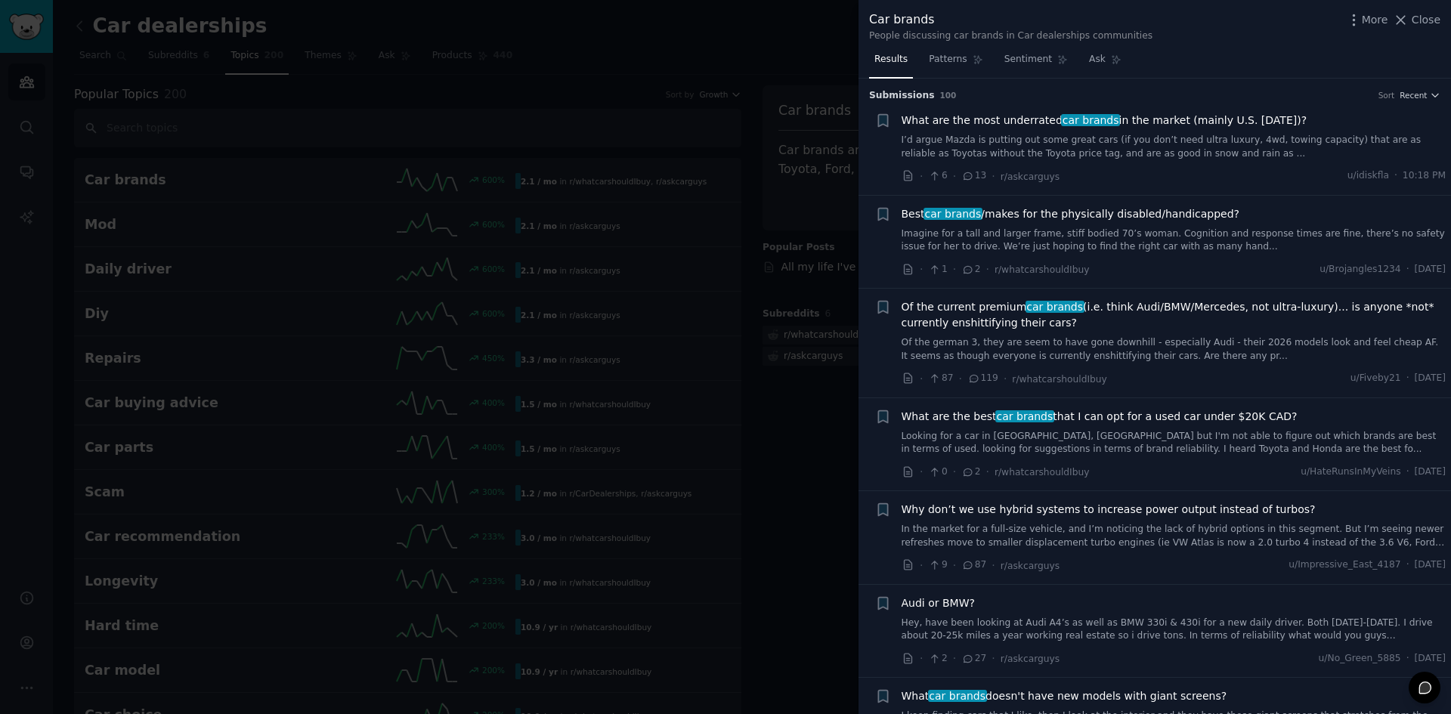
click at [1271, 166] on div "What are the most underrated car brands in the market (mainly U.S. today)? I’d …" at bounding box center [1174, 149] width 545 height 72
click at [1267, 138] on link "I’d argue Mazda is putting out some great cars (if you don’t need ultra luxury,…" at bounding box center [1174, 147] width 545 height 26
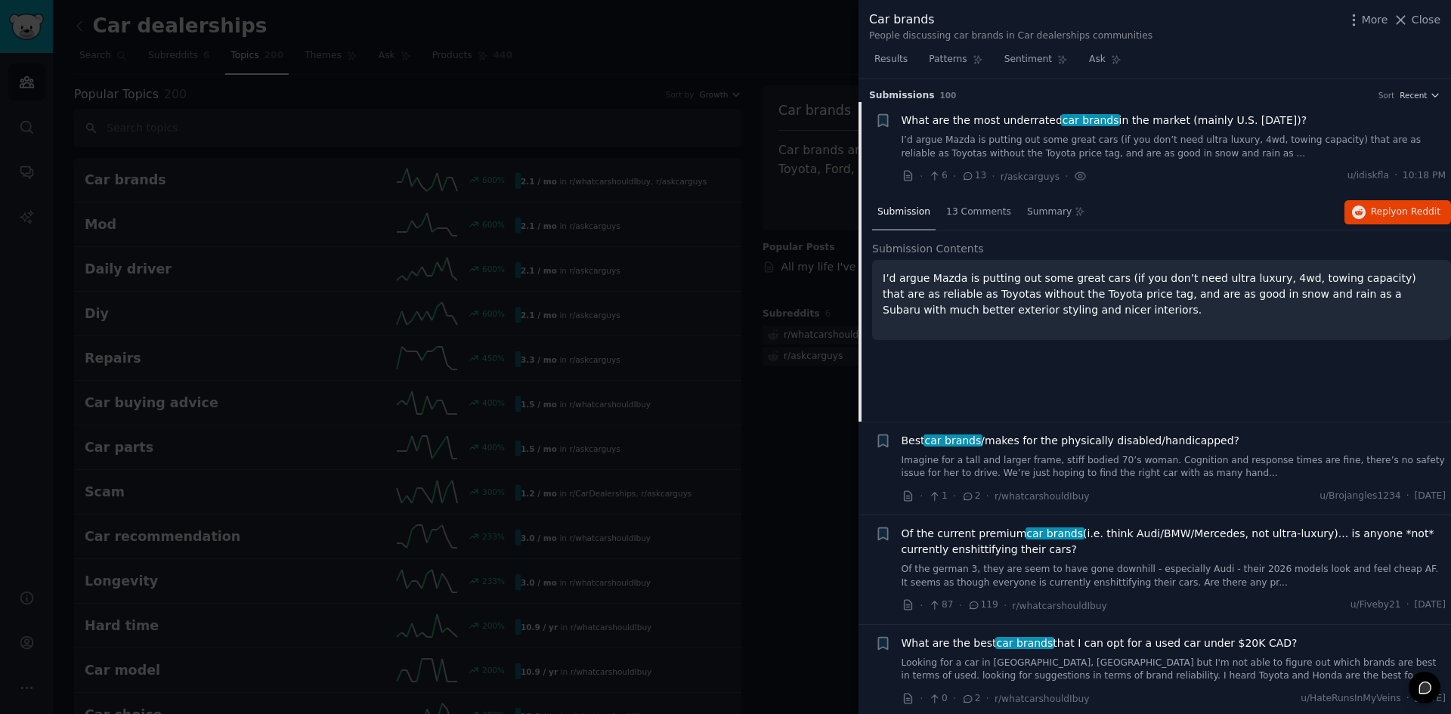
scroll to position [24, 0]
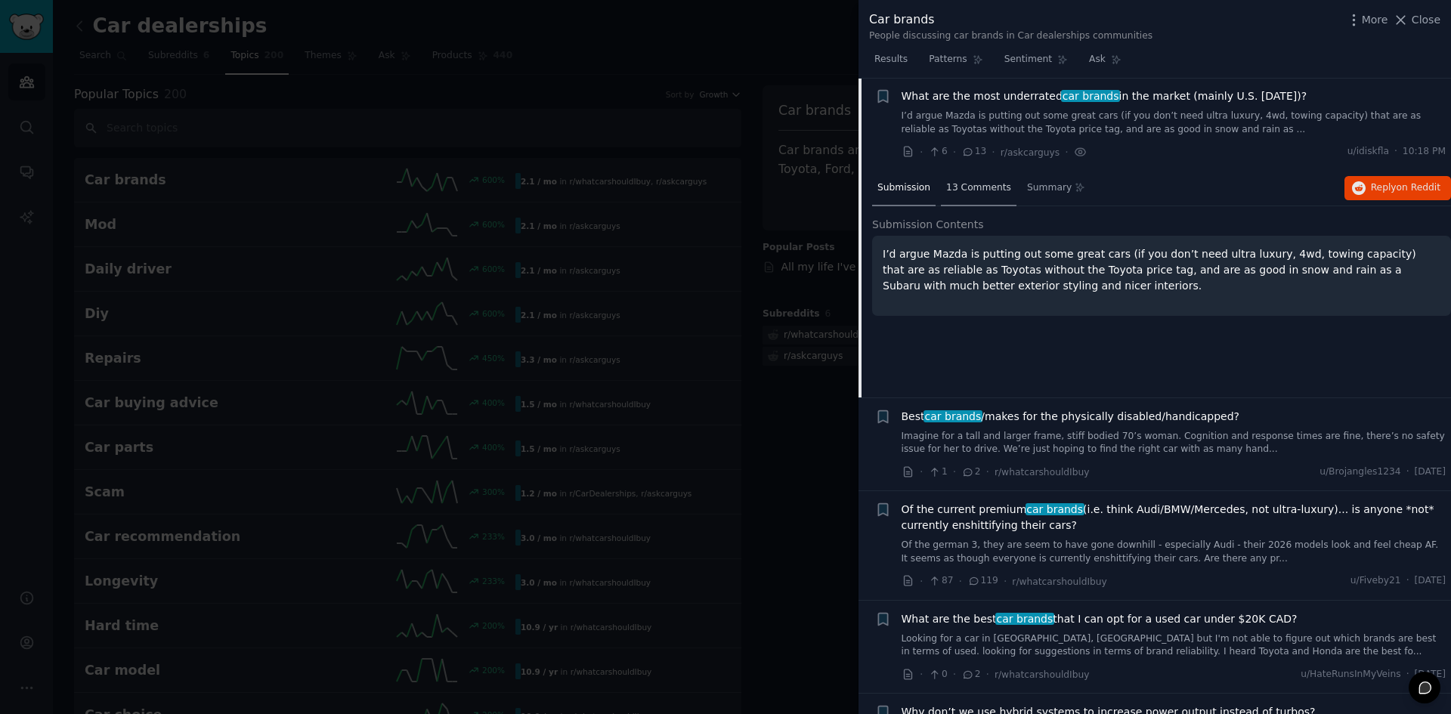
click at [974, 189] on span "13 Comments" at bounding box center [978, 188] width 65 height 14
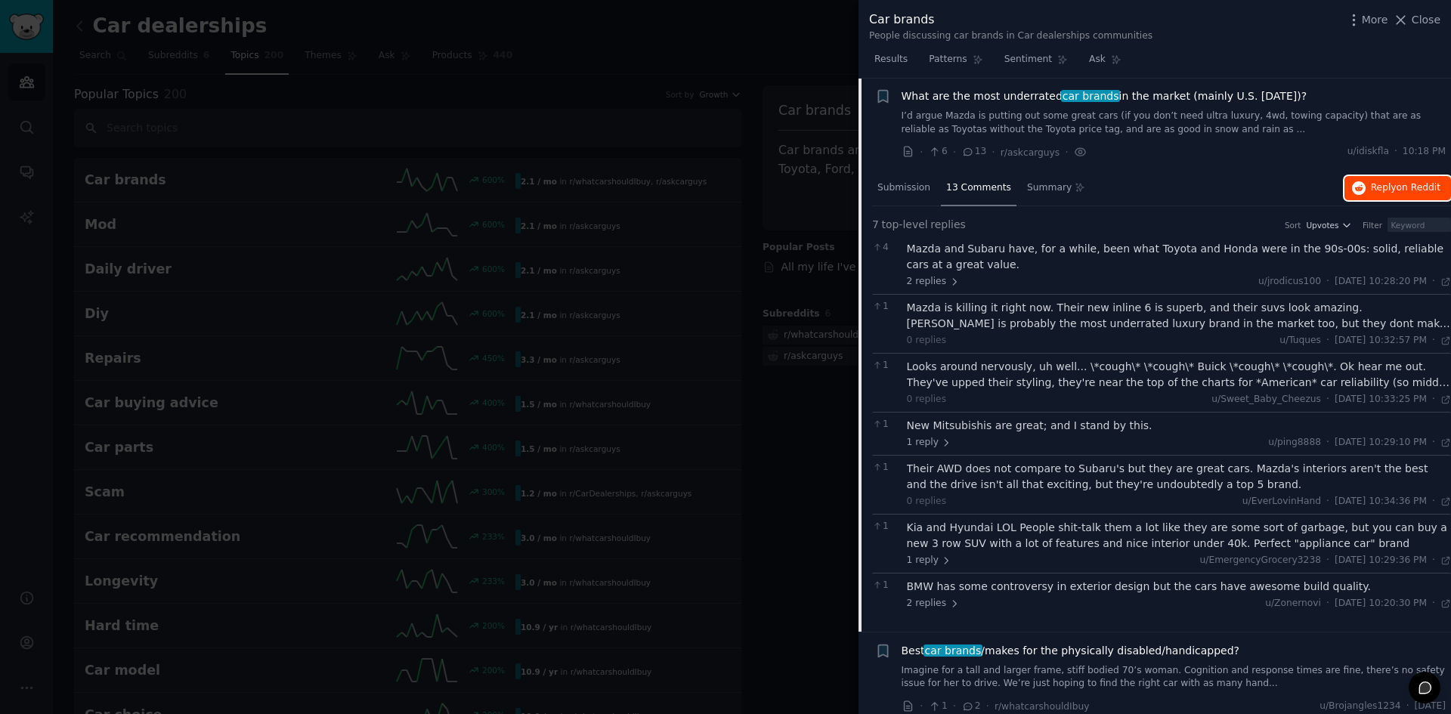
click at [1379, 193] on span "Reply on Reddit" at bounding box center [1406, 188] width 70 height 14
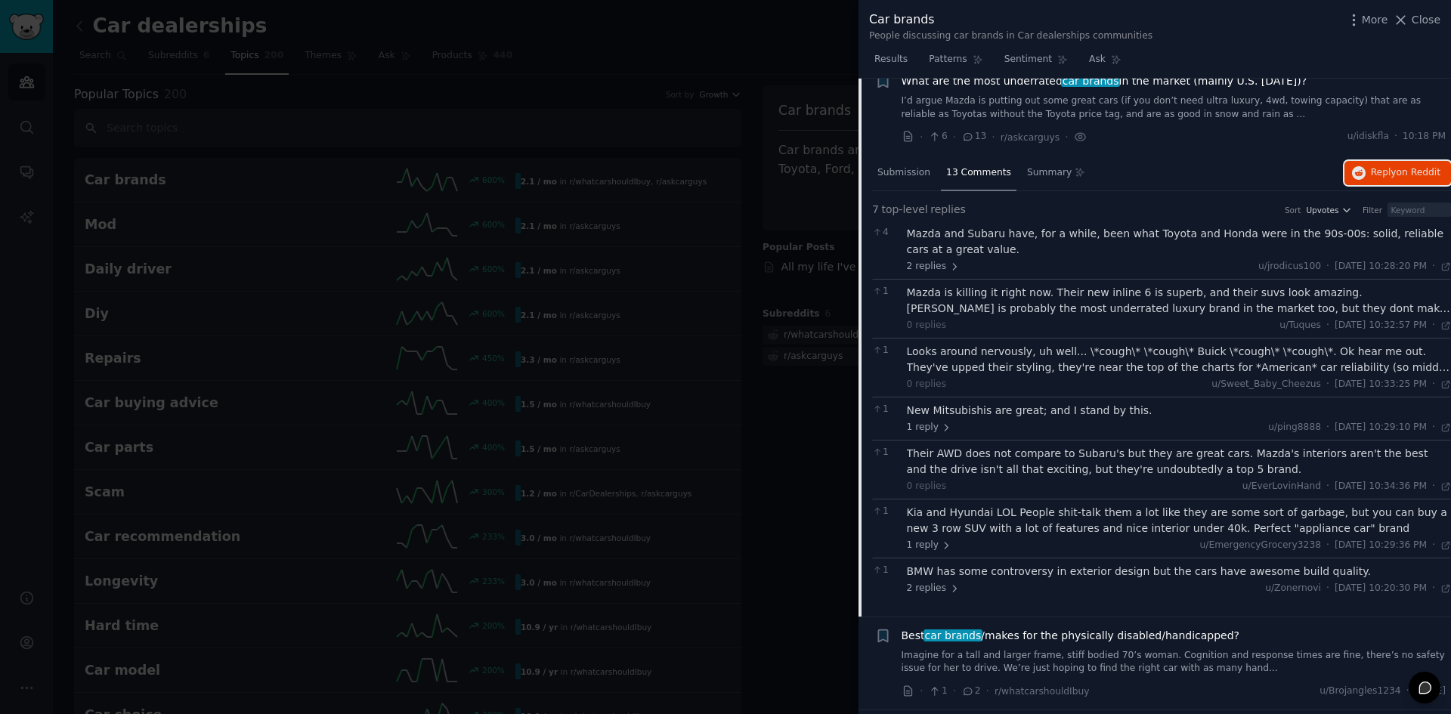
scroll to position [0, 0]
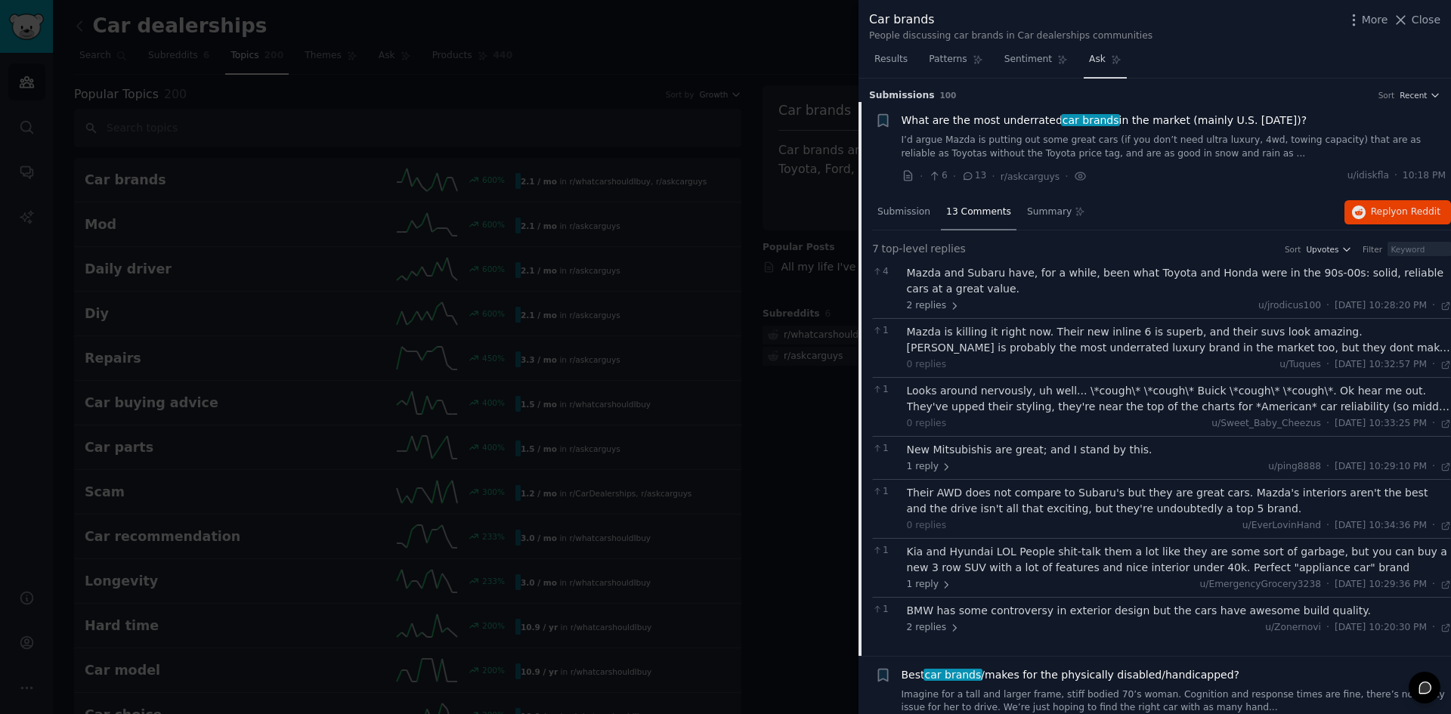
click at [1084, 51] on link "Ask" at bounding box center [1105, 63] width 43 height 31
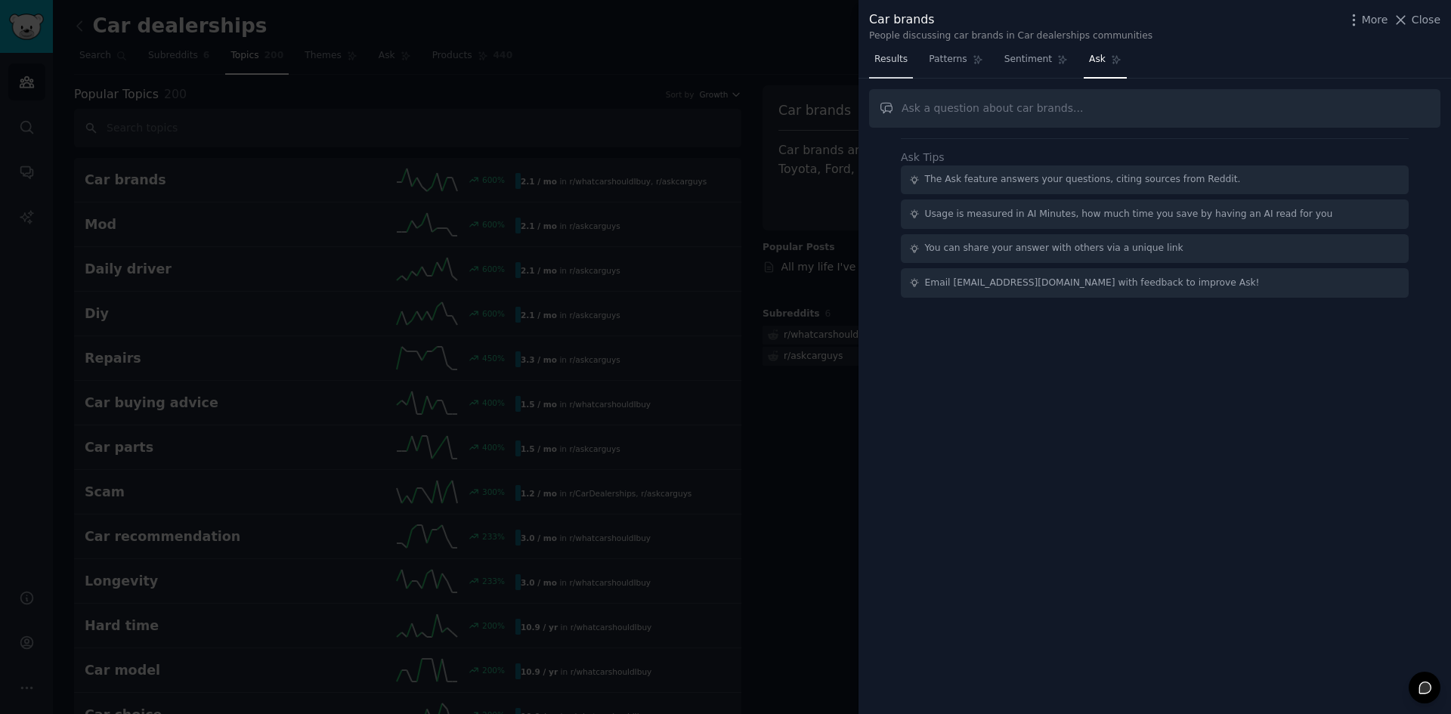
click at [894, 65] on span "Results" at bounding box center [890, 60] width 33 height 14
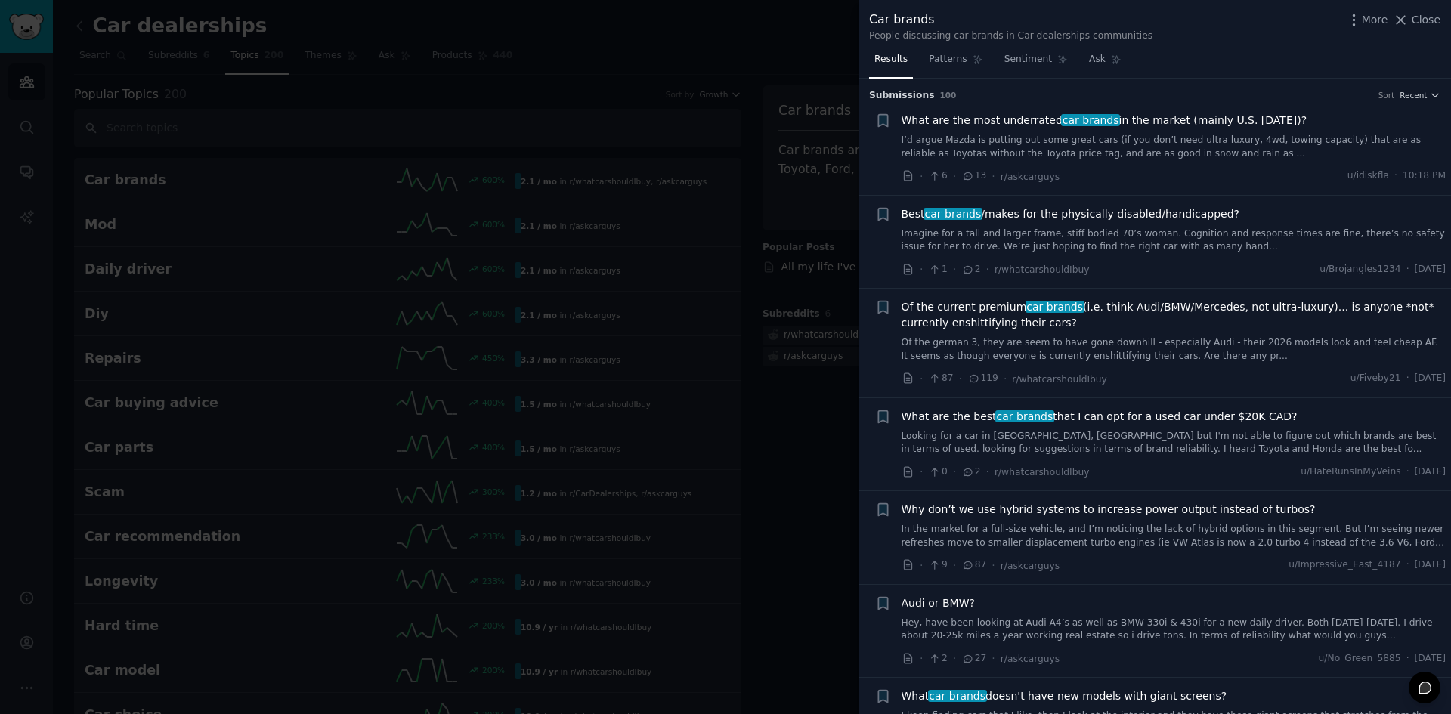
click at [939, 136] on link "I’d argue Mazda is putting out some great cars (if you don’t need ultra luxury,…" at bounding box center [1174, 147] width 545 height 26
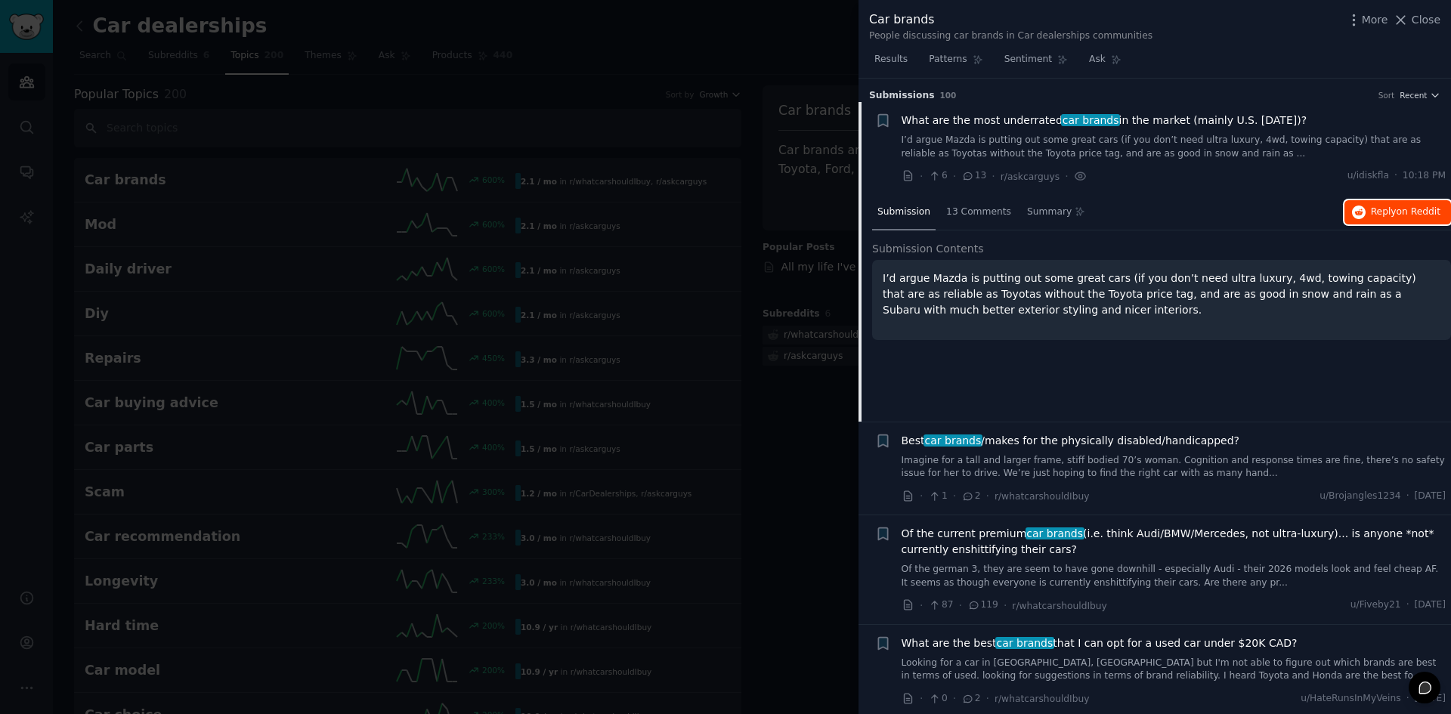
click at [1392, 212] on span "Reply on Reddit" at bounding box center [1406, 213] width 70 height 14
